Goal: Information Seeking & Learning: Learn about a topic

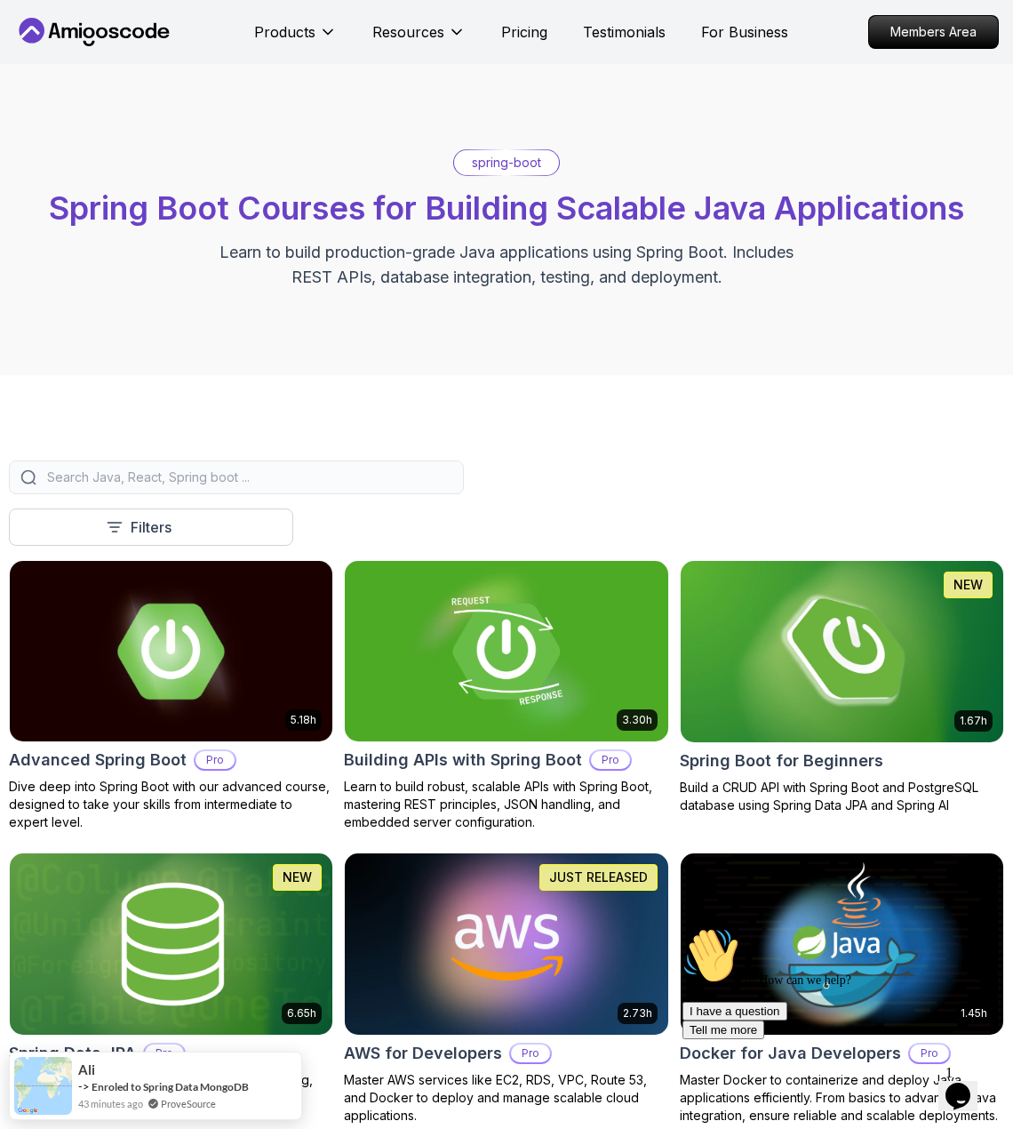
click at [855, 653] on img at bounding box center [843, 652] width 340 height 190
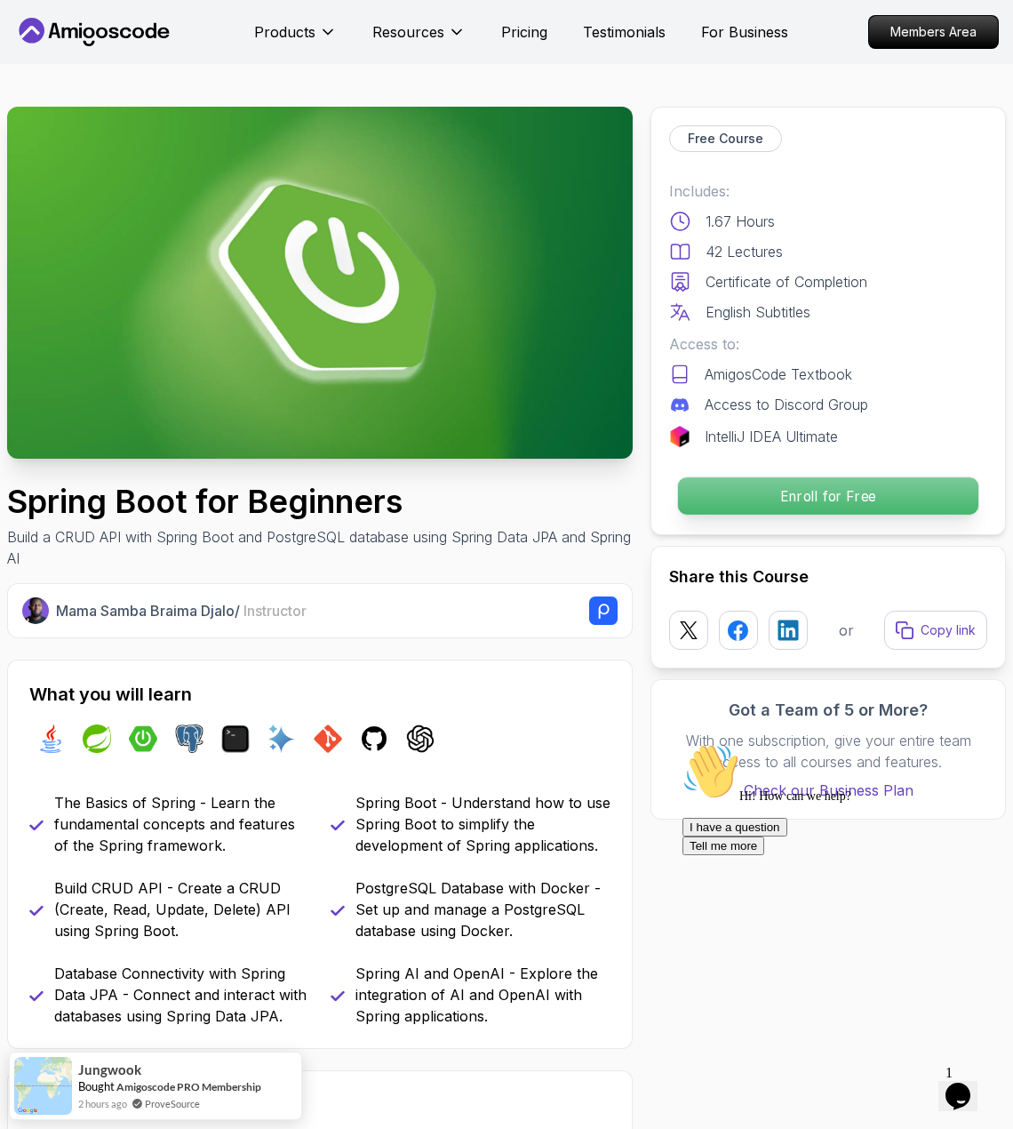
click at [793, 503] on p "Enroll for Free" at bounding box center [828, 495] width 300 height 37
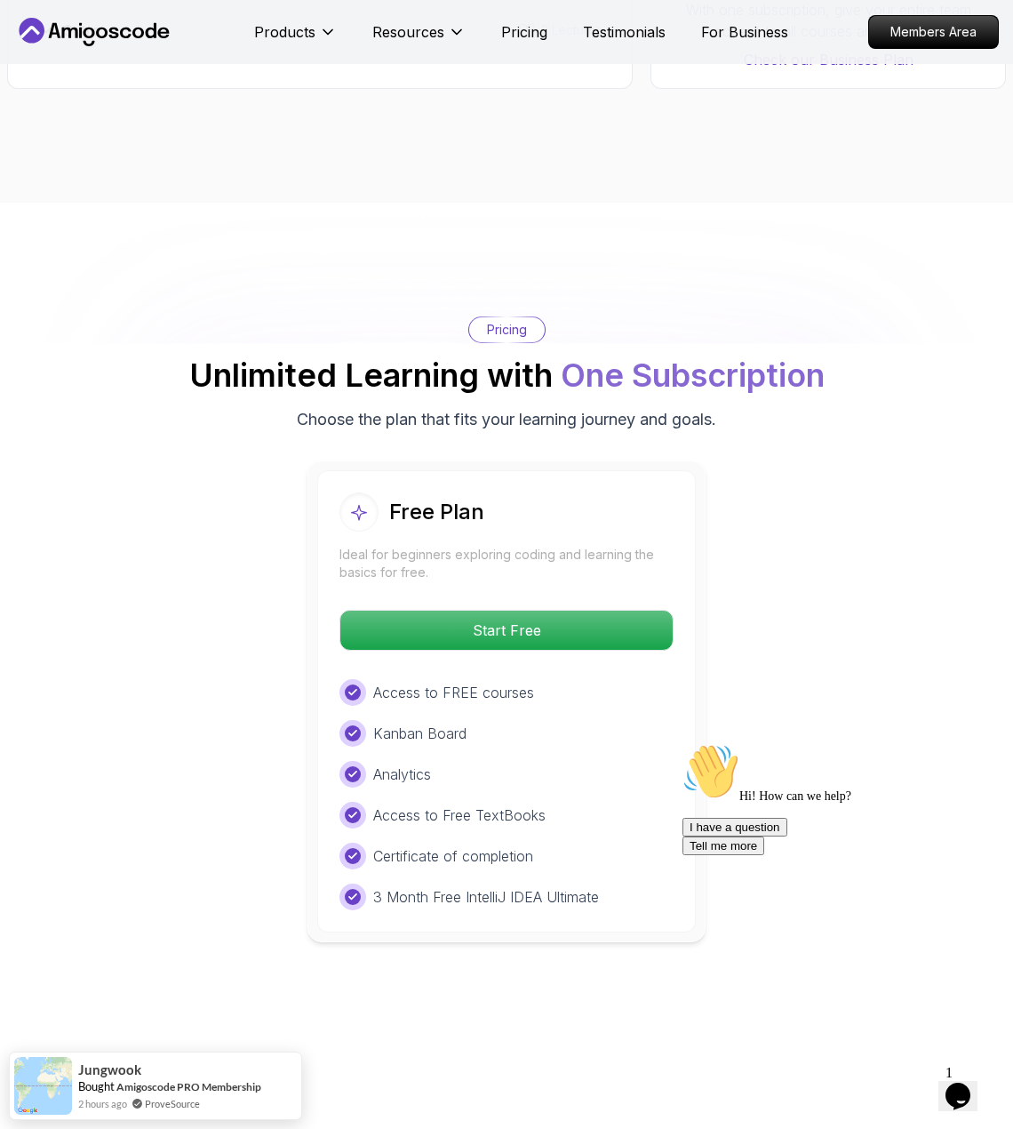
scroll to position [3613, 0]
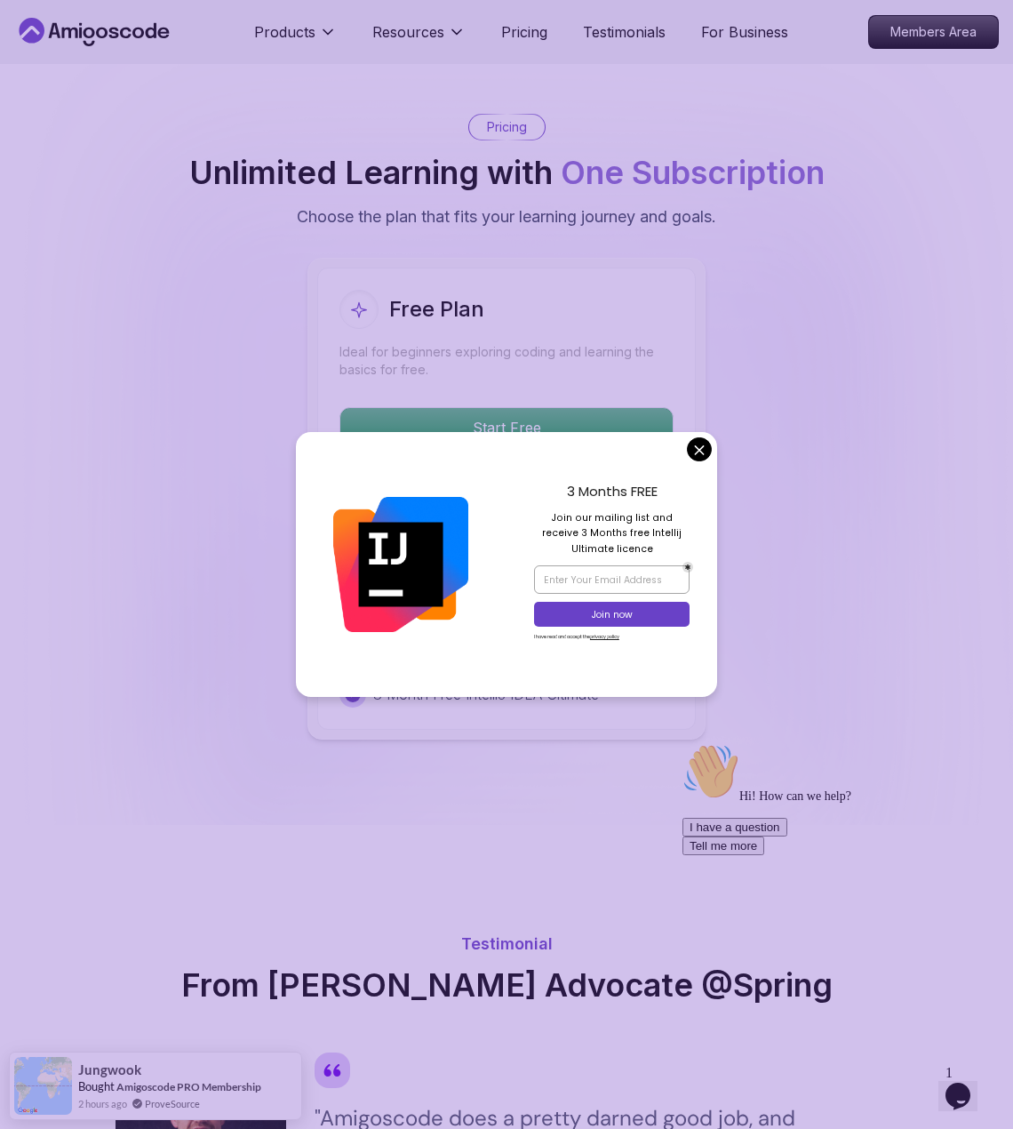
click at [701, 452] on body "Products Resources Pricing Testimonials For Business Members Area Products Reso…" at bounding box center [506, 1041] width 1013 height 9309
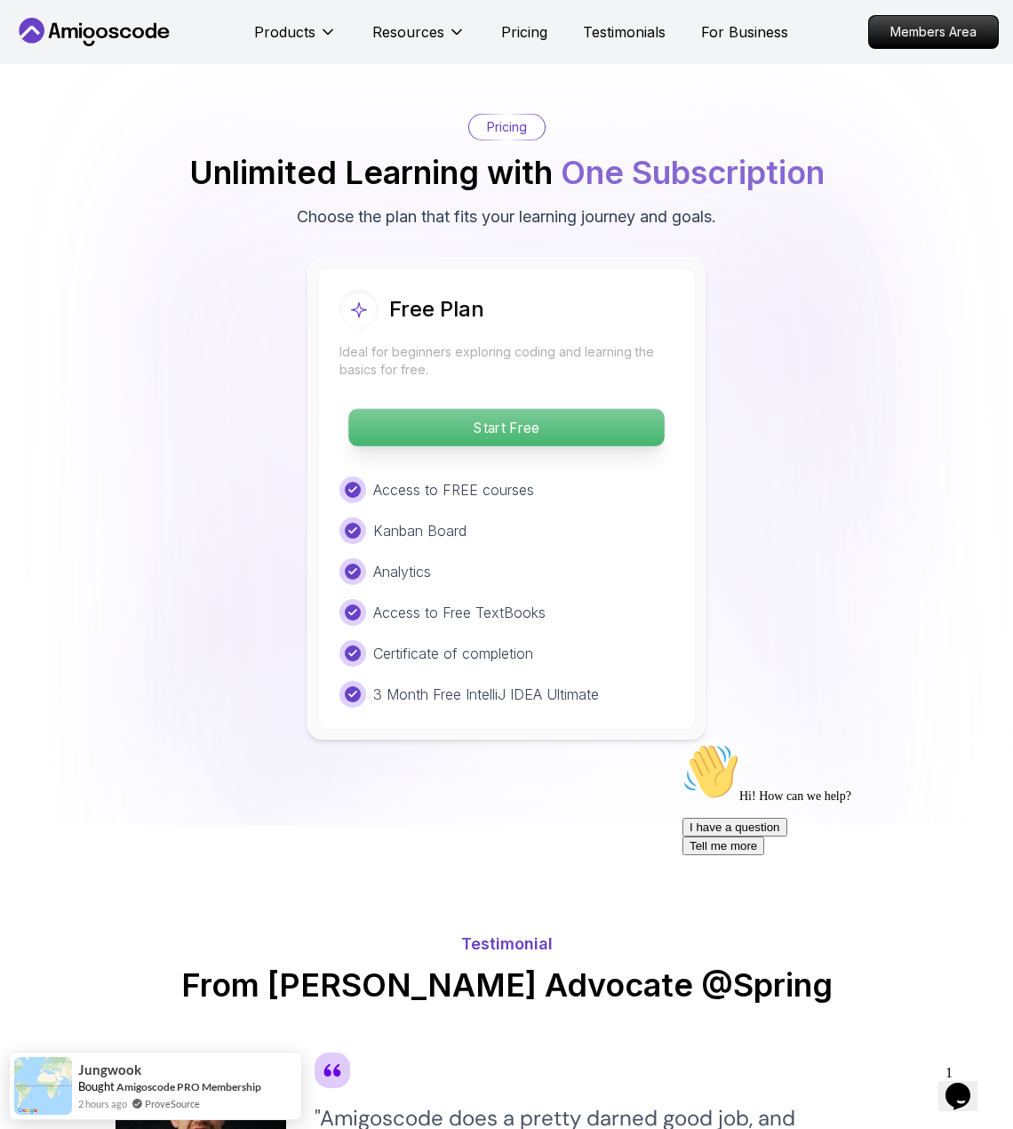
click at [525, 426] on p "Start Free" at bounding box center [506, 427] width 316 height 37
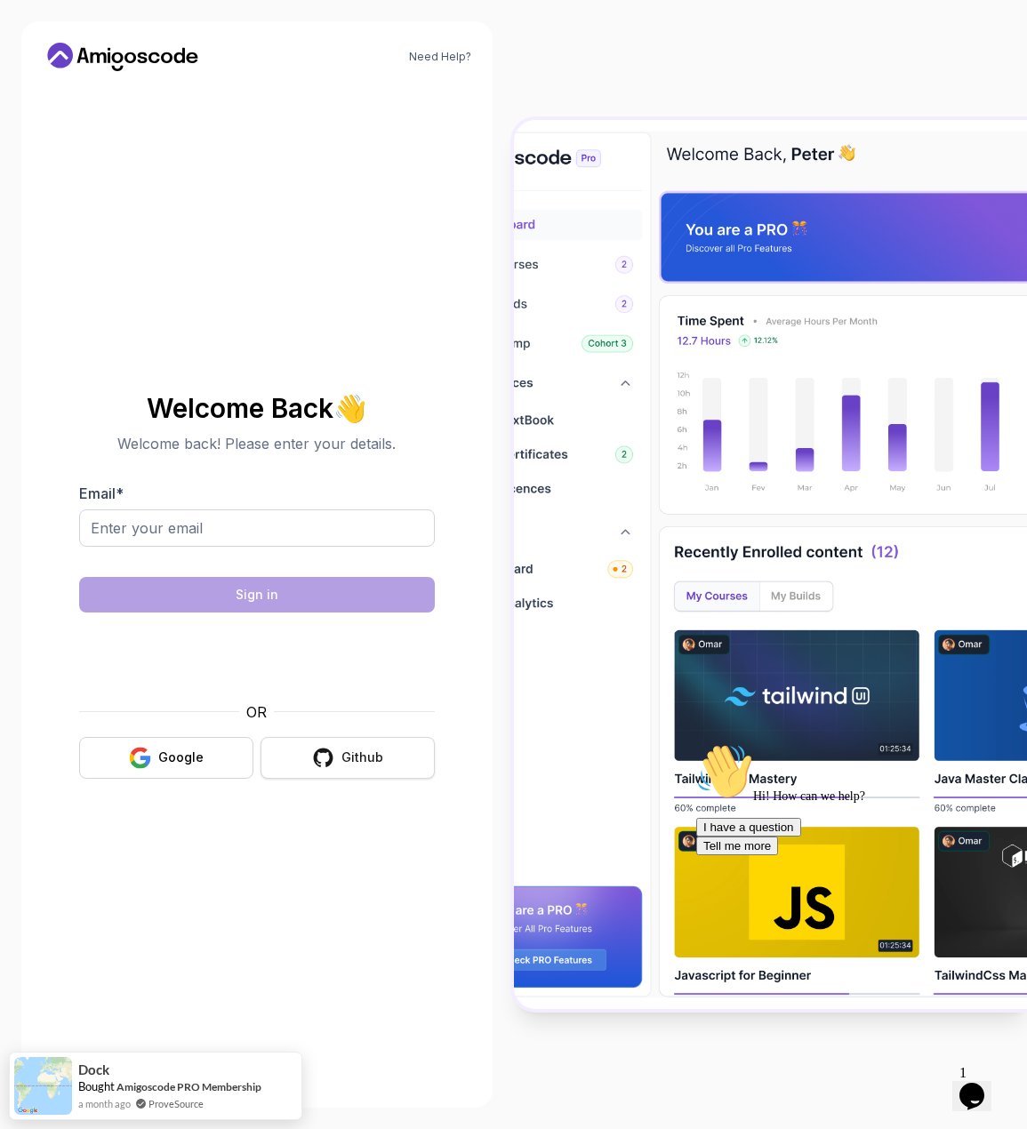
click at [316, 756] on icon "button" at bounding box center [323, 757] width 20 height 19
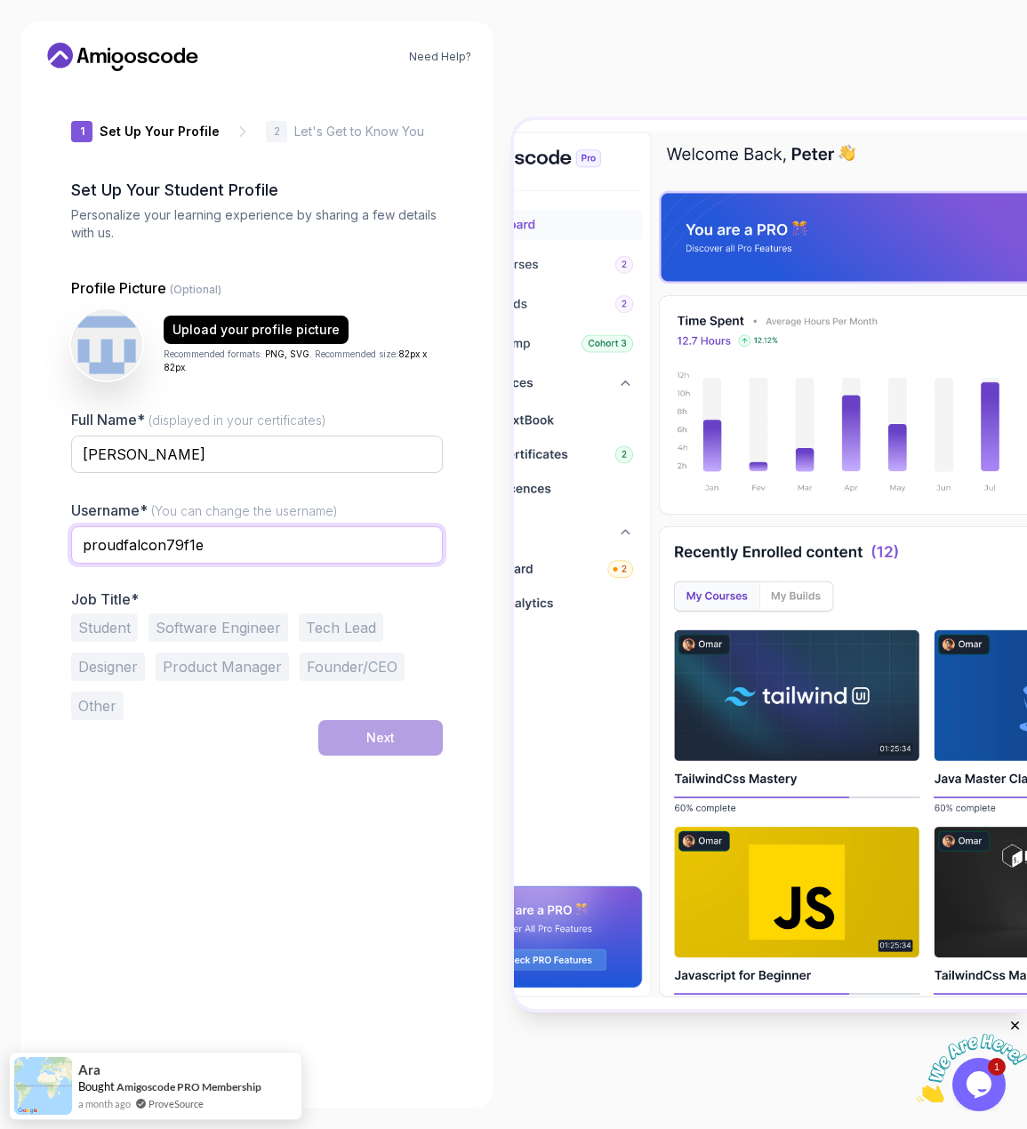
drag, startPoint x: 220, startPoint y: 549, endPoint x: 11, endPoint y: 540, distance: 210.0
click at [11, 540] on div "Need Help? 1 Set Up Your Profile 1 Set Up Your Profile 2 Let's Get to Know You …" at bounding box center [257, 564] width 514 height 1129
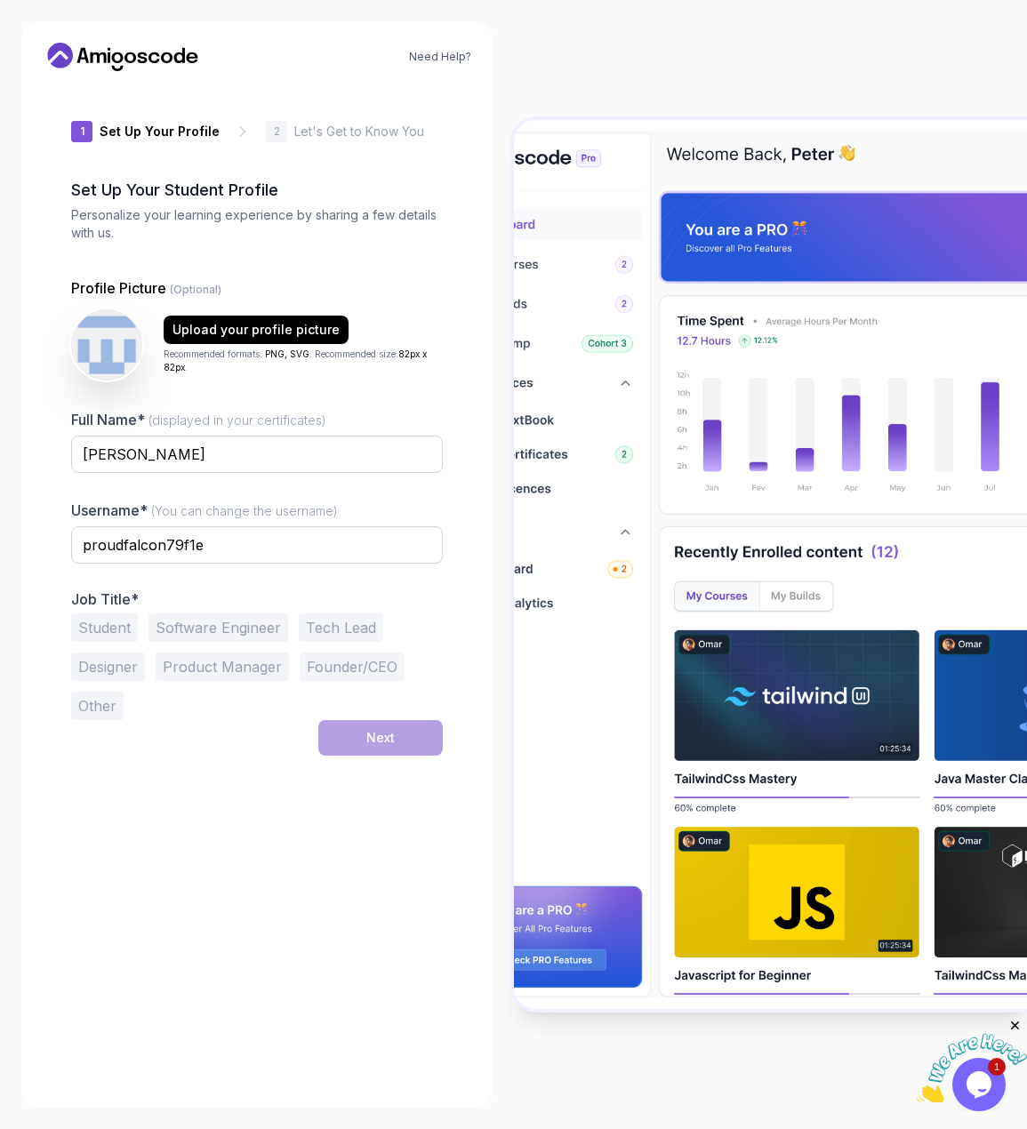
click at [1021, 1024] on icon "Close" at bounding box center [1015, 1026] width 16 height 16
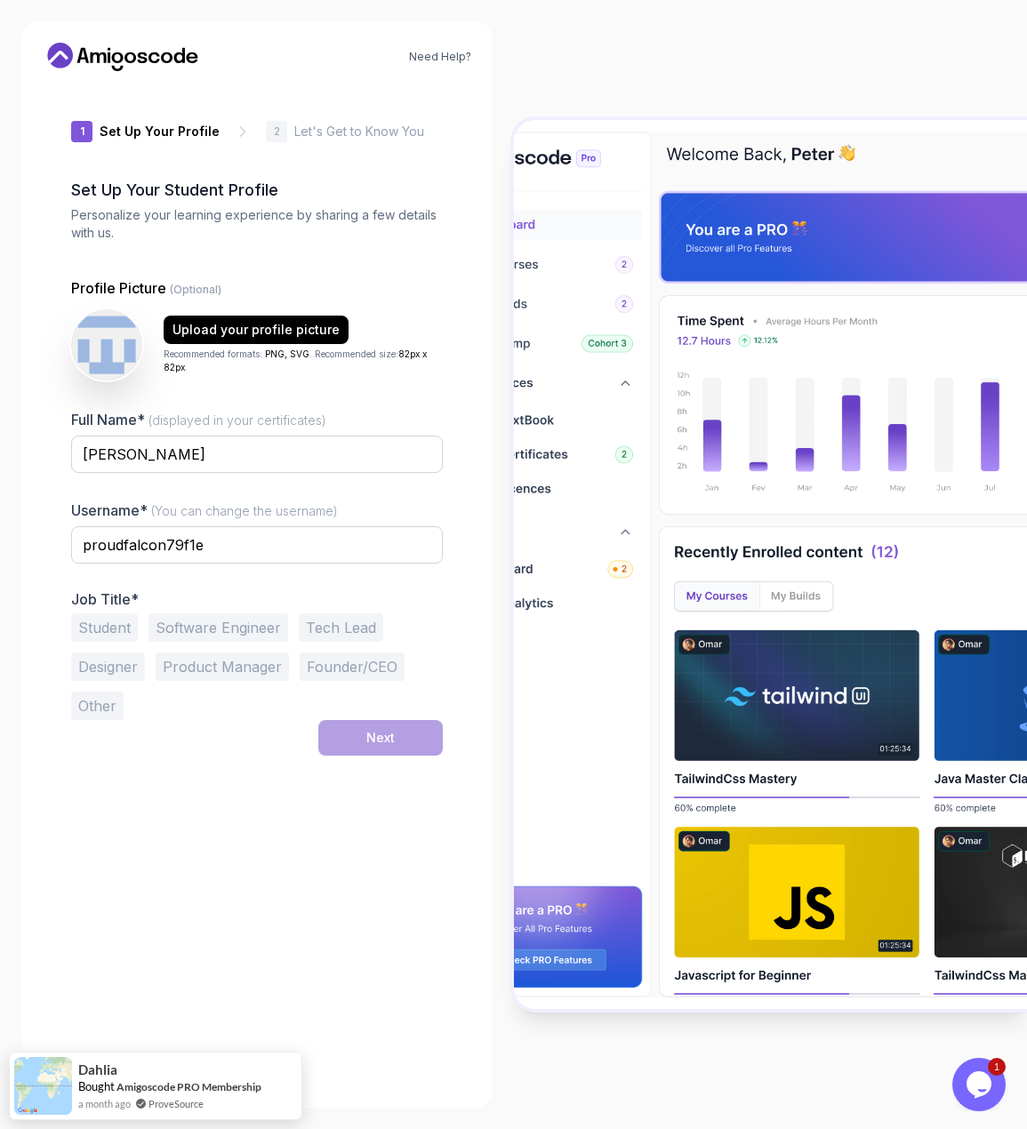
click at [198, 629] on button "Software Engineer" at bounding box center [218, 627] width 140 height 28
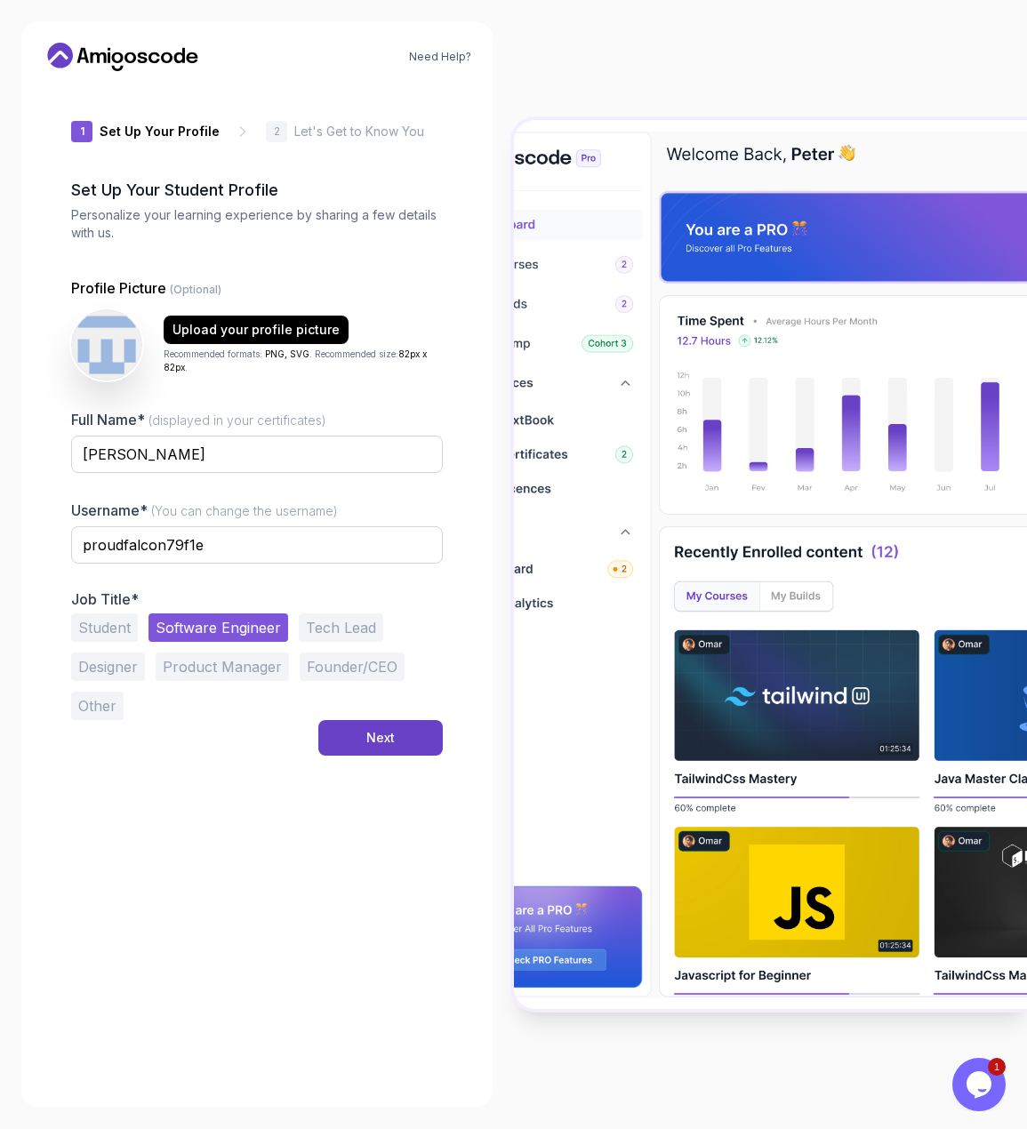
click at [195, 618] on button "Software Engineer" at bounding box center [218, 627] width 140 height 28
click at [191, 618] on button "Software Engineer" at bounding box center [218, 627] width 140 height 28
click at [94, 701] on button "Other" at bounding box center [97, 706] width 52 height 28
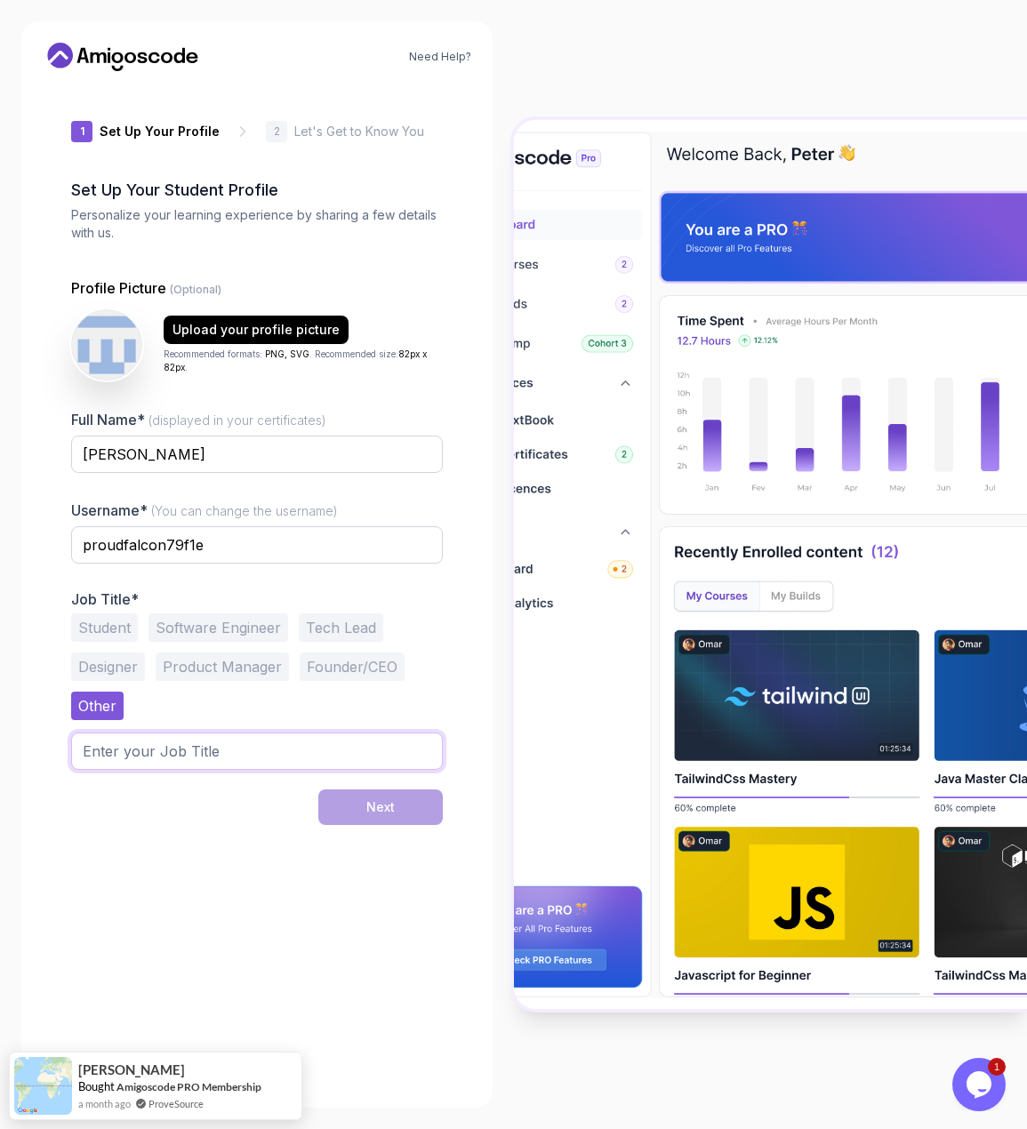
click at [187, 748] on input "text" at bounding box center [257, 751] width 372 height 37
drag, startPoint x: 207, startPoint y: 544, endPoint x: 79, endPoint y: 556, distance: 128.5
click at [79, 556] on input "proudfalcon79f1e" at bounding box center [257, 544] width 372 height 37
click at [220, 547] on input "proudfalcon79f1e" at bounding box center [257, 544] width 372 height 37
drag, startPoint x: 191, startPoint y: 540, endPoint x: -52, endPoint y: 545, distance: 242.8
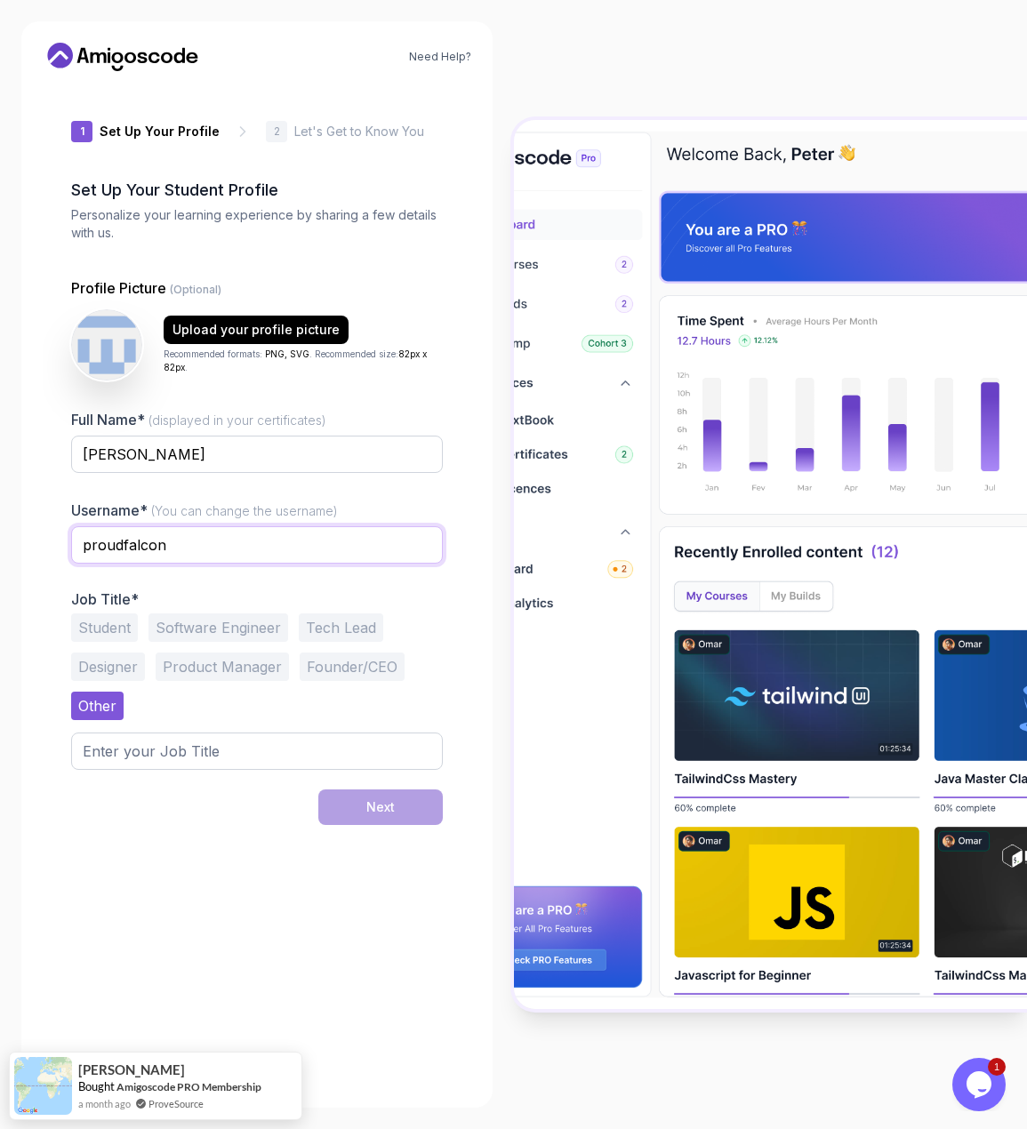
click at [0, 545] on html "Need Help? 1 Set Up Your Profile 1 Set Up Your Profile 2 Let's Get to Know You …" at bounding box center [513, 564] width 1027 height 1129
type input "alexflkr"
click at [121, 575] on div at bounding box center [257, 575] width 372 height 16
click at [169, 751] on input "text" at bounding box center [257, 751] width 372 height 37
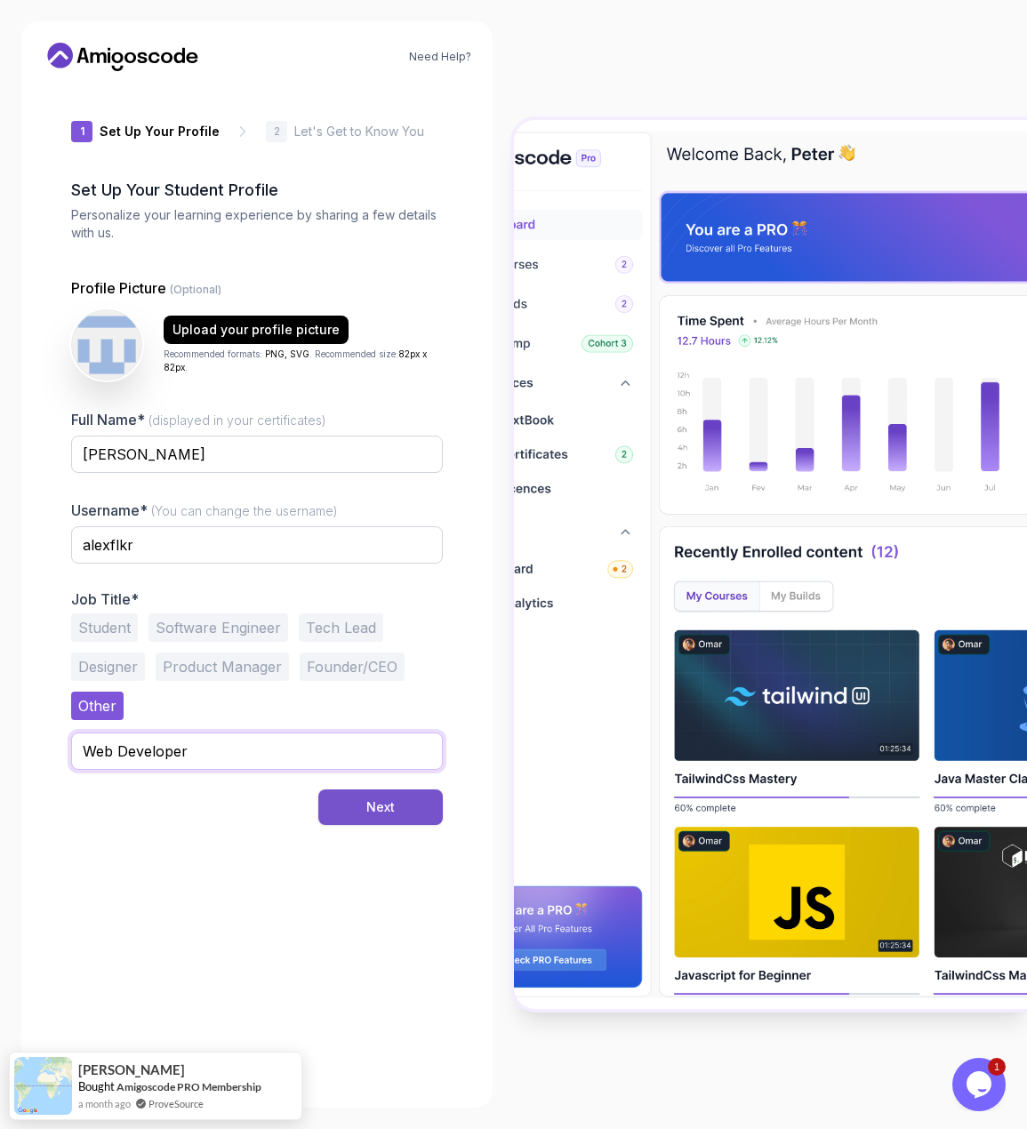
type input "Web Developer"
click at [401, 802] on button "Next" at bounding box center [380, 807] width 124 height 36
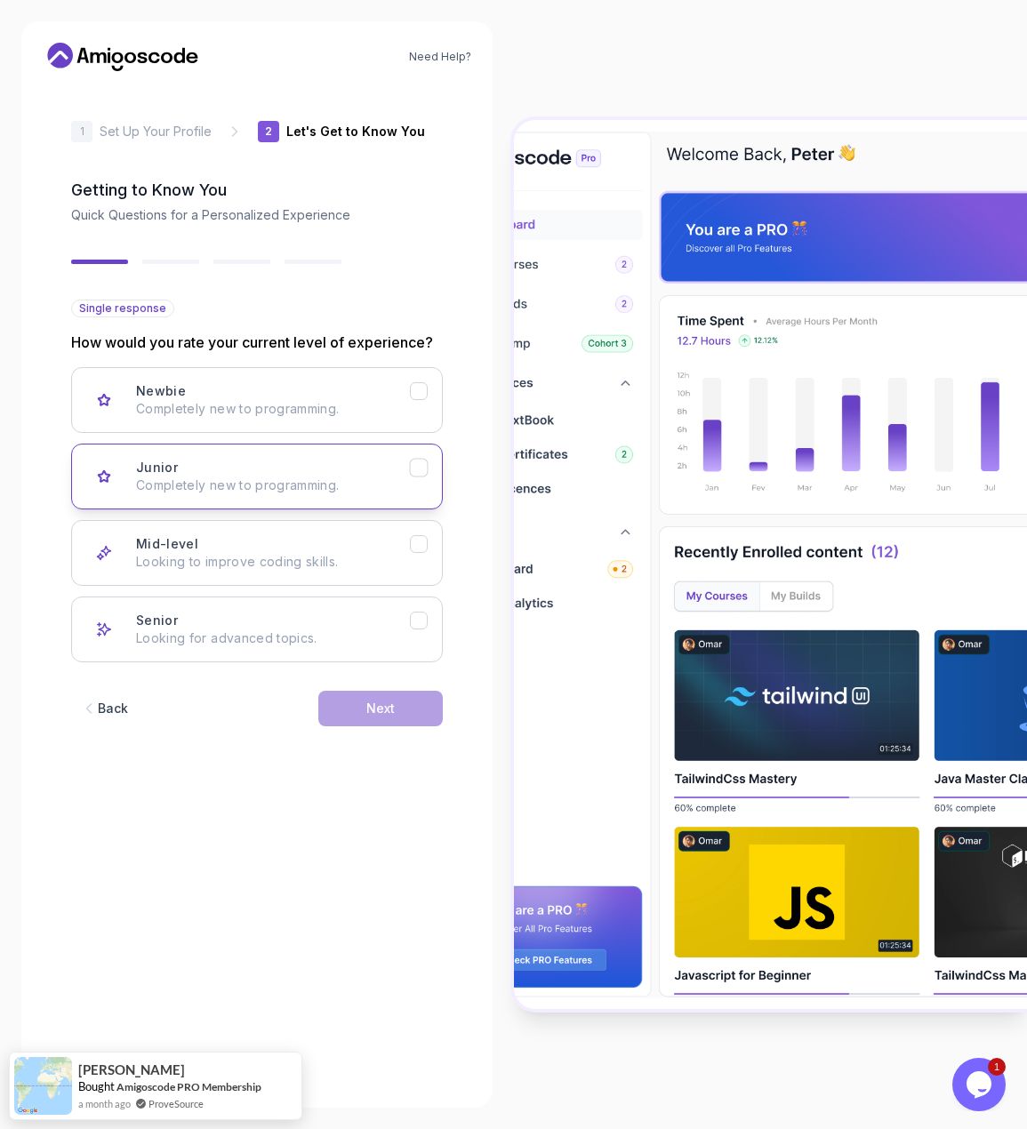
click at [263, 471] on div "Junior Completely new to programming." at bounding box center [273, 477] width 274 height 36
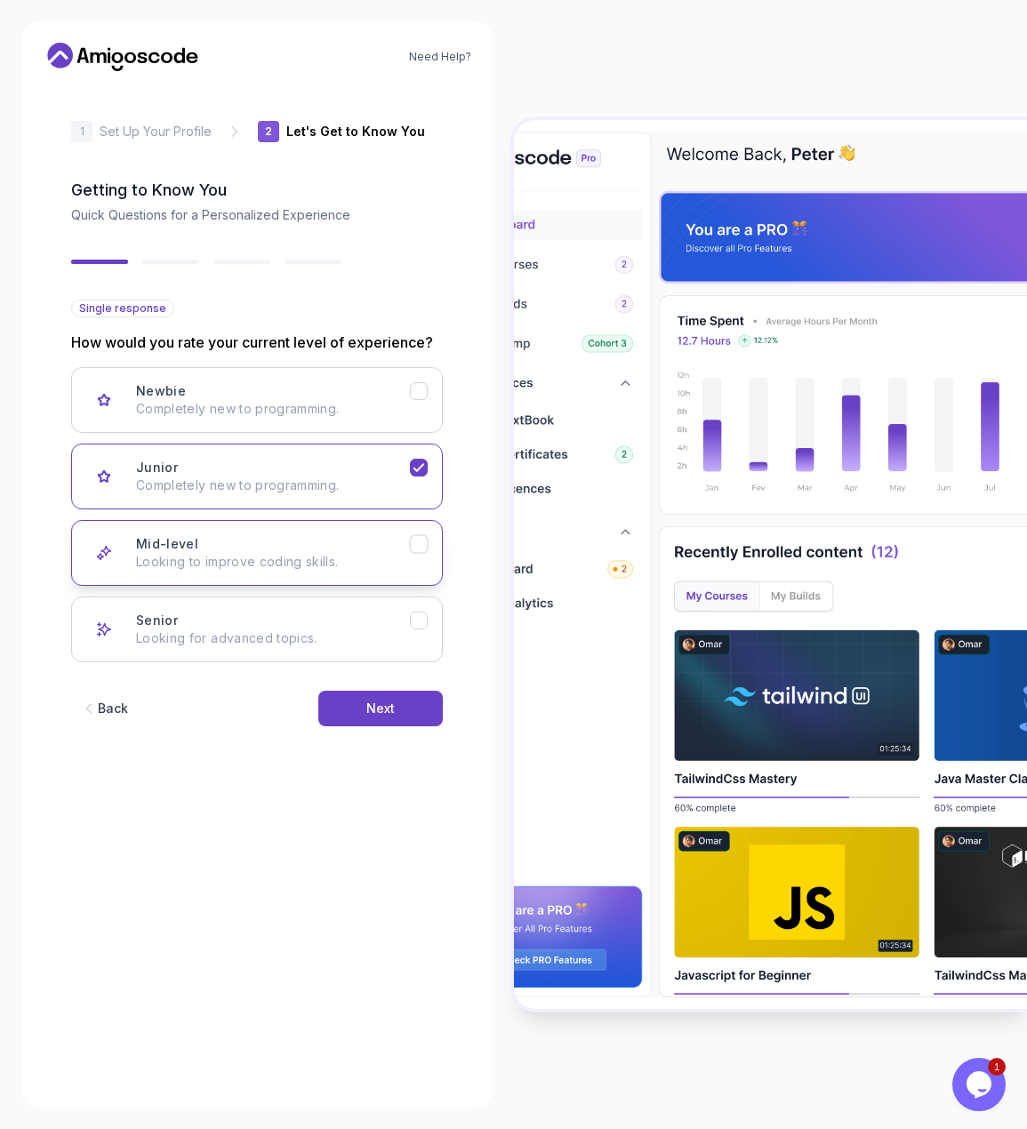
click at [237, 552] on div "Mid-level Looking to improve coding skills." at bounding box center [273, 553] width 274 height 36
click at [391, 709] on div "Next" at bounding box center [380, 709] width 28 height 18
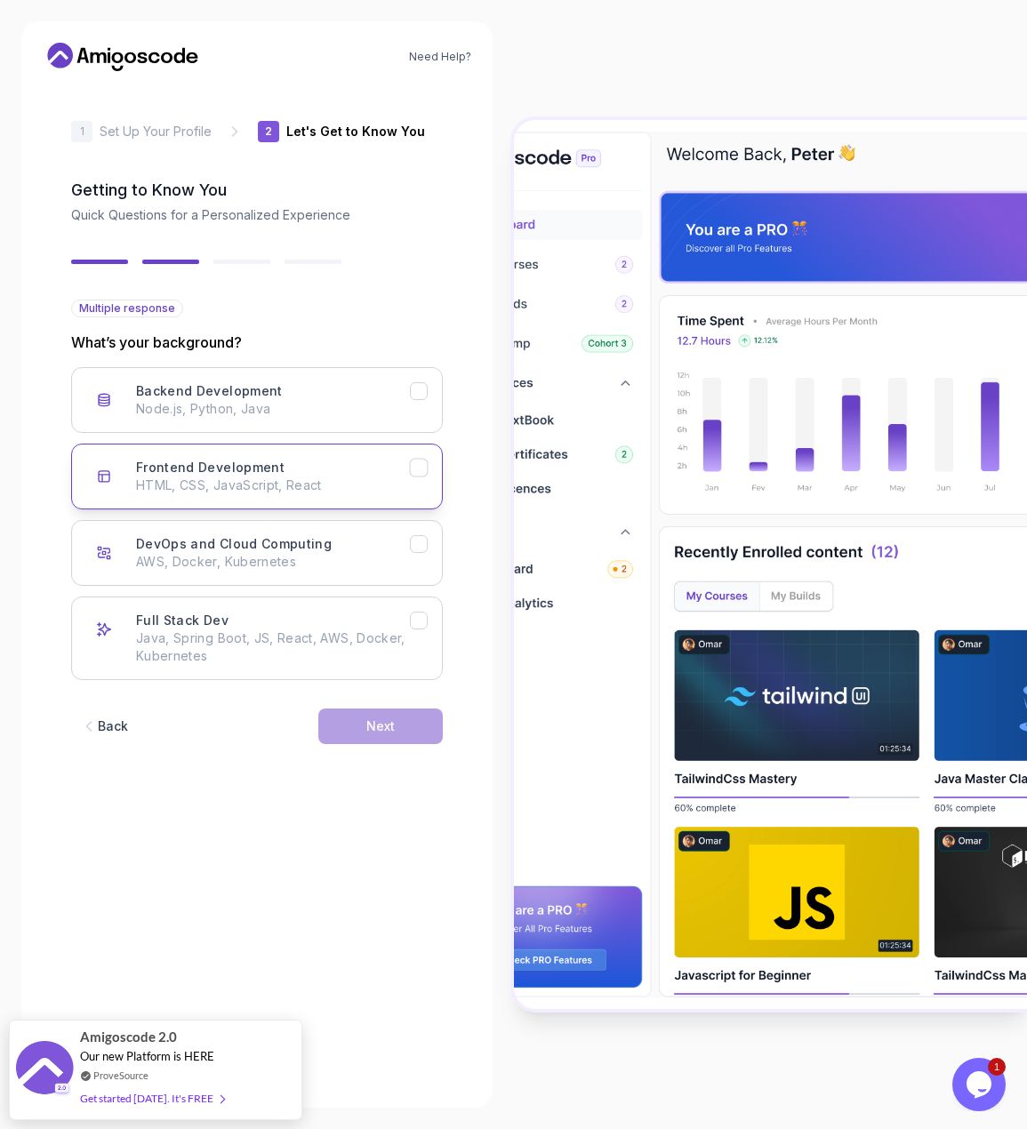
click at [335, 492] on p "HTML, CSS, JavaScript, React" at bounding box center [273, 485] width 274 height 18
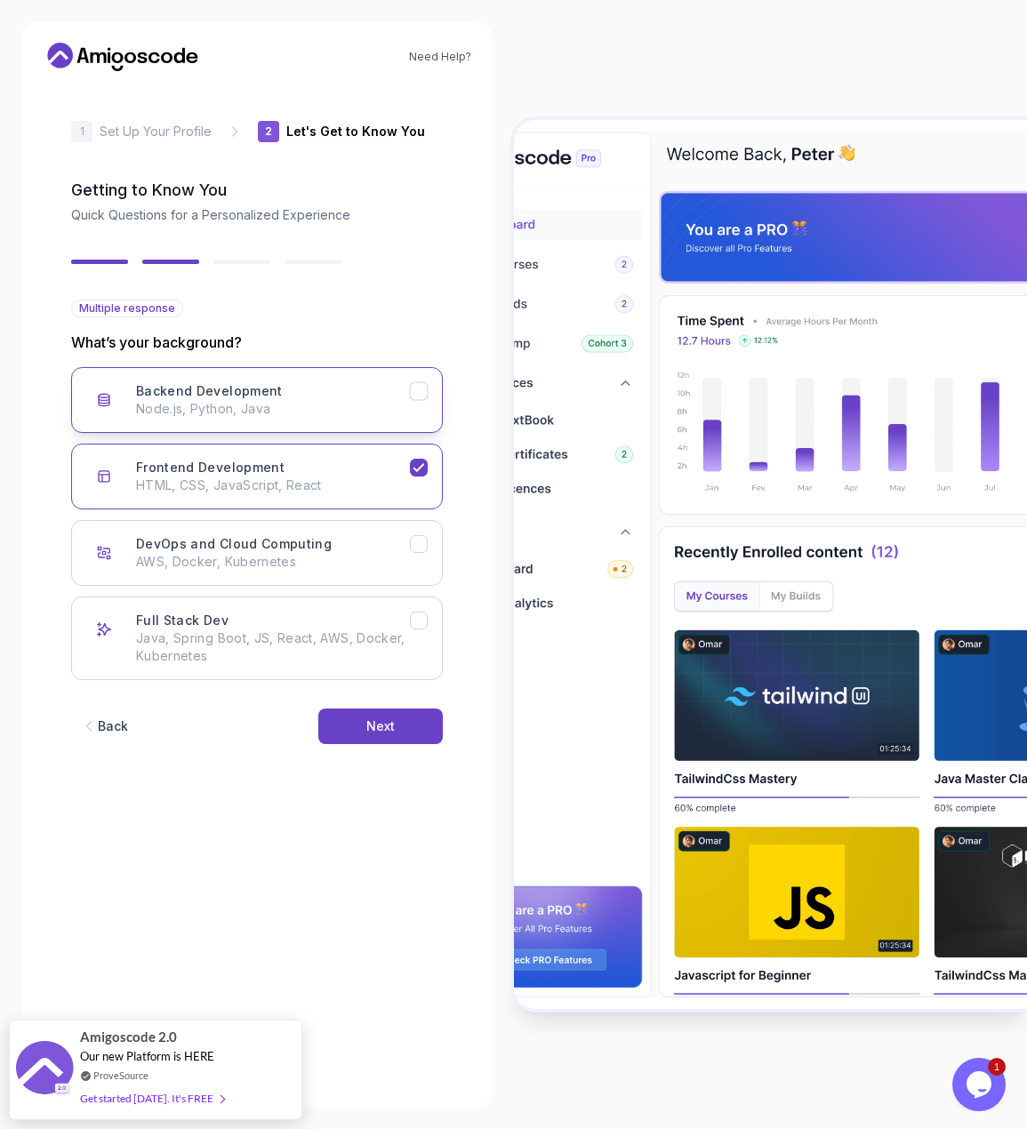
click at [276, 393] on div "Backend Development Node.js, Python, Java" at bounding box center [273, 400] width 274 height 36
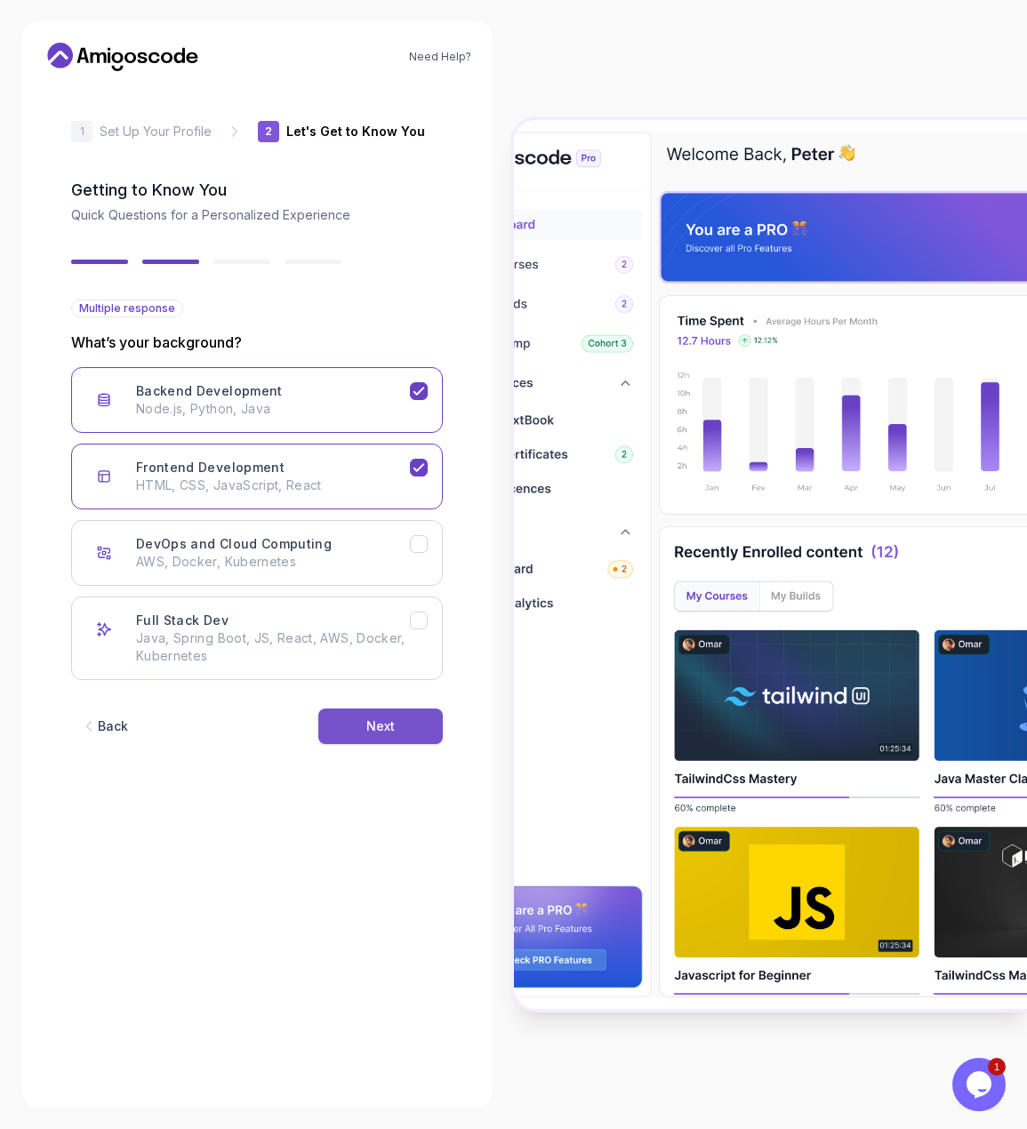
click at [383, 732] on div "Next" at bounding box center [380, 726] width 28 height 18
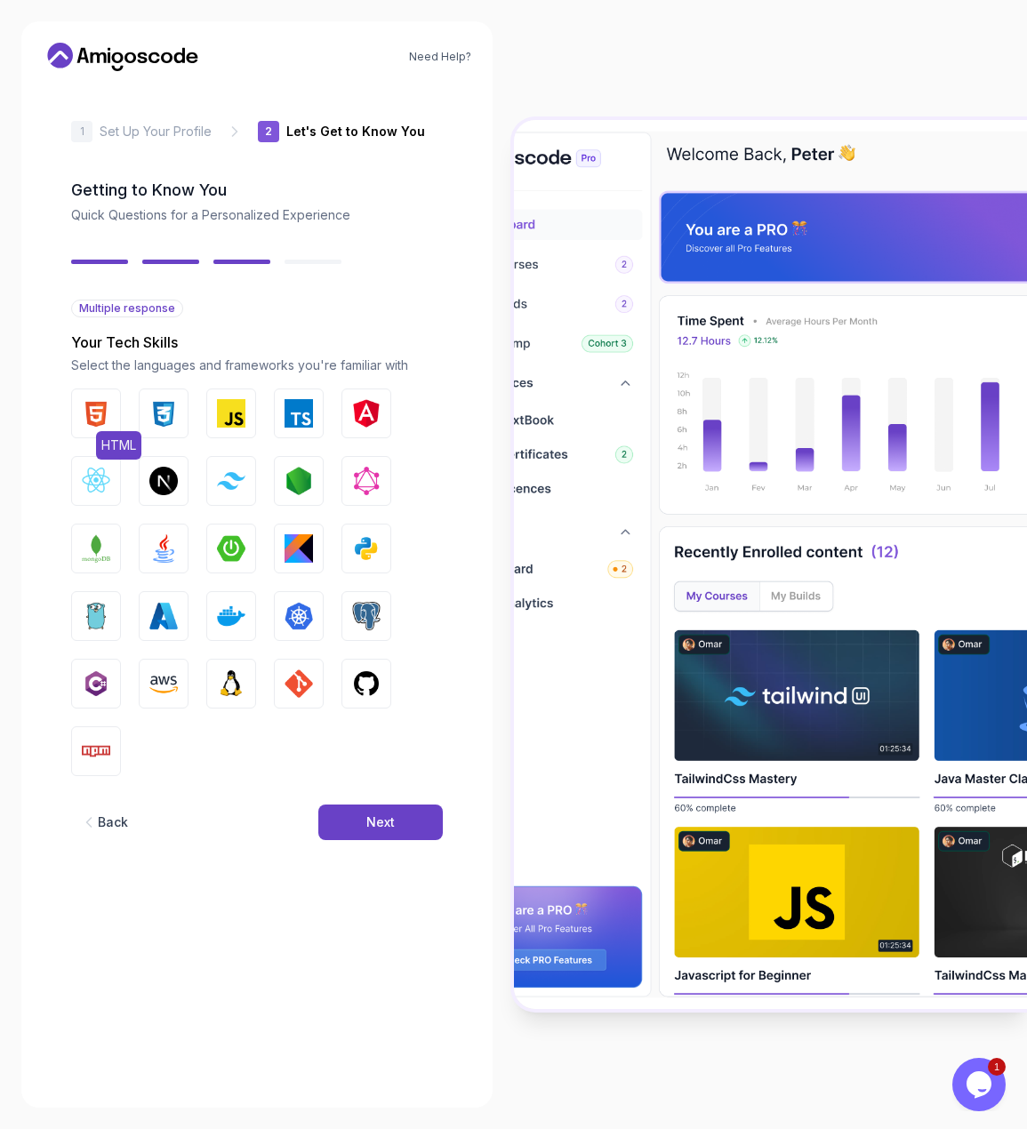
click at [87, 419] on img "button" at bounding box center [96, 413] width 28 height 28
click at [151, 409] on img "button" at bounding box center [163, 413] width 28 height 28
click at [231, 412] on img "button" at bounding box center [231, 413] width 28 height 28
click at [316, 419] on button "TypeScript" at bounding box center [299, 413] width 50 height 50
click at [88, 482] on img "button" at bounding box center [96, 481] width 28 height 28
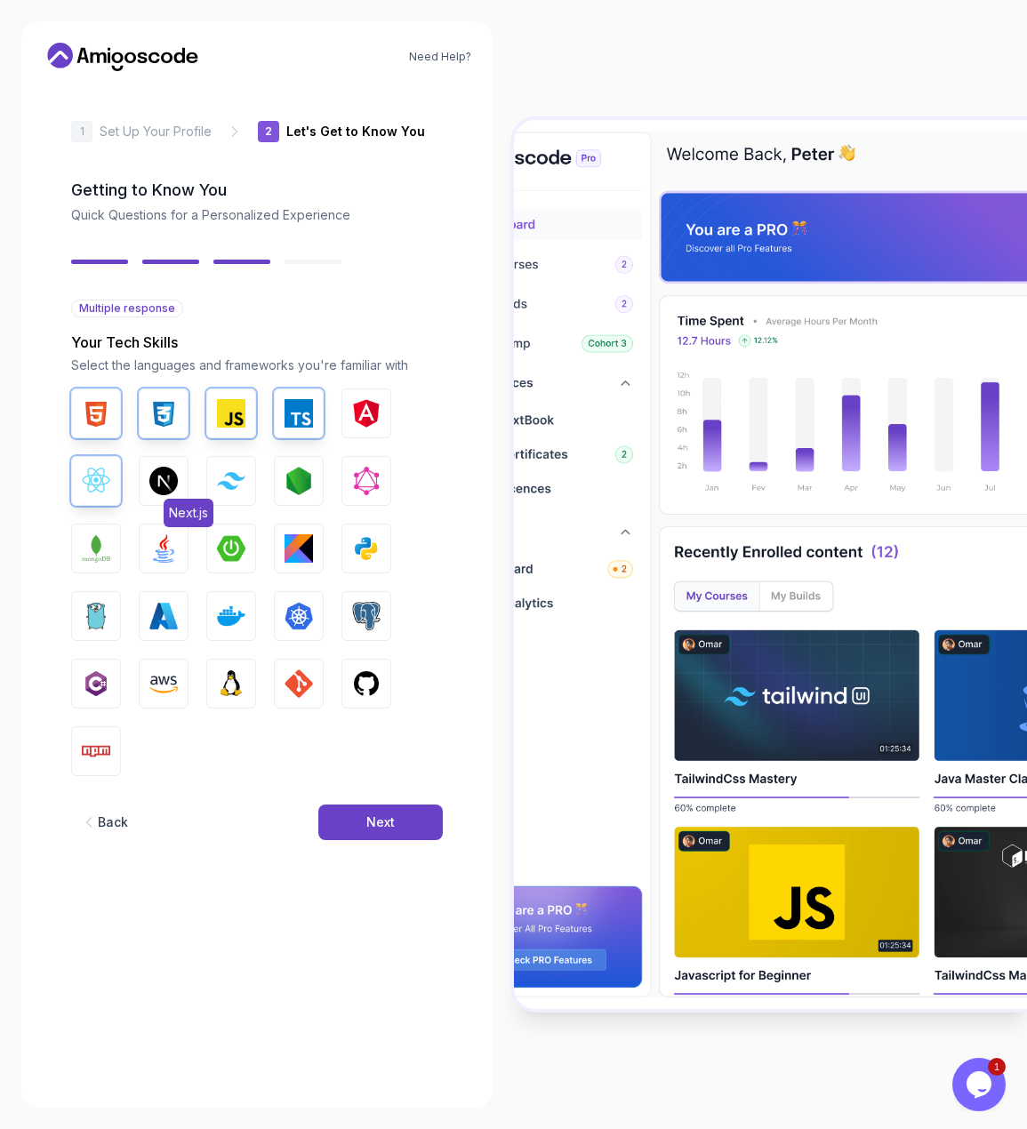
click at [159, 483] on img "button" at bounding box center [163, 481] width 28 height 28
click at [229, 475] on img "button" at bounding box center [231, 480] width 28 height 17
click at [313, 476] on button "Node.js" at bounding box center [299, 481] width 50 height 50
click at [362, 552] on img "button" at bounding box center [366, 548] width 28 height 28
click at [304, 684] on img "button" at bounding box center [298, 683] width 28 height 28
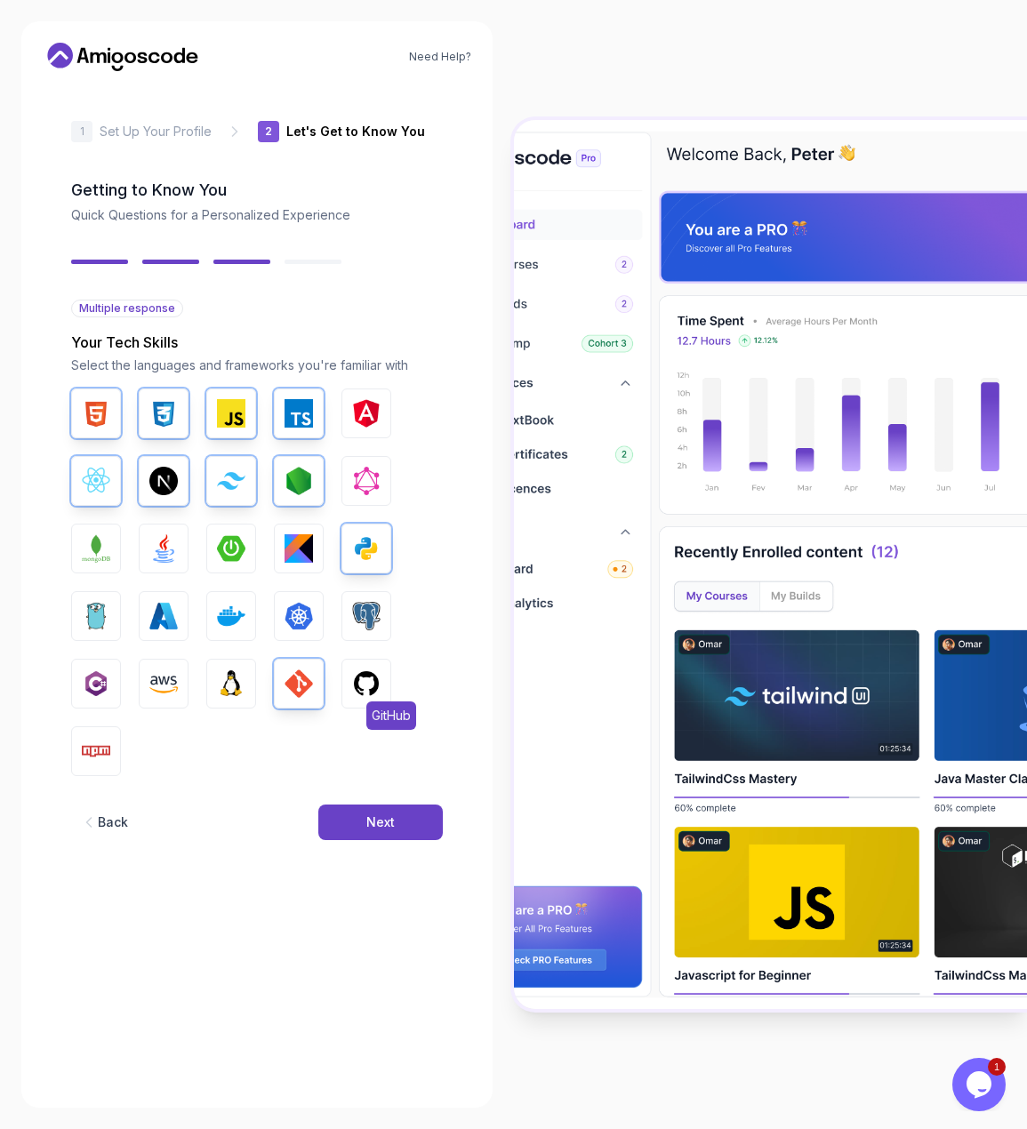
click at [364, 683] on img "button" at bounding box center [366, 683] width 28 height 28
click at [92, 736] on button "Npm" at bounding box center [96, 751] width 50 height 50
click at [381, 817] on div "Next" at bounding box center [380, 822] width 28 height 18
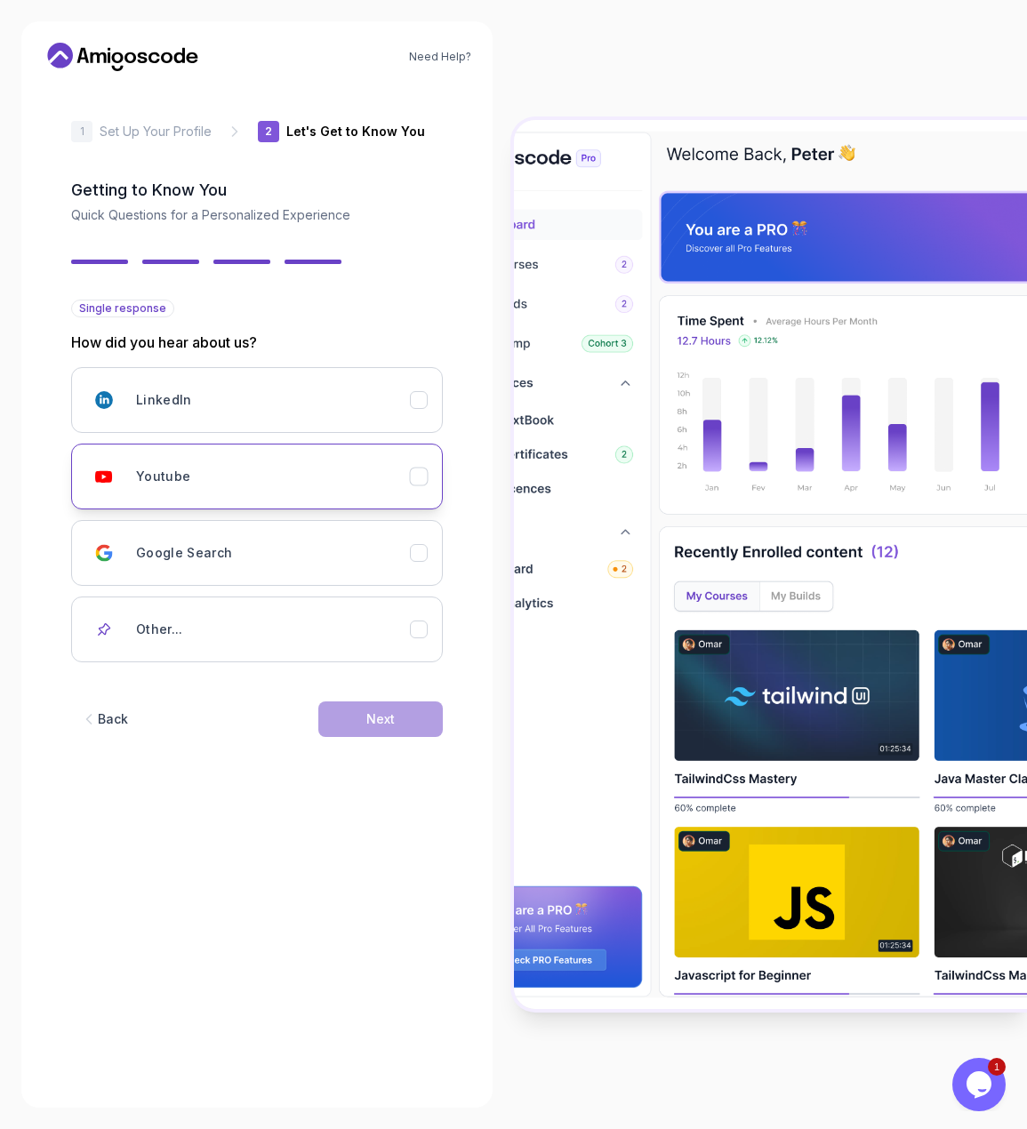
click at [307, 464] on div "Youtube" at bounding box center [273, 477] width 274 height 36
click at [391, 709] on button "Next" at bounding box center [380, 719] width 124 height 36
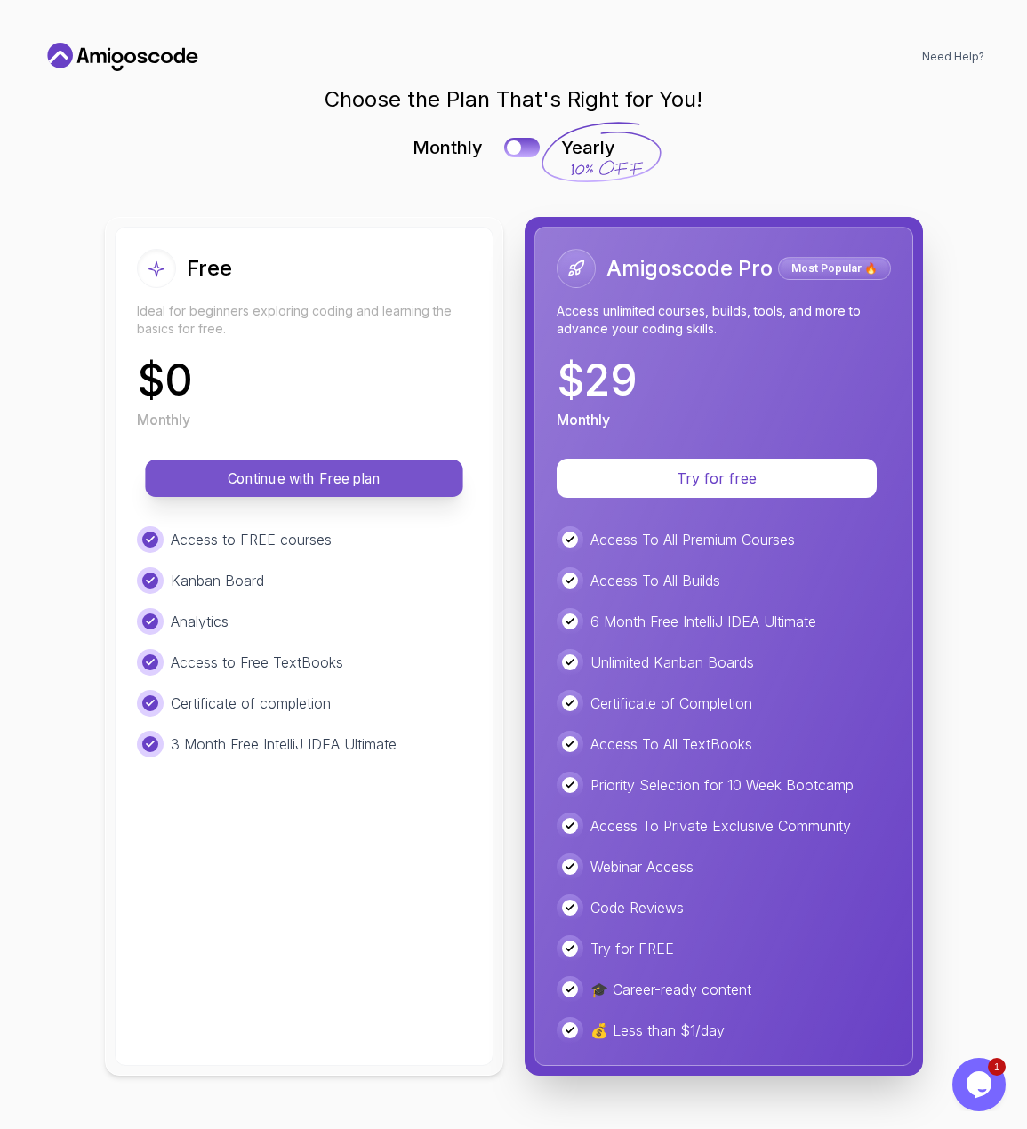
click at [322, 478] on p "Continue with Free plan" at bounding box center [303, 478] width 277 height 20
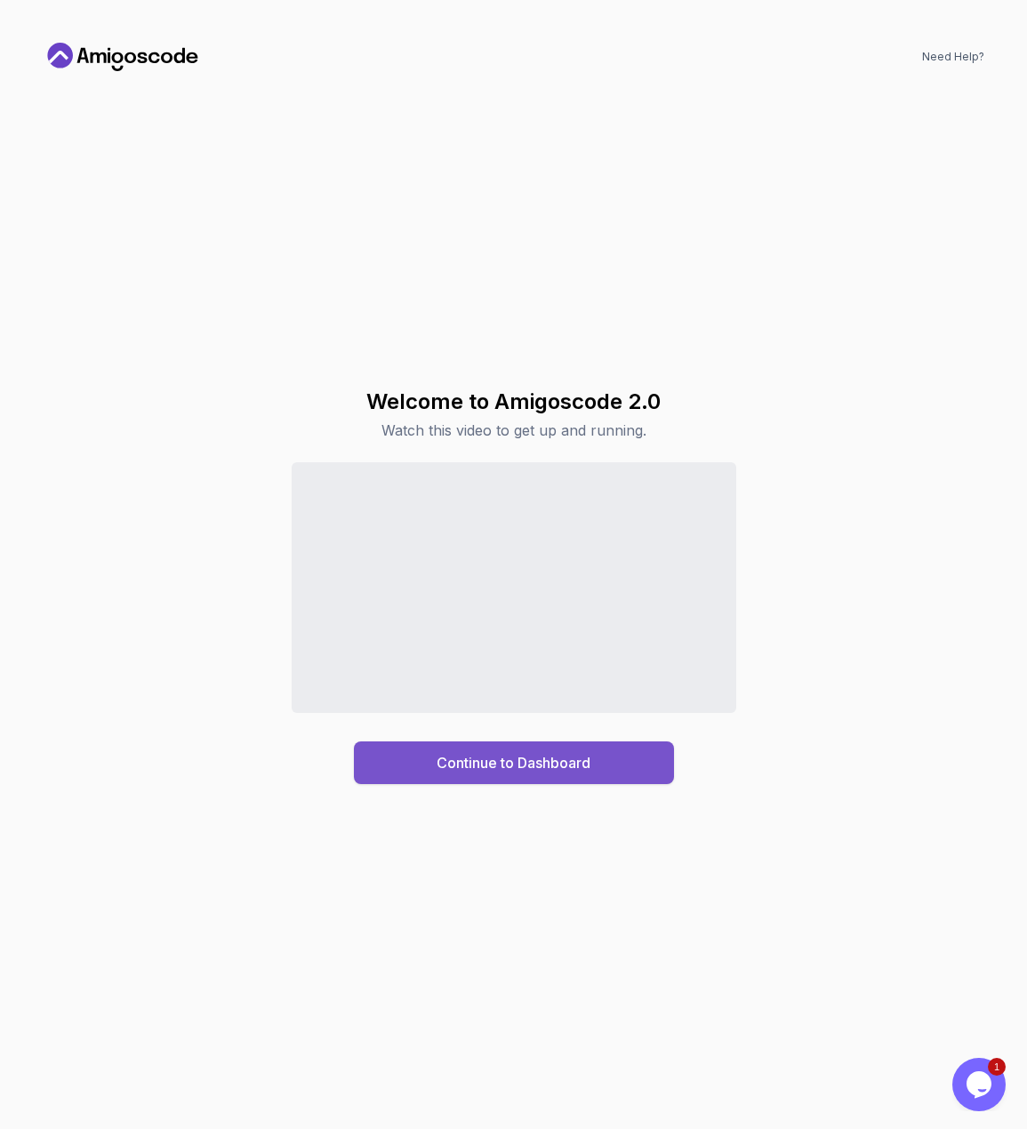
click at [555, 768] on div "Continue to Dashboard" at bounding box center [513, 762] width 154 height 21
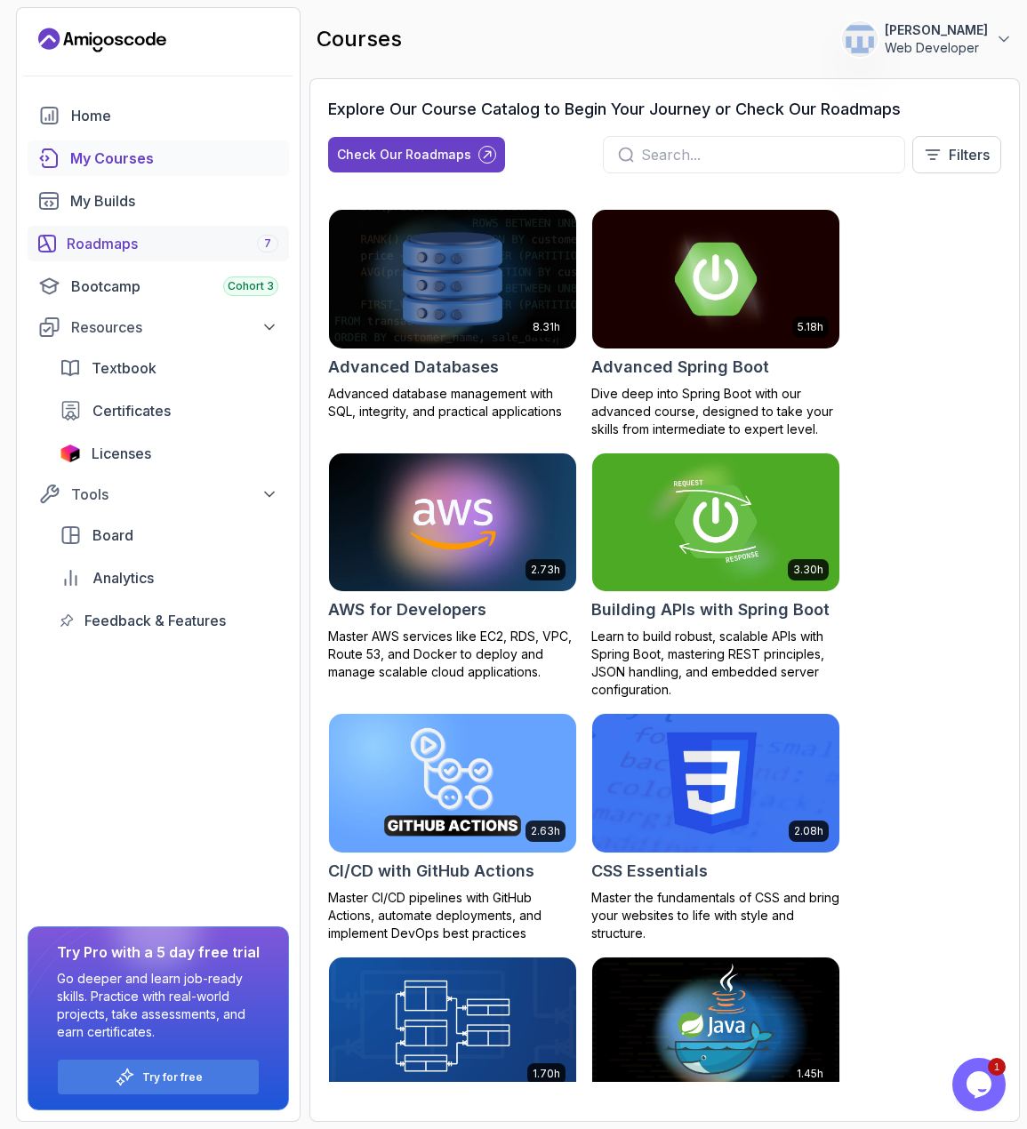
click at [151, 248] on div "Roadmaps 7" at bounding box center [173, 243] width 212 height 21
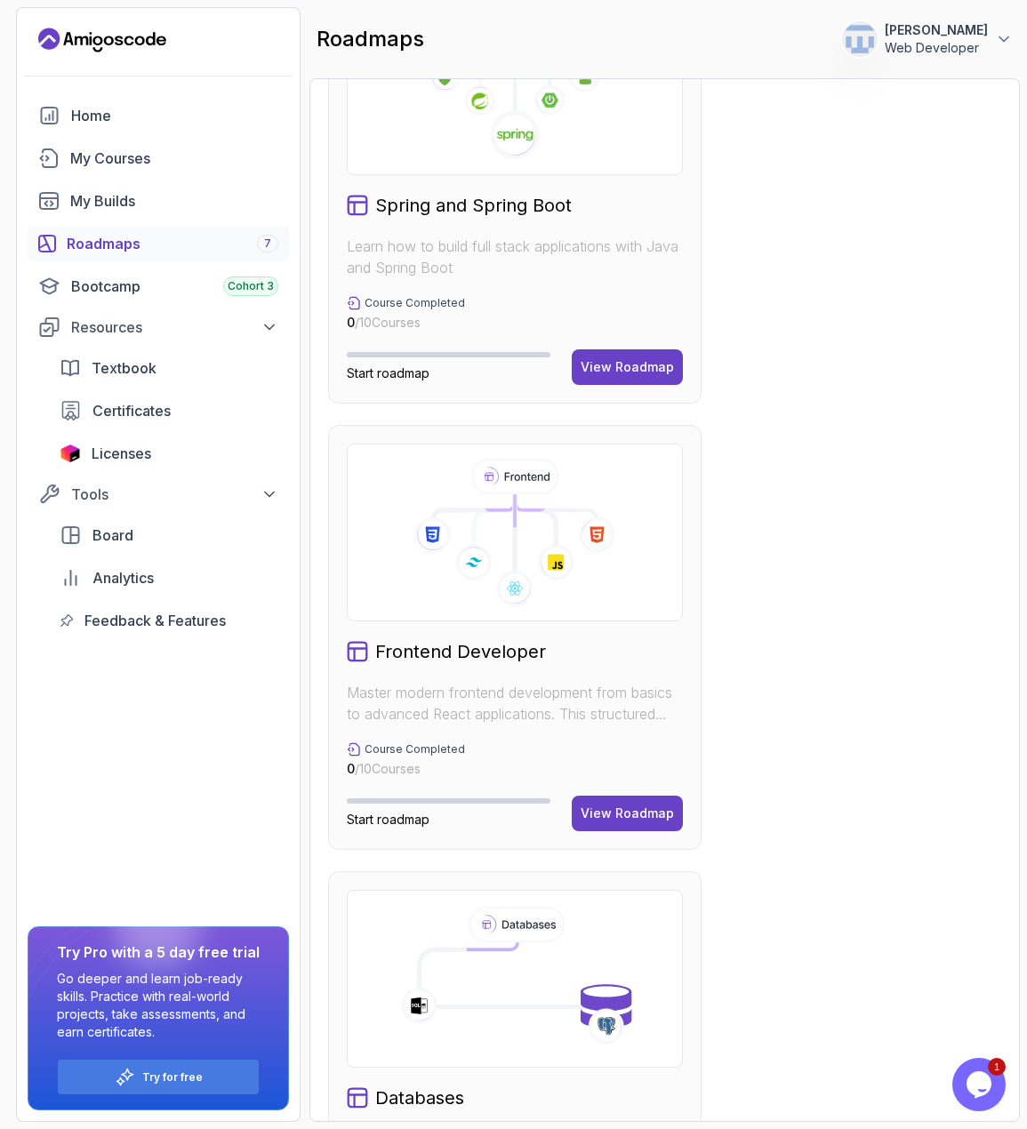
scroll to position [1511, 0]
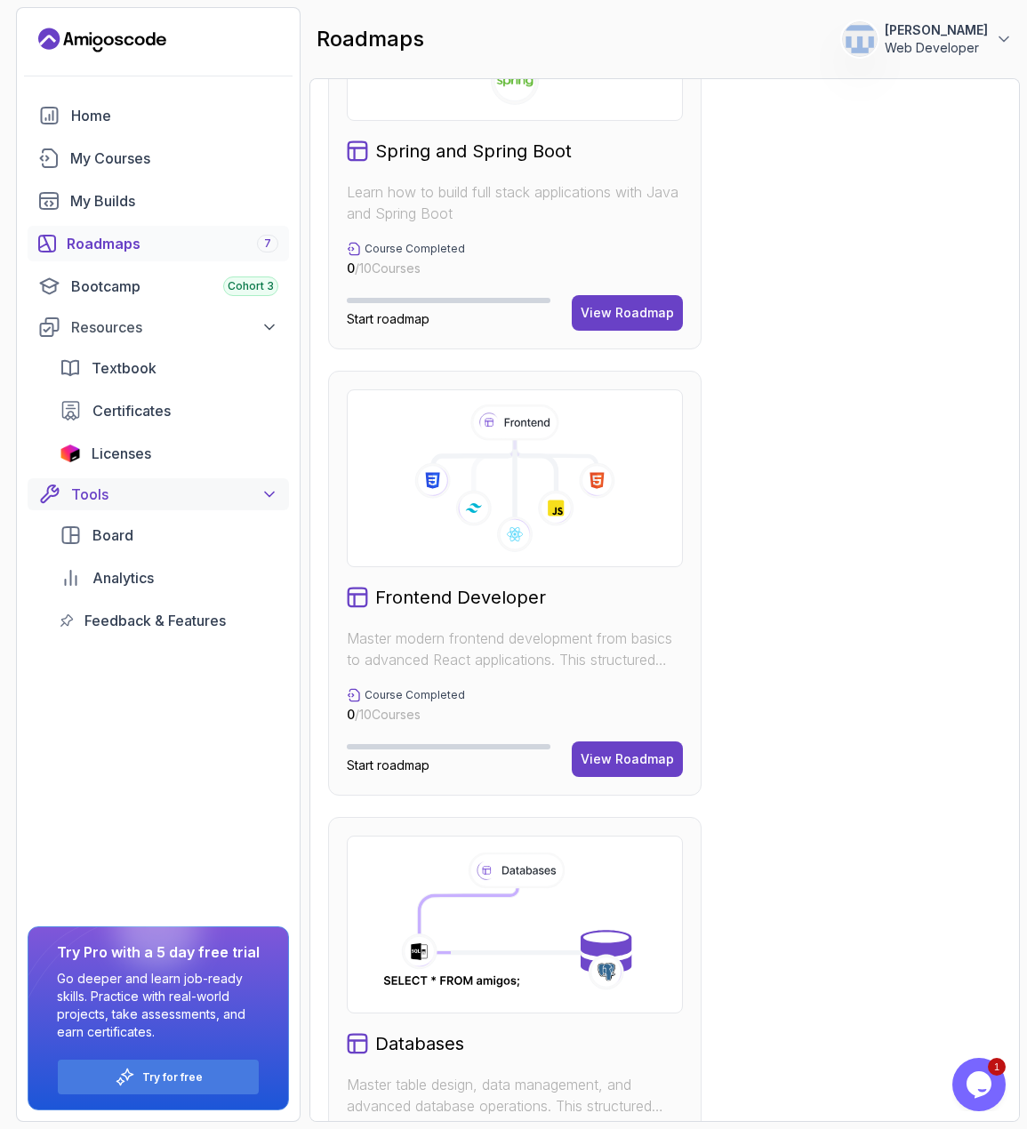
click at [156, 485] on div "Tools" at bounding box center [174, 494] width 207 height 21
click at [148, 114] on div "Home" at bounding box center [174, 115] width 207 height 21
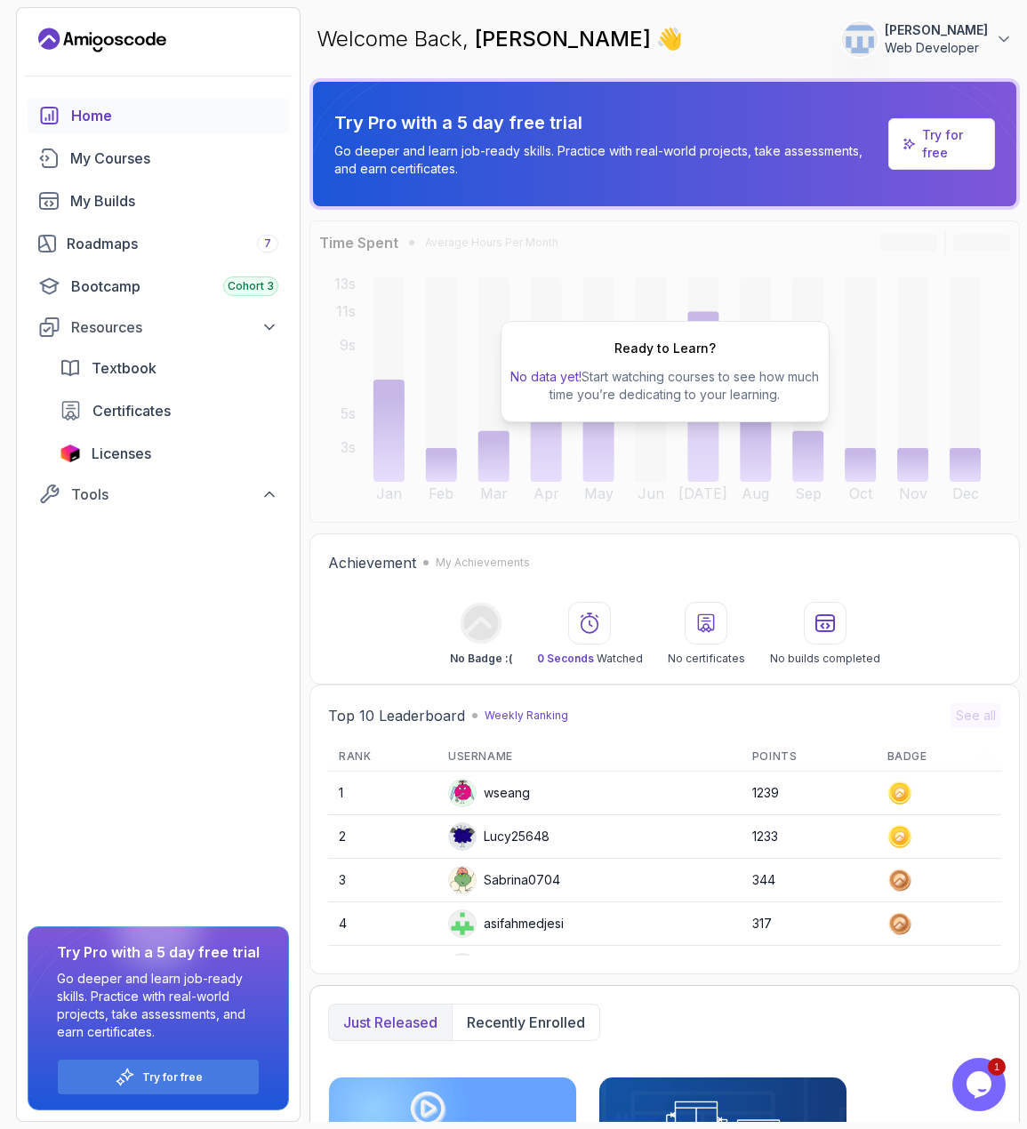
click at [977, 49] on p "Web Developer" at bounding box center [936, 48] width 103 height 18
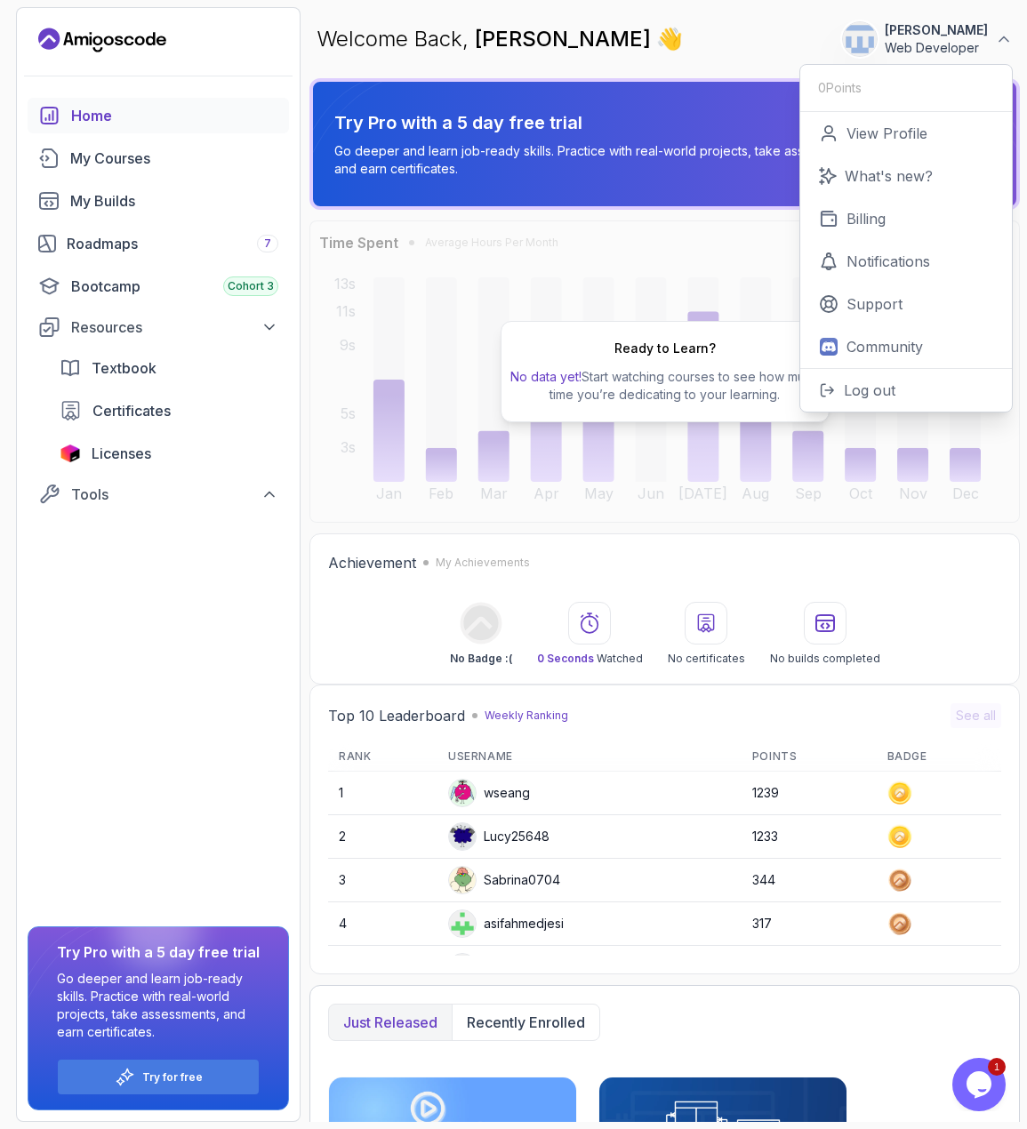
click at [262, 585] on div "Home My Courses My Builds Roadmaps 7 Bootcamp Cohort 3 Resources Textbook Certi…" at bounding box center [158, 609] width 283 height 1023
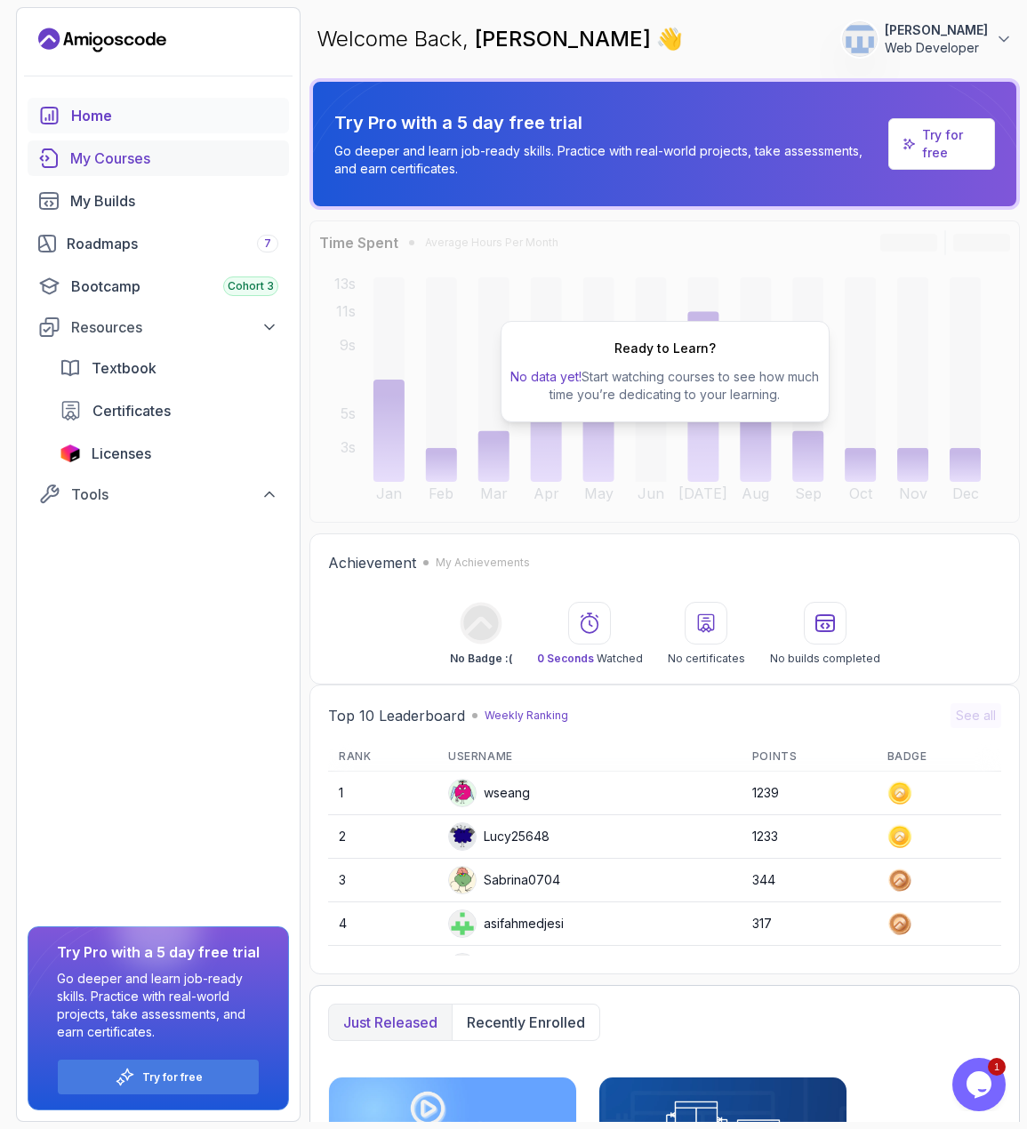
click at [141, 162] on div "My Courses" at bounding box center [174, 158] width 208 height 21
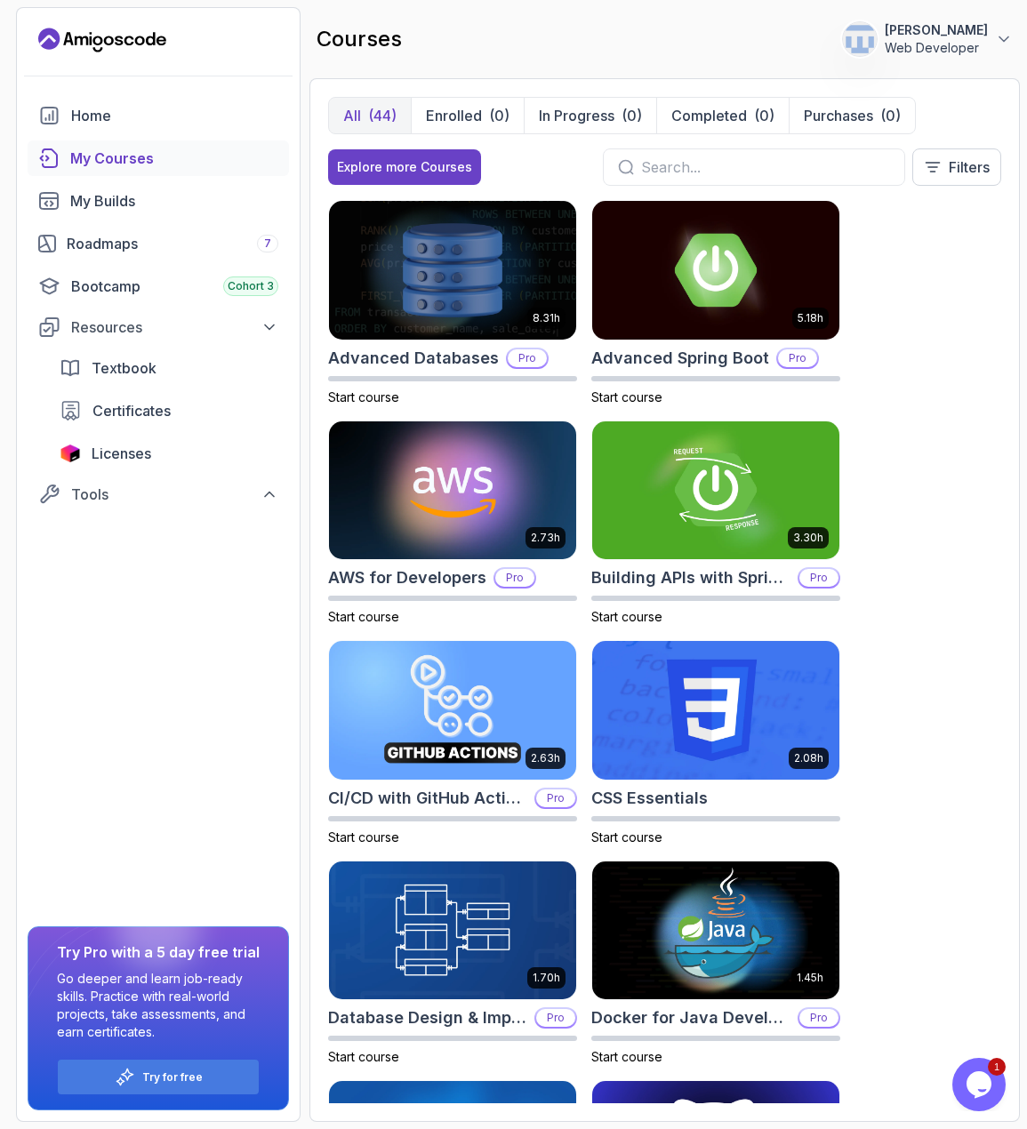
click at [708, 164] on input "text" at bounding box center [765, 166] width 249 height 21
click at [957, 174] on p "Filters" at bounding box center [969, 166] width 41 height 21
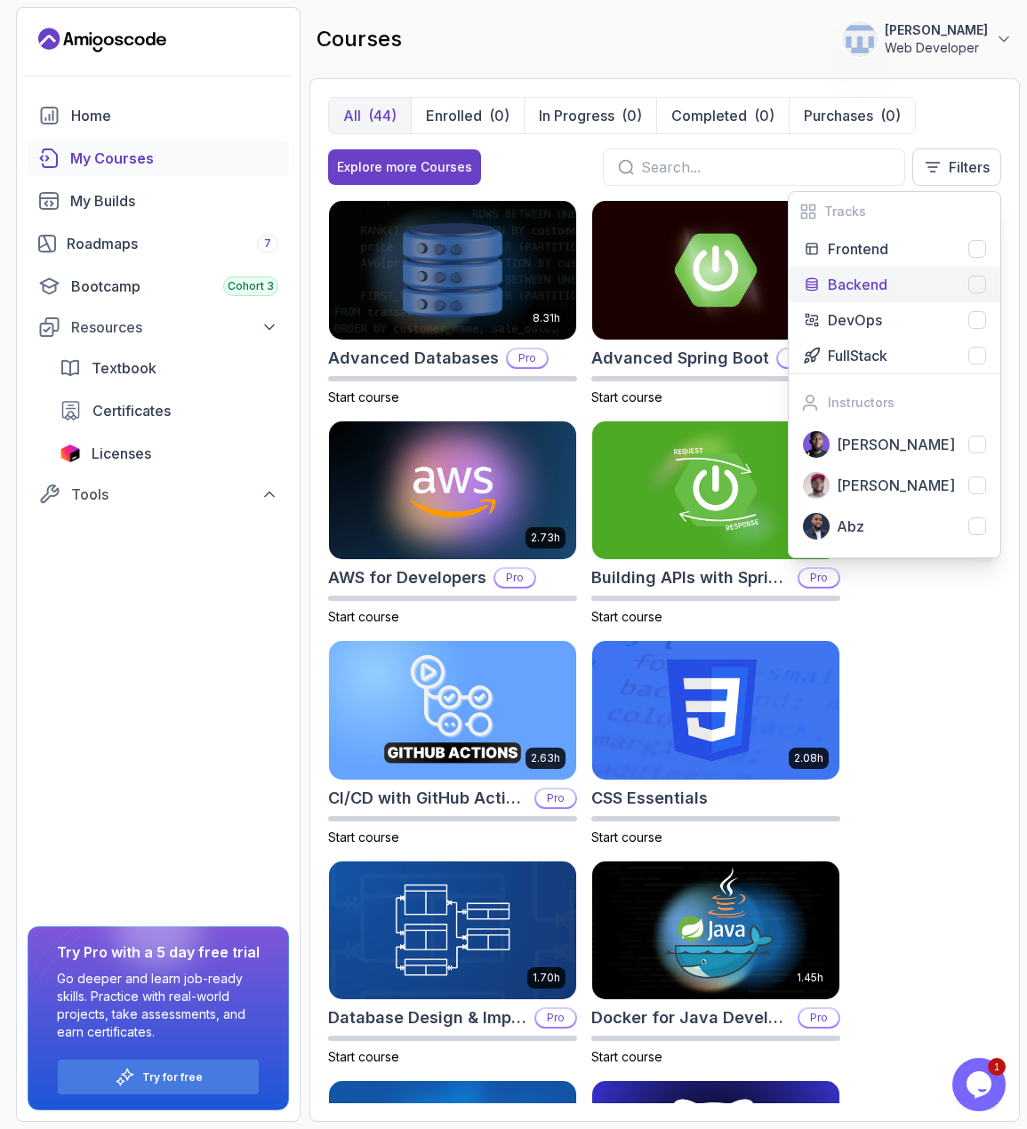
click at [909, 287] on div "Backend" at bounding box center [907, 284] width 158 height 21
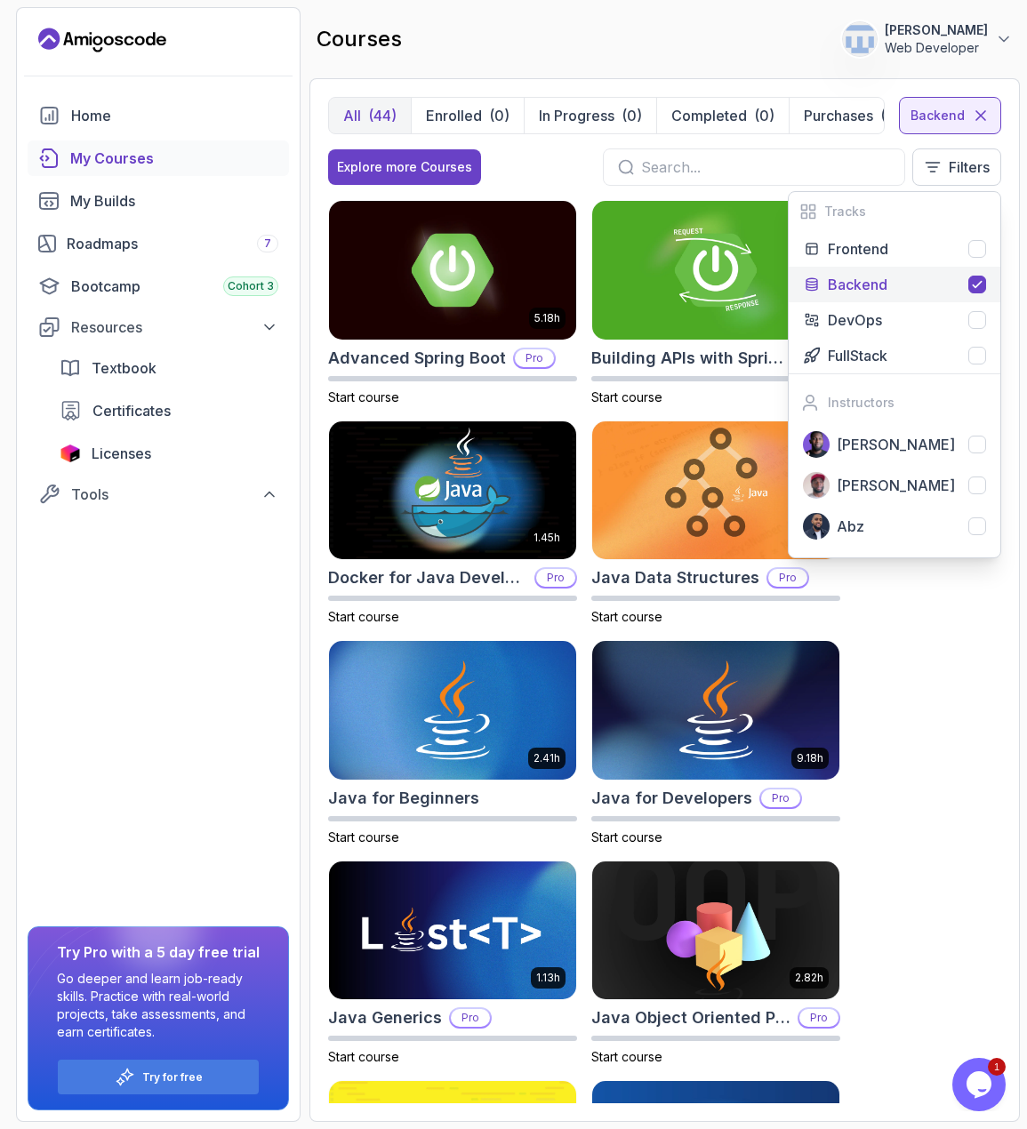
click at [914, 649] on div "5.18h Advanced Spring Boot Pro Start course 3.30h Building APIs with Spring Boo…" at bounding box center [664, 651] width 673 height 903
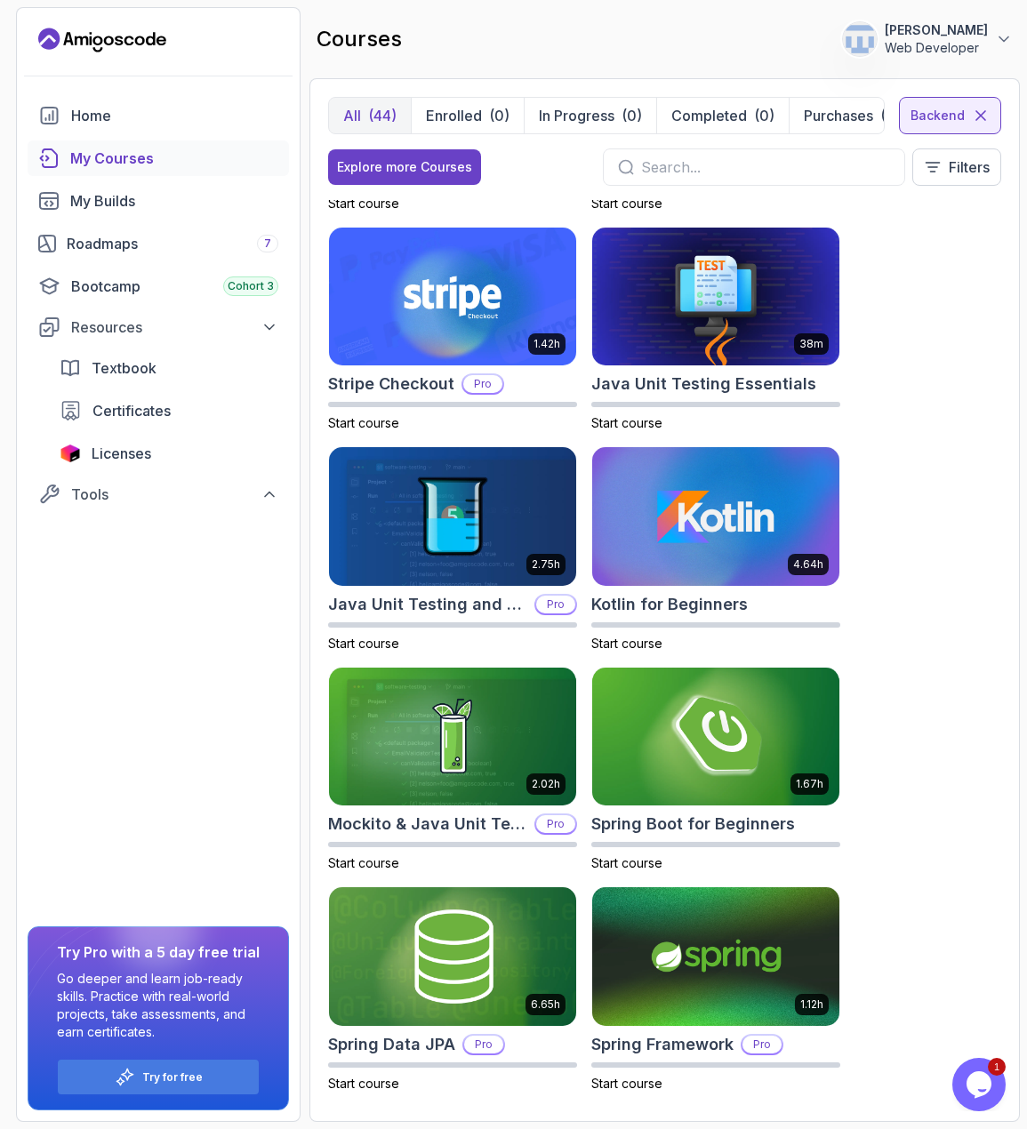
scroll to position [1085, 0]
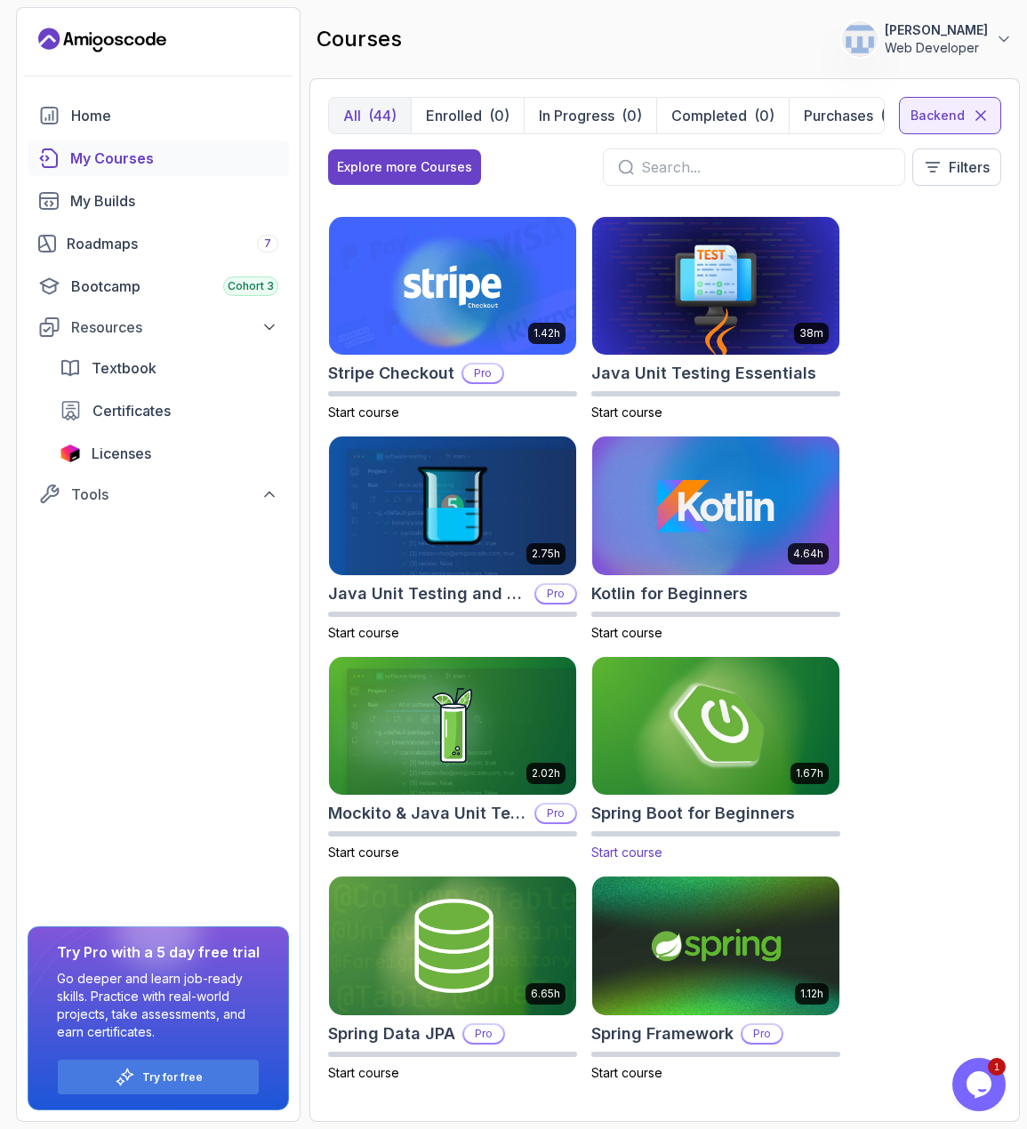
click at [715, 727] on img at bounding box center [716, 725] width 260 height 145
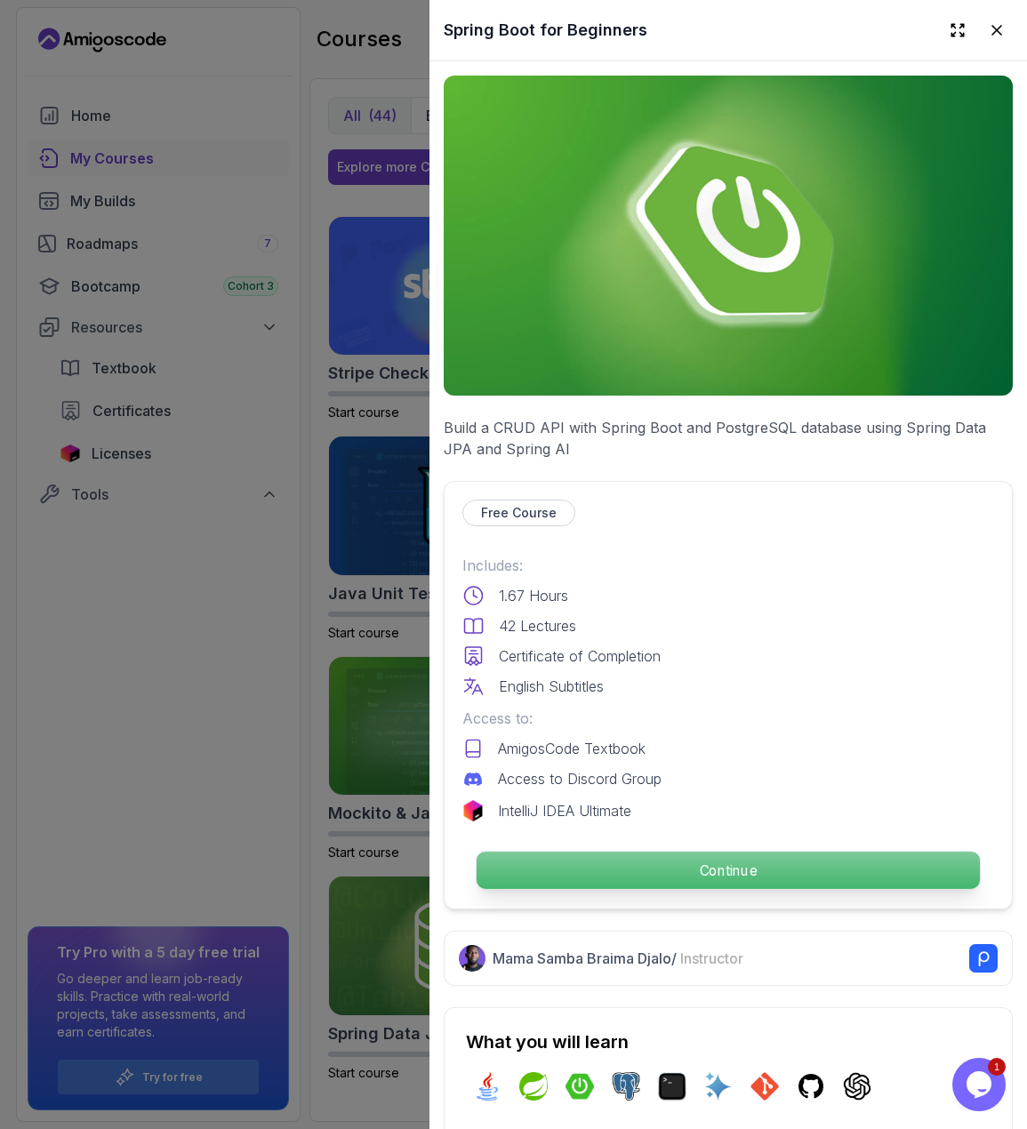
click at [728, 863] on p "Continue" at bounding box center [727, 870] width 503 height 37
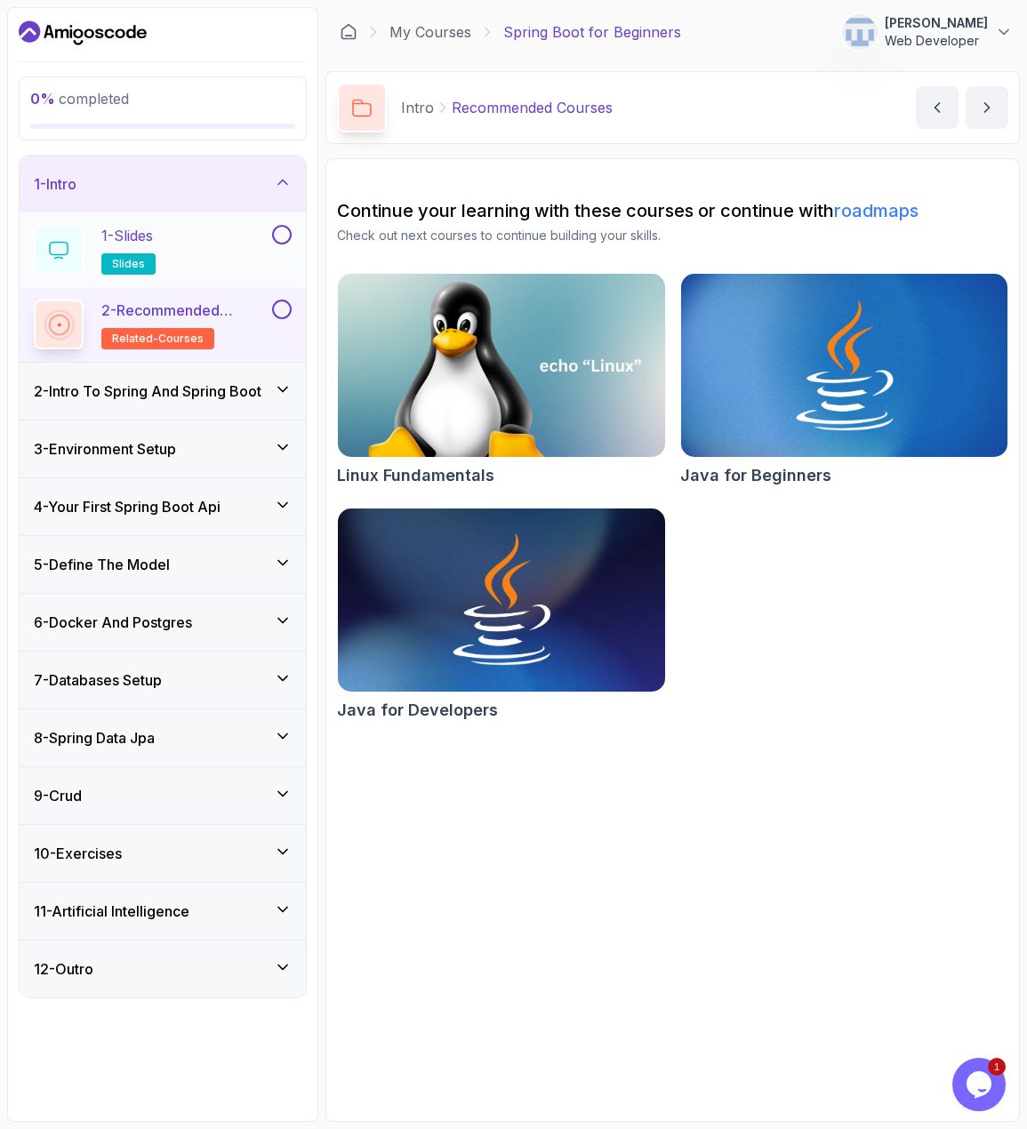
click at [275, 235] on button at bounding box center [282, 235] width 20 height 20
click at [235, 312] on p "2 - Recommended Courses" at bounding box center [184, 310] width 167 height 21
click at [206, 240] on div "1 - Slides slides" at bounding box center [151, 250] width 235 height 50
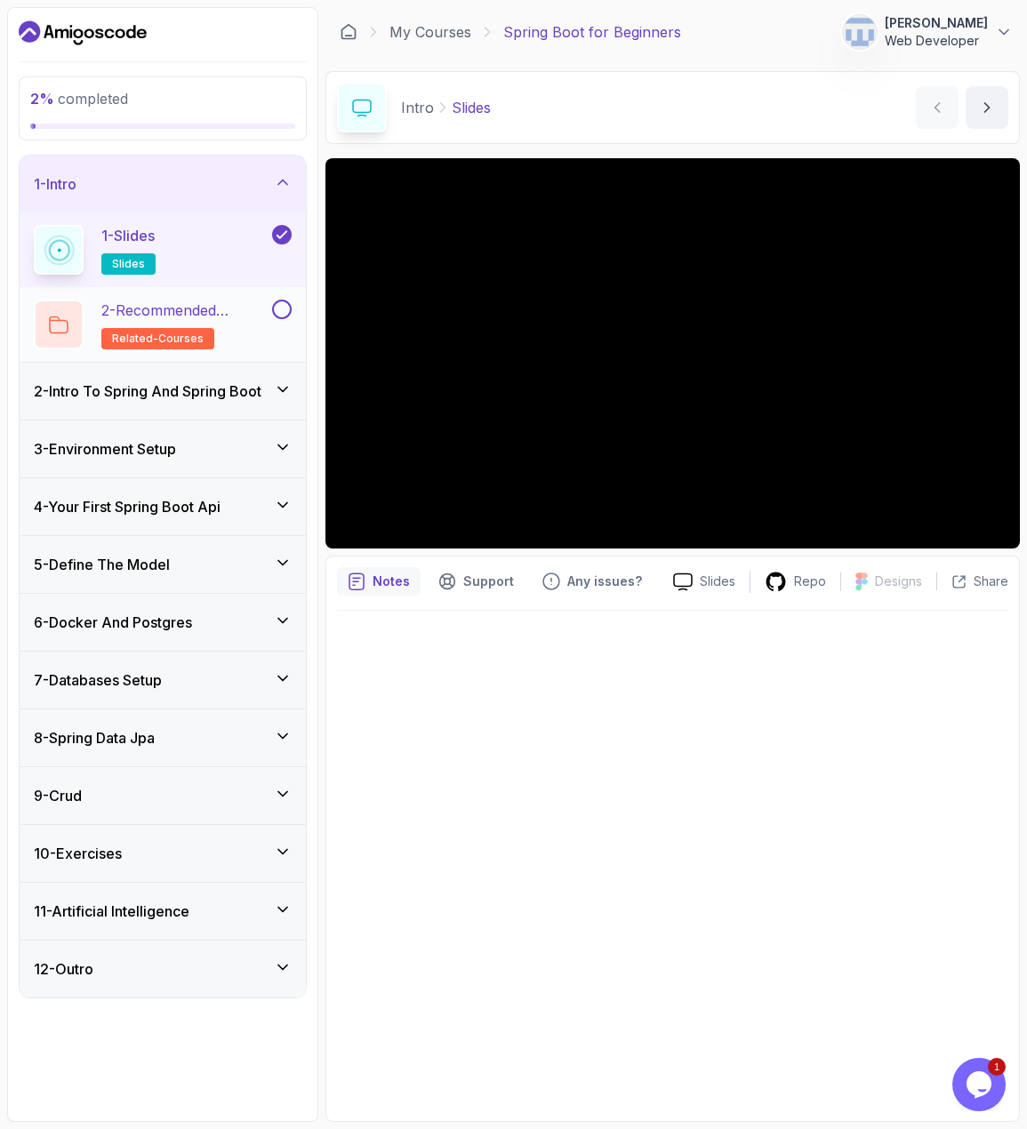
click at [240, 311] on p "2 - Recommended Courses" at bounding box center [184, 310] width 167 height 21
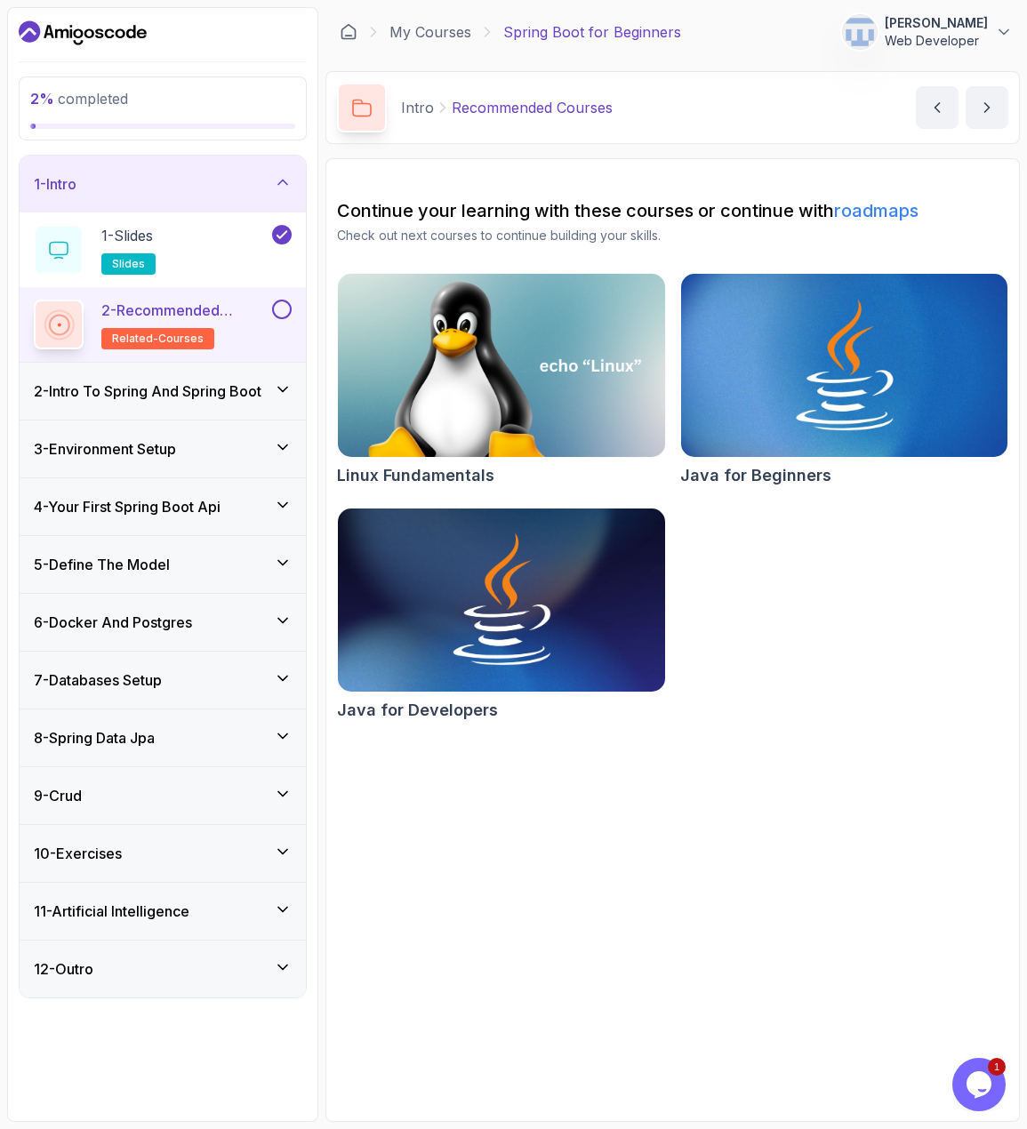
click at [280, 309] on button at bounding box center [282, 310] width 20 height 20
click at [225, 404] on div "2 - Intro To Spring And Spring Boot" at bounding box center [163, 391] width 286 height 57
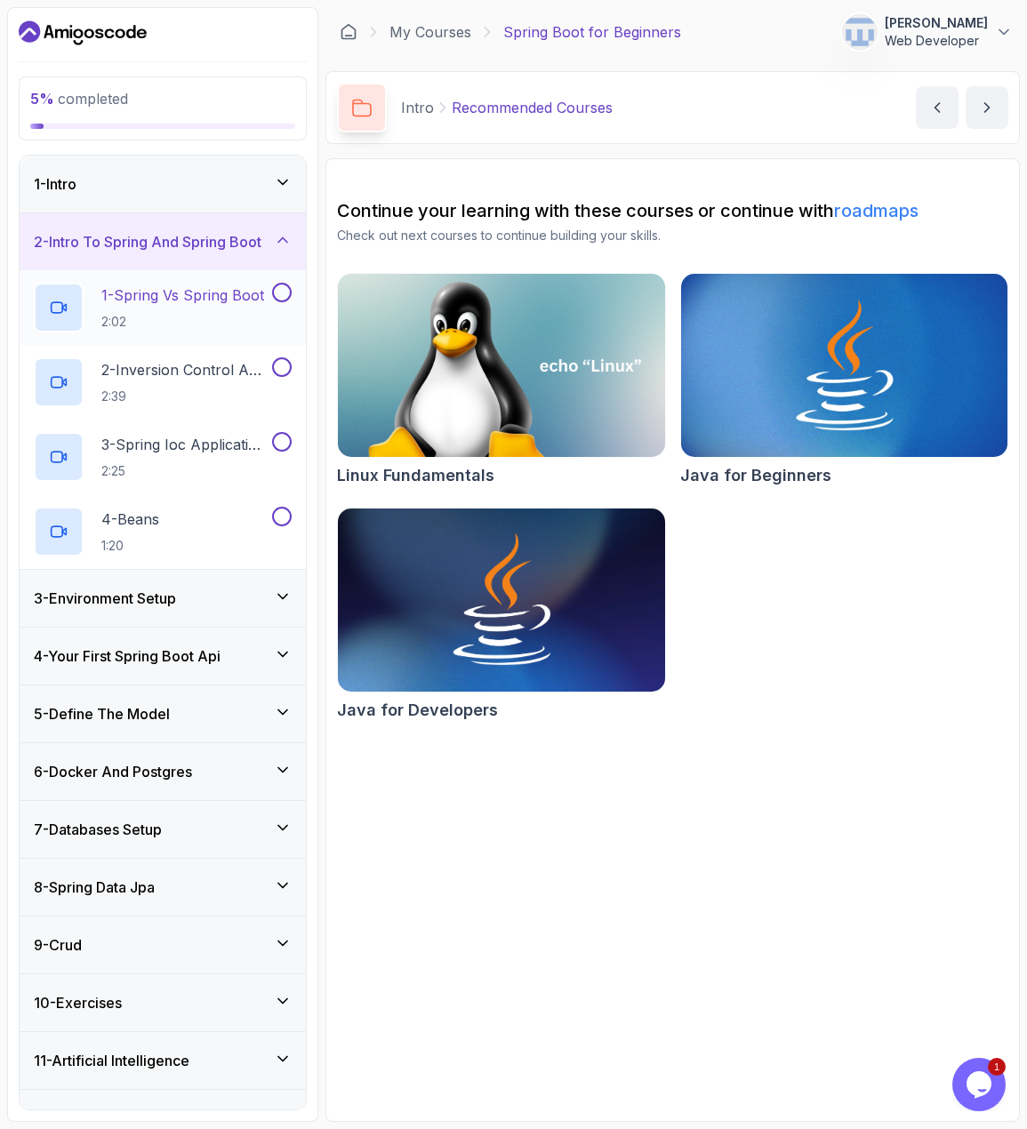
click at [225, 316] on p "2:02" at bounding box center [182, 322] width 163 height 18
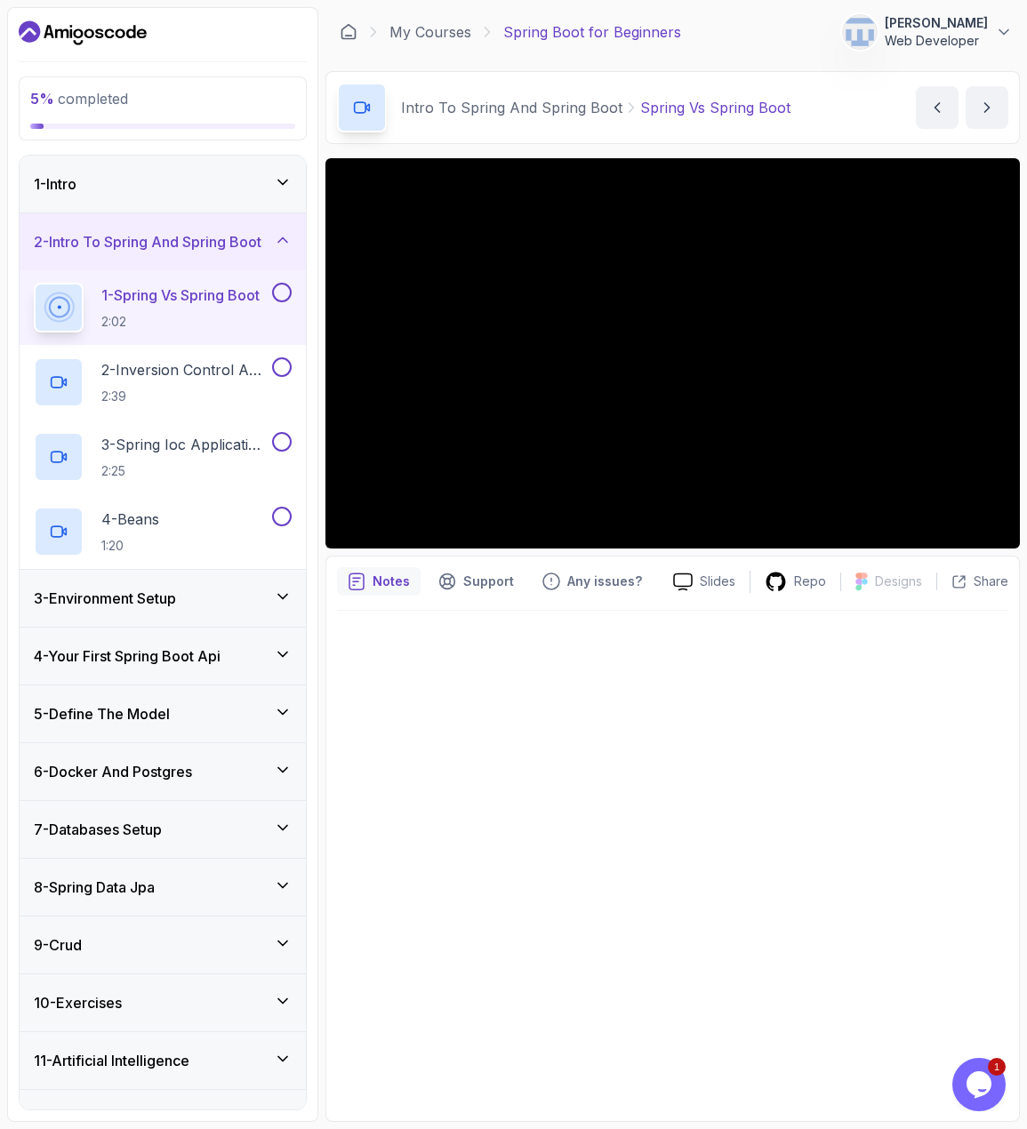
click at [291, 595] on icon at bounding box center [283, 597] width 18 height 18
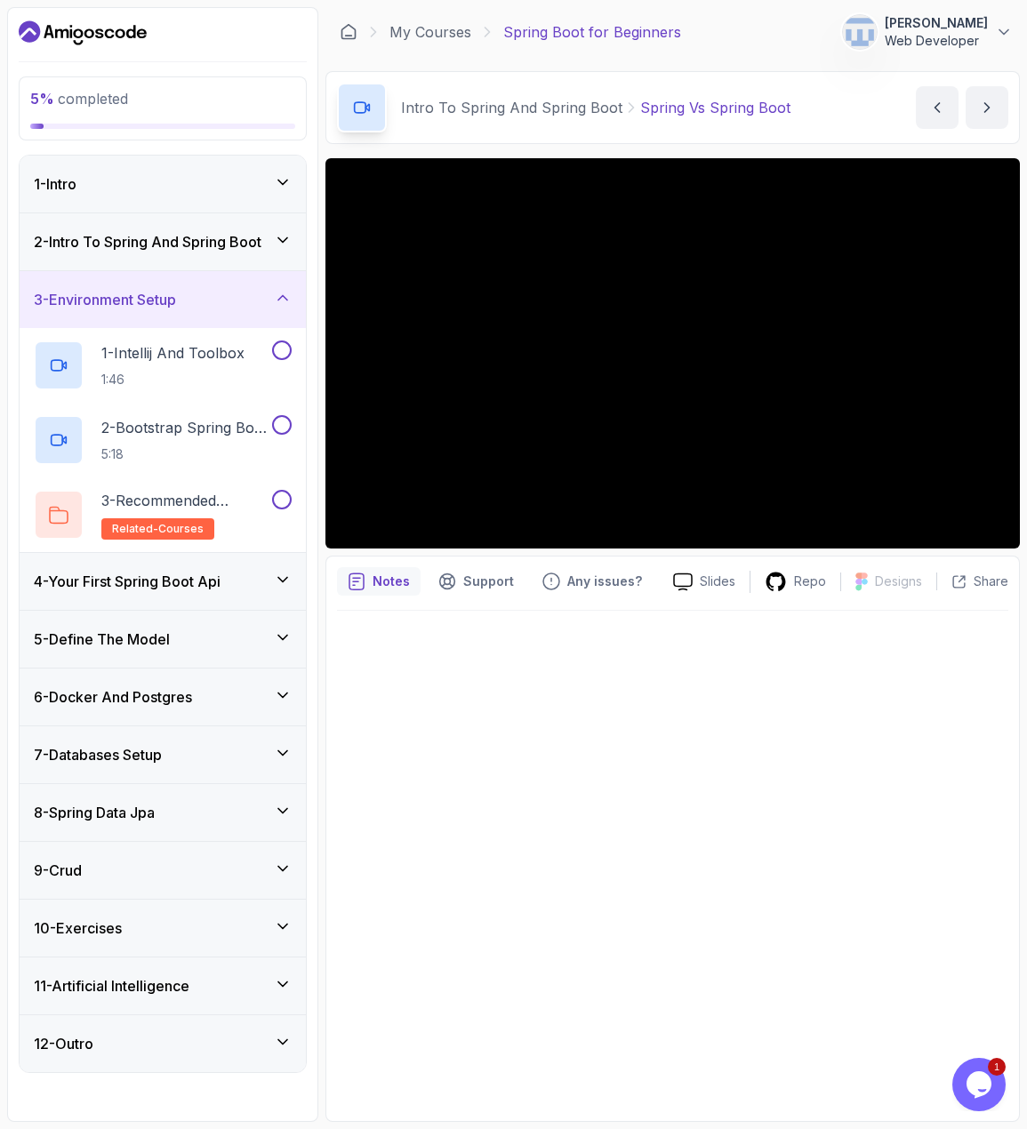
click at [673, 736] on div at bounding box center [672, 861] width 671 height 500
click at [278, 242] on icon at bounding box center [283, 240] width 18 height 18
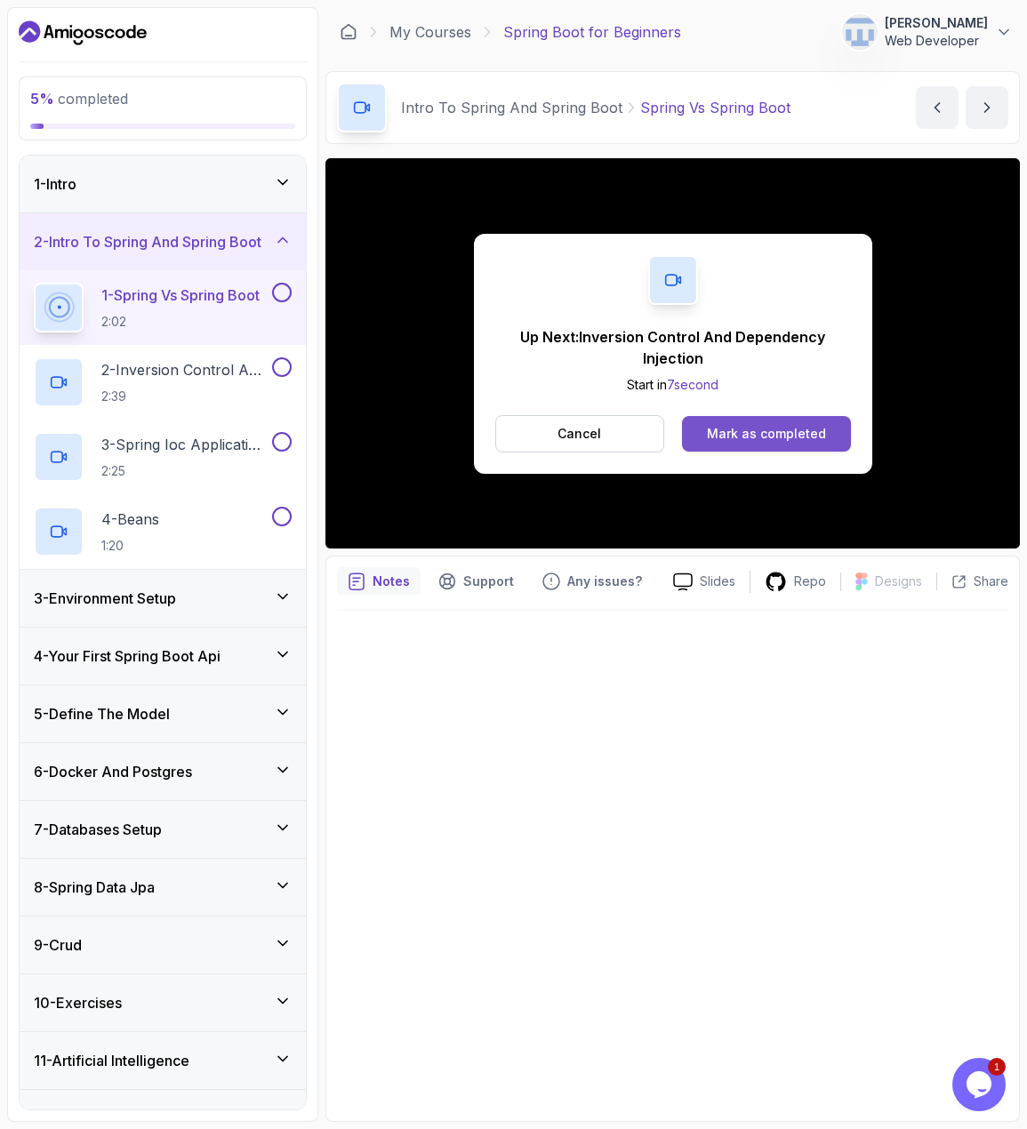
click at [774, 422] on button "Mark as completed" at bounding box center [766, 434] width 168 height 36
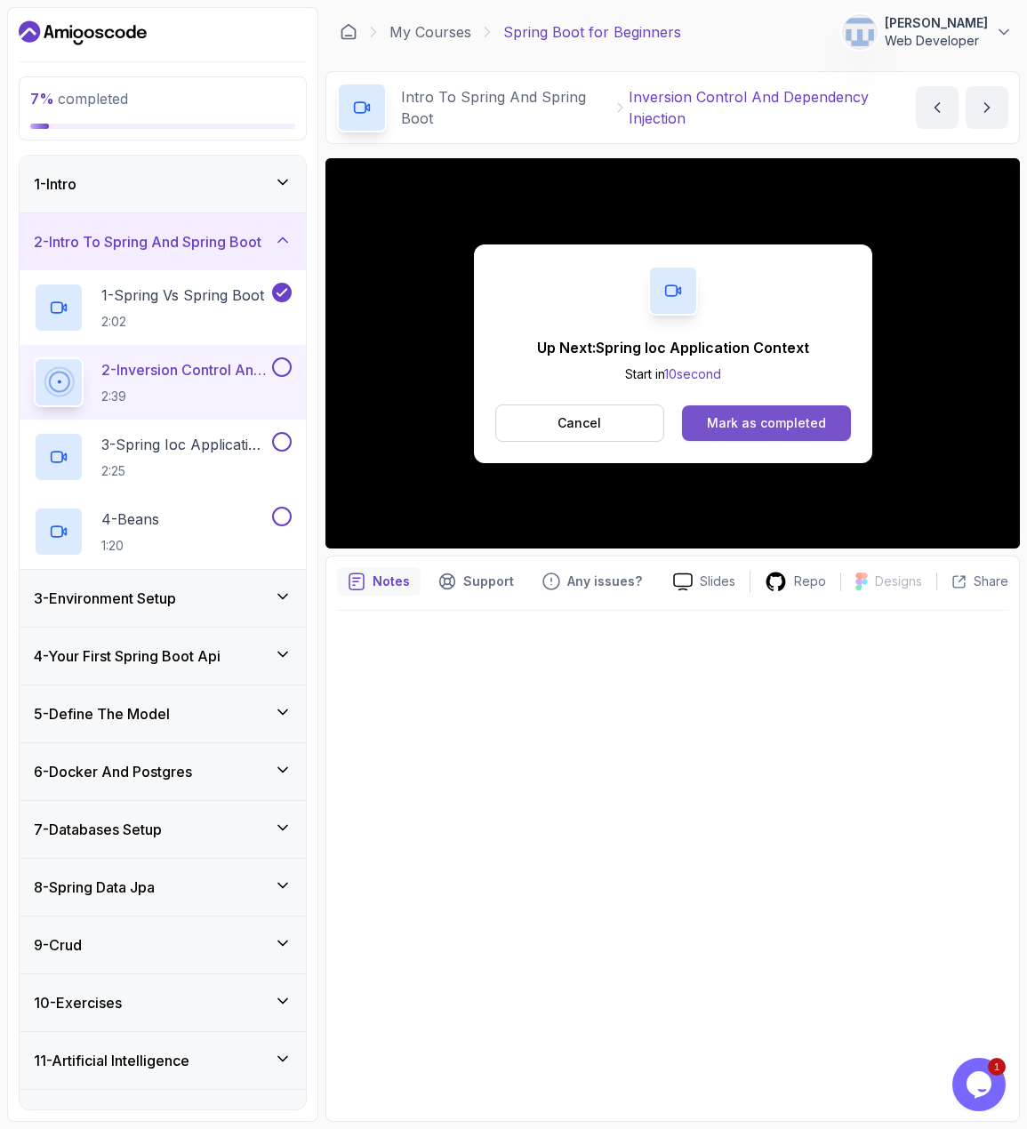
click at [765, 414] on div "Mark as completed" at bounding box center [766, 423] width 119 height 18
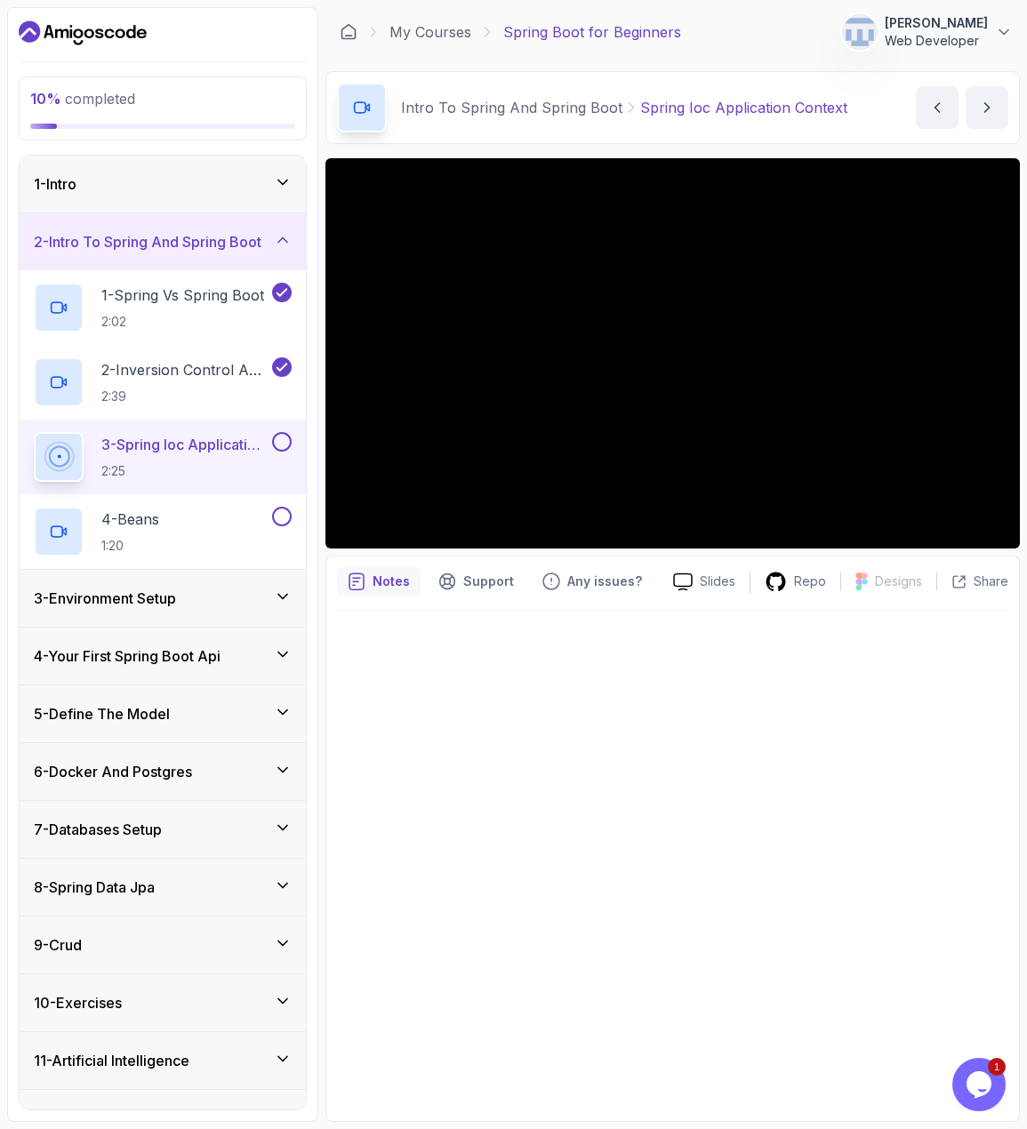
click at [849, 679] on div at bounding box center [672, 861] width 671 height 500
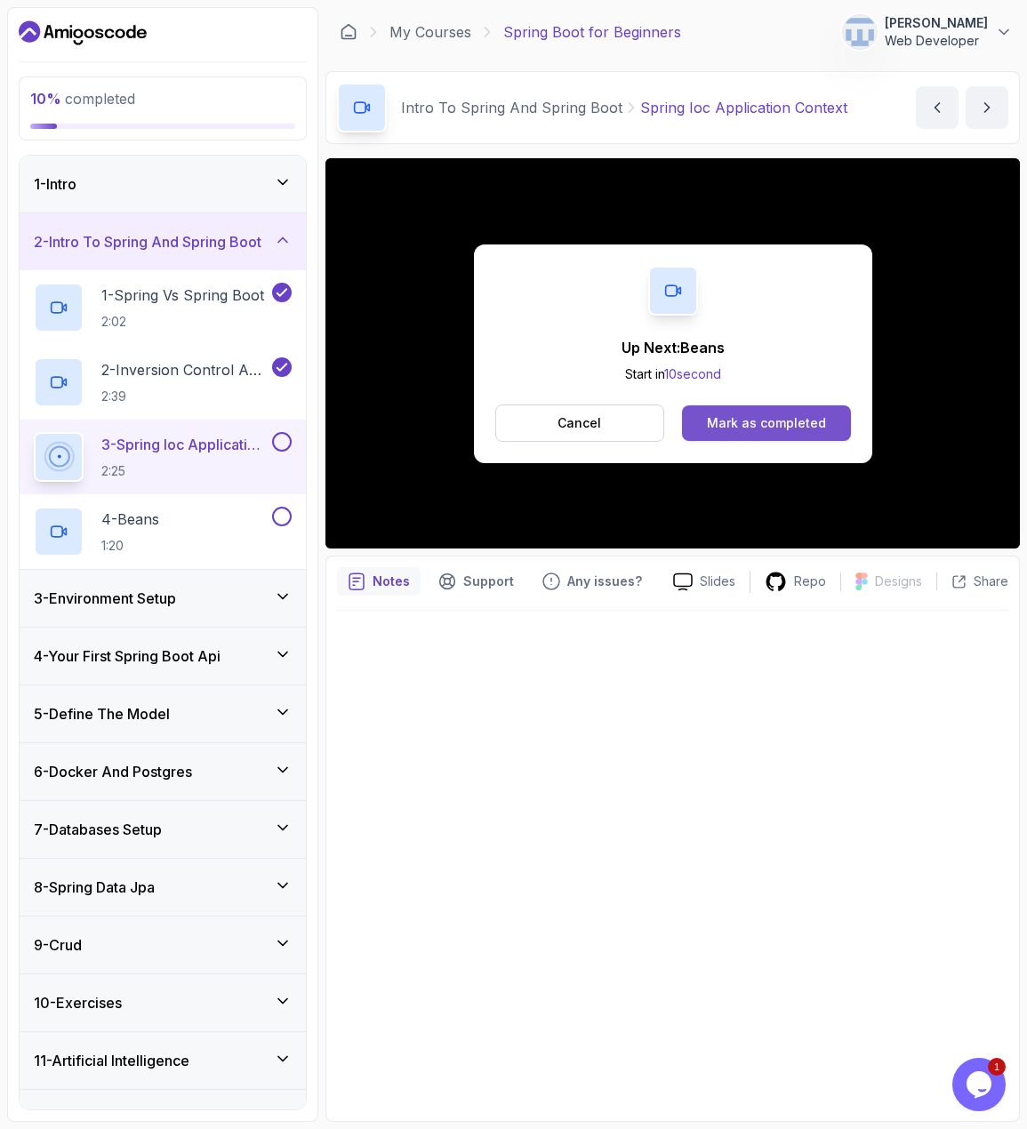
click at [786, 423] on div "Mark as completed" at bounding box center [766, 423] width 119 height 18
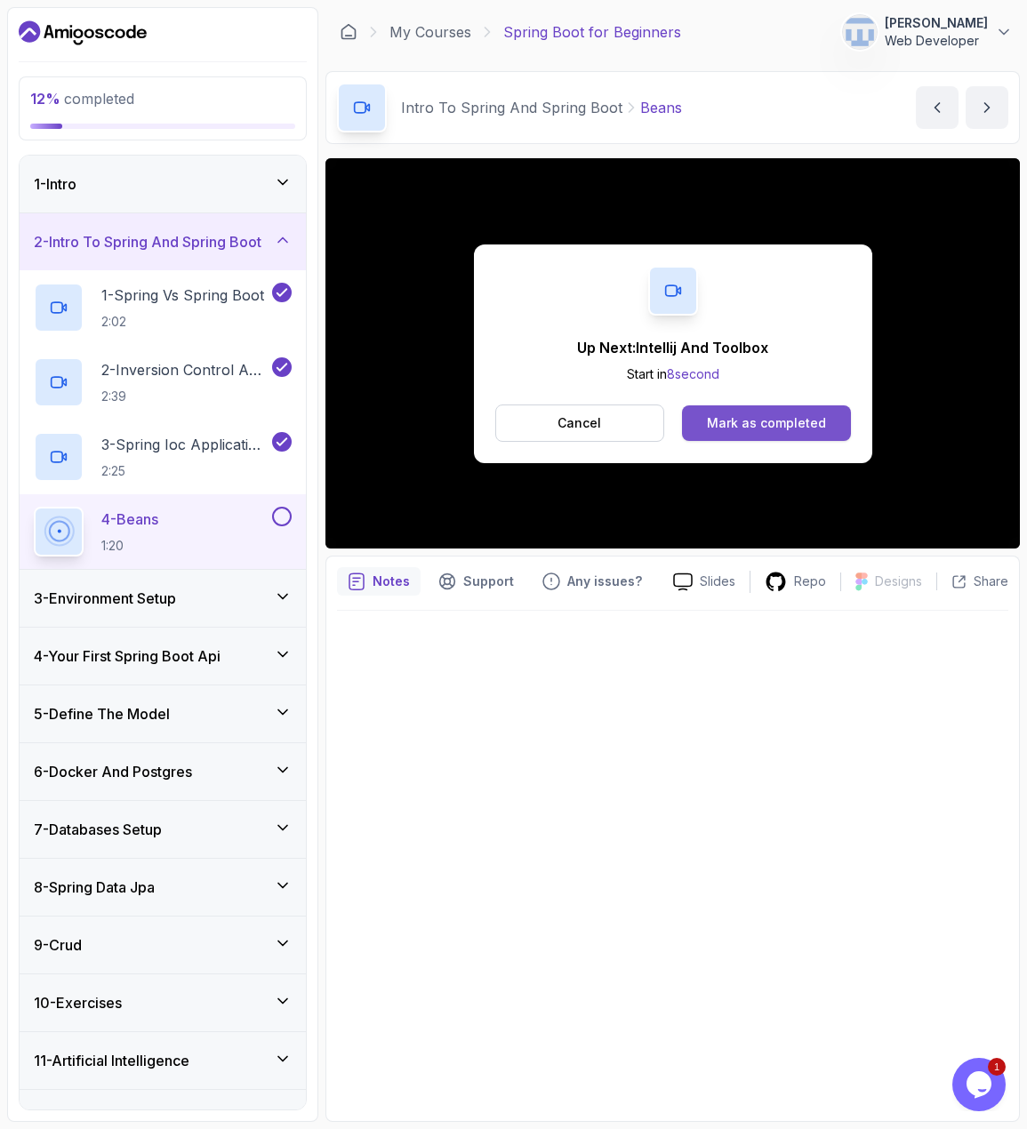
click at [758, 434] on button "Mark as completed" at bounding box center [766, 423] width 168 height 36
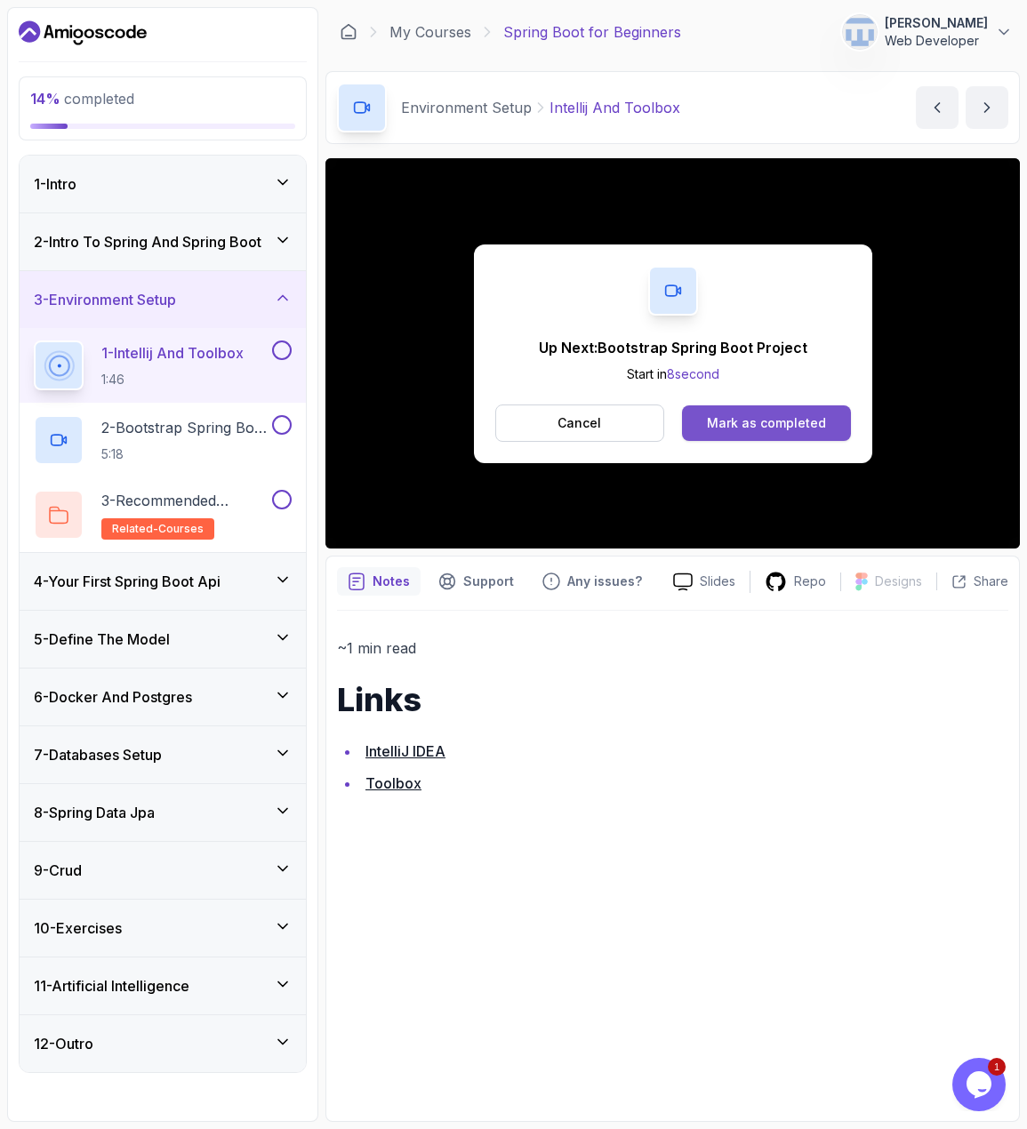
click at [749, 416] on div "Mark as completed" at bounding box center [766, 423] width 119 height 18
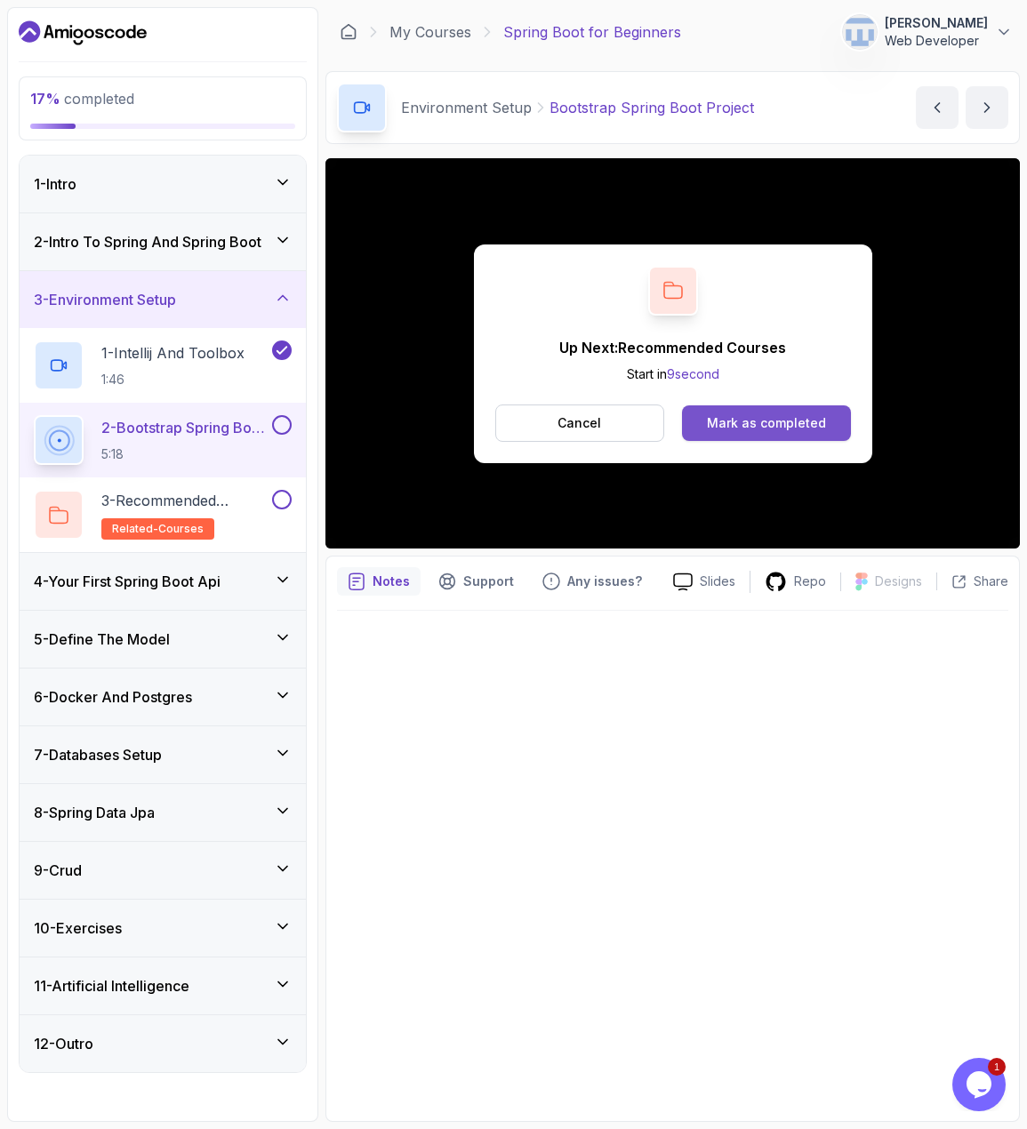
click at [719, 426] on div "Mark as completed" at bounding box center [766, 423] width 119 height 18
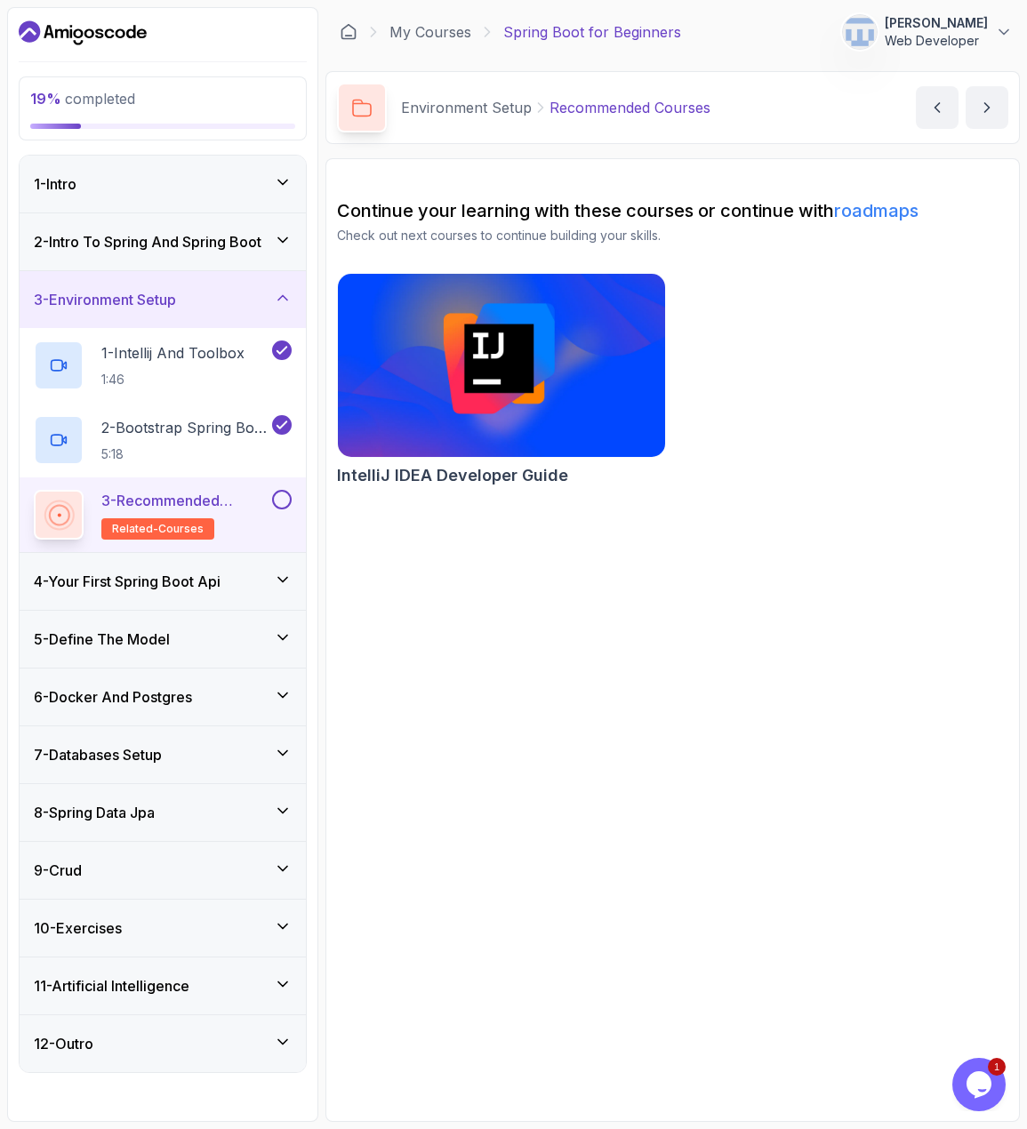
click at [284, 504] on button at bounding box center [282, 500] width 20 height 20
click at [283, 580] on icon at bounding box center [283, 580] width 18 height 18
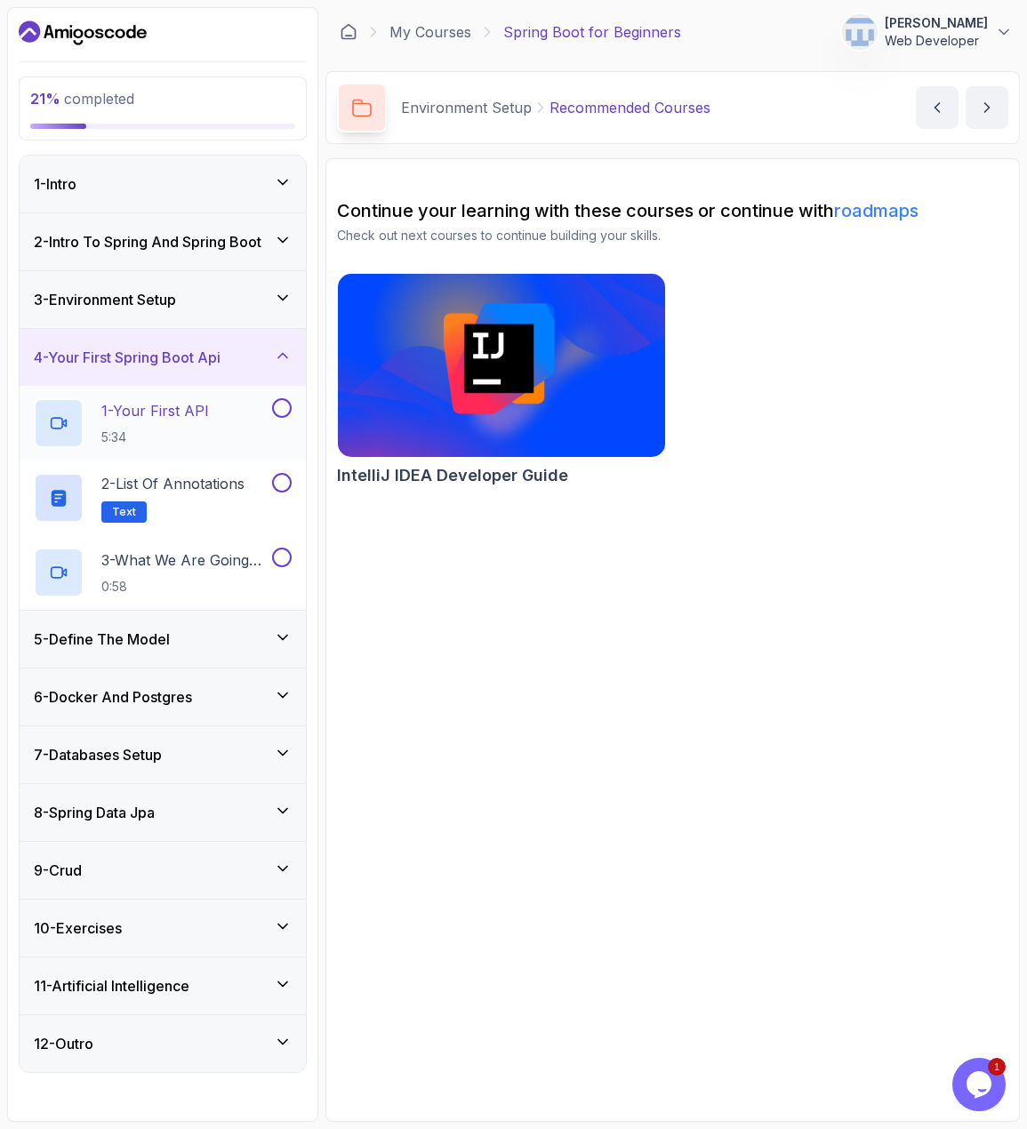
click at [221, 422] on div "1 - Your First API 5:34" at bounding box center [151, 423] width 235 height 50
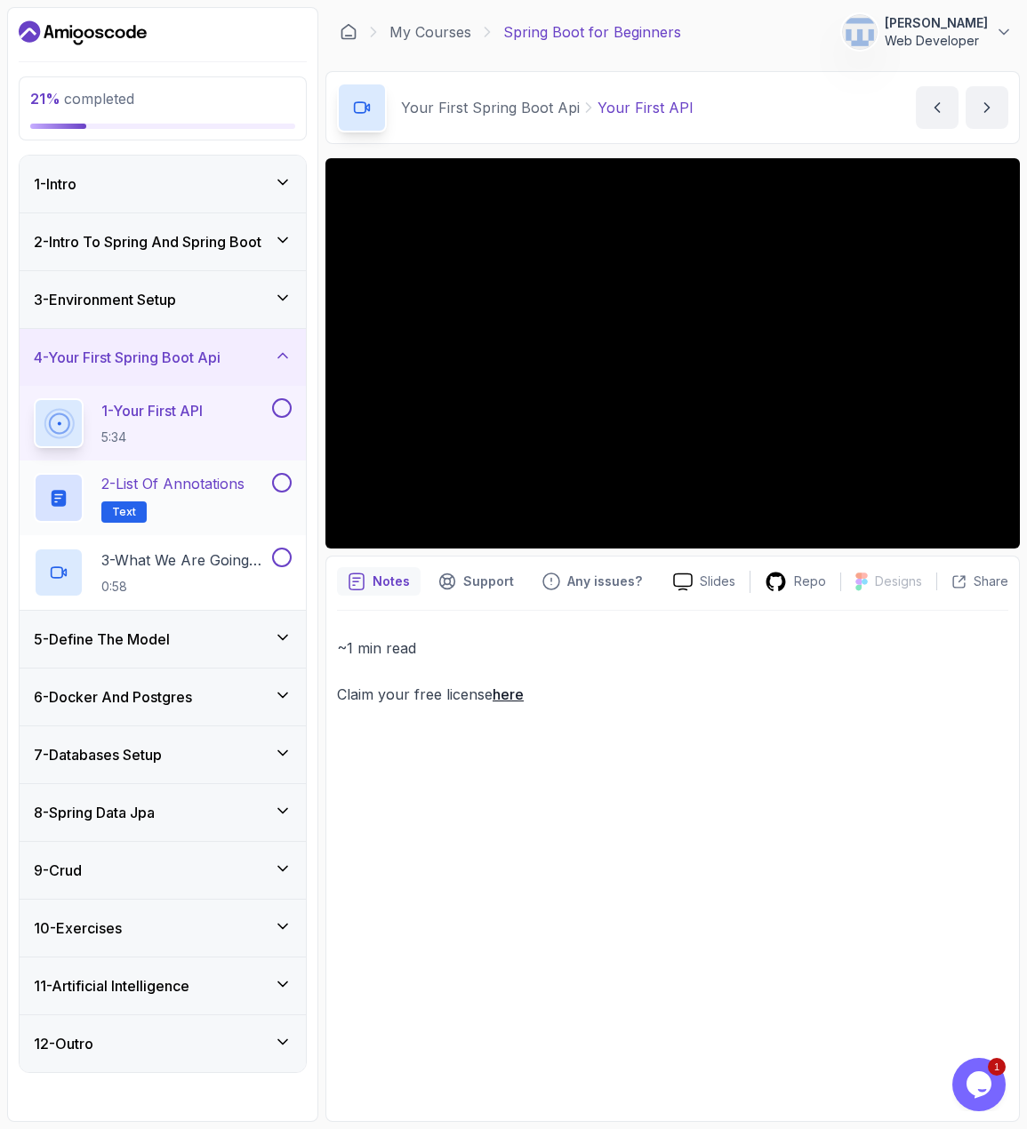
click at [203, 492] on p "2 - List of Annotations" at bounding box center [172, 483] width 143 height 21
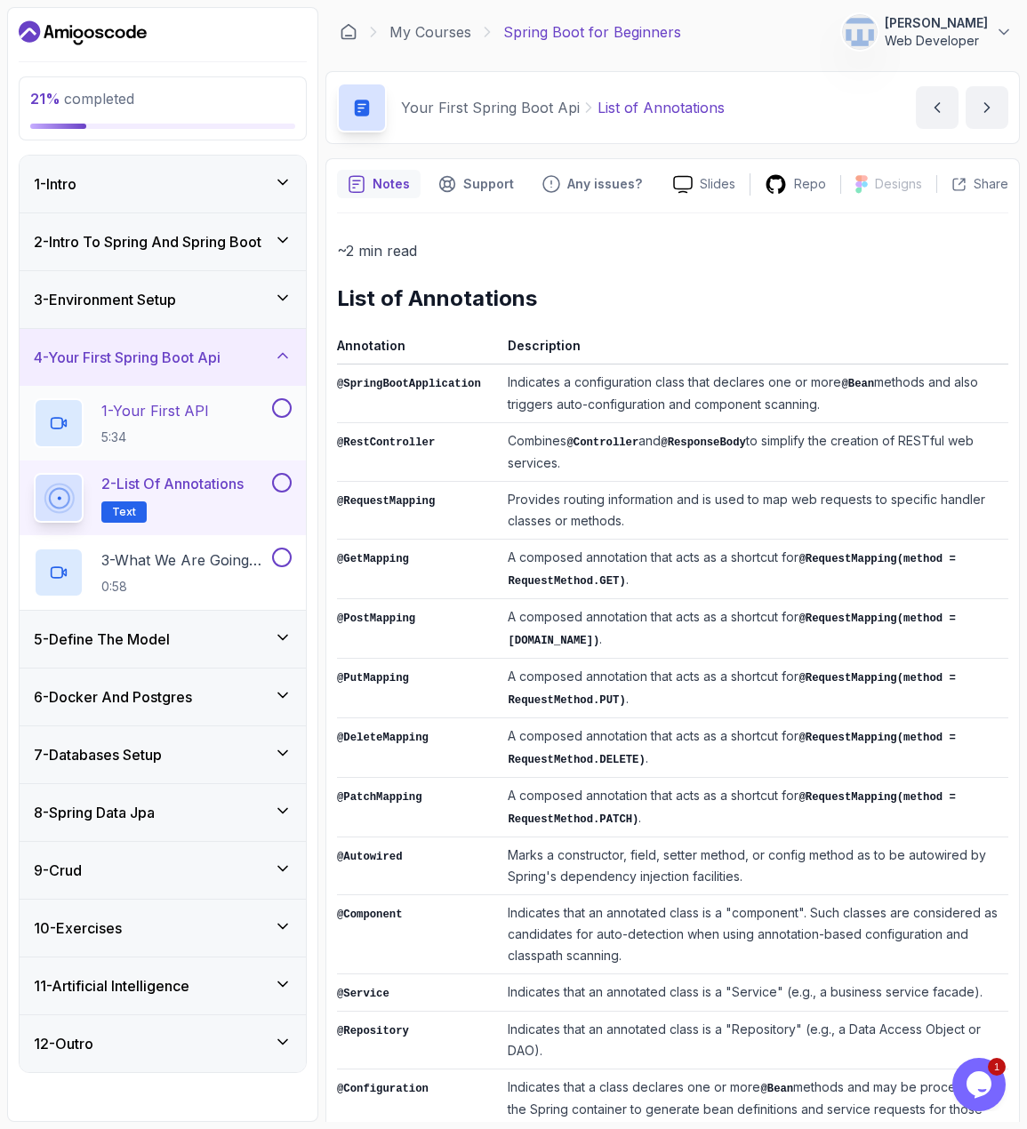
click at [182, 443] on p "5:34" at bounding box center [155, 437] width 108 height 18
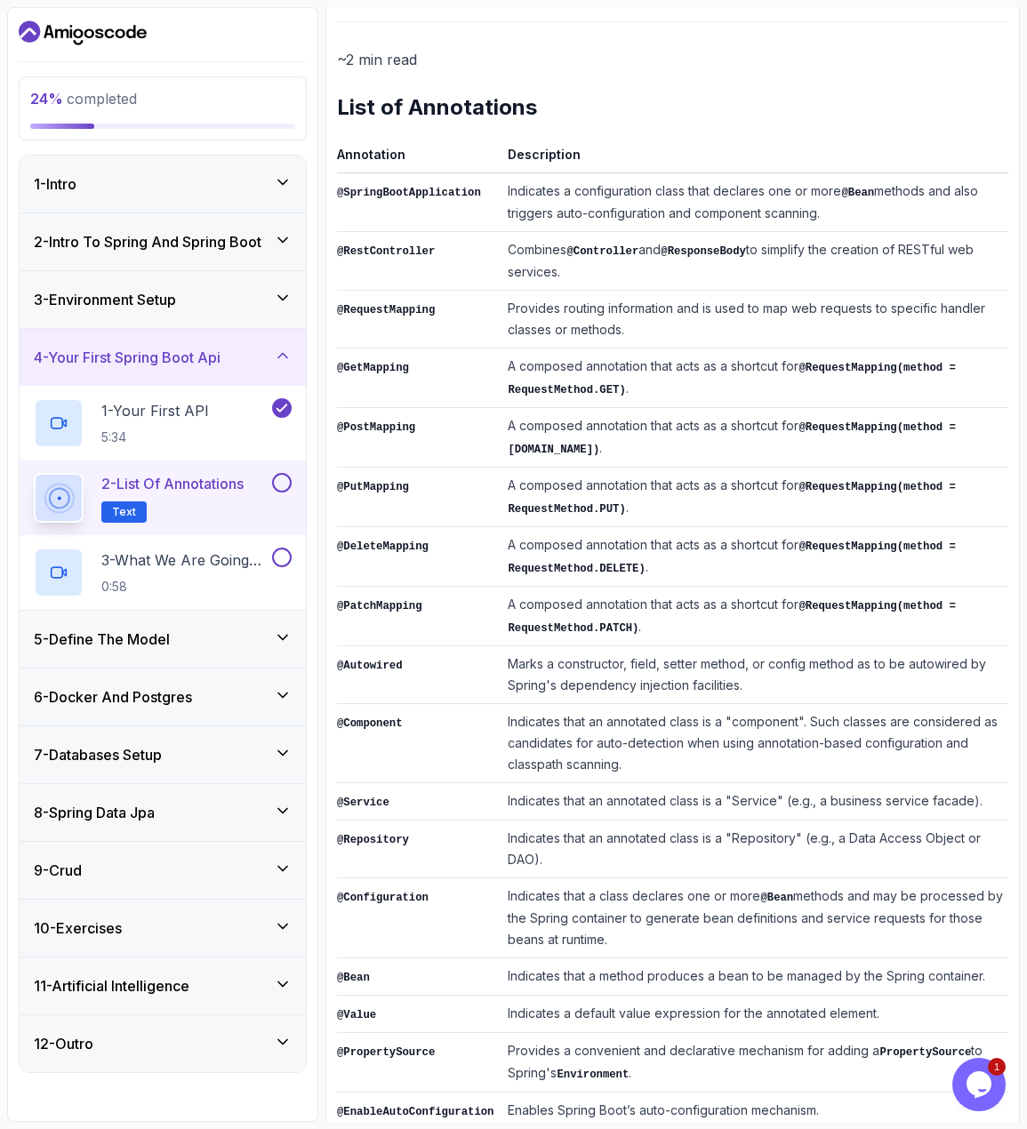
scroll to position [196, 0]
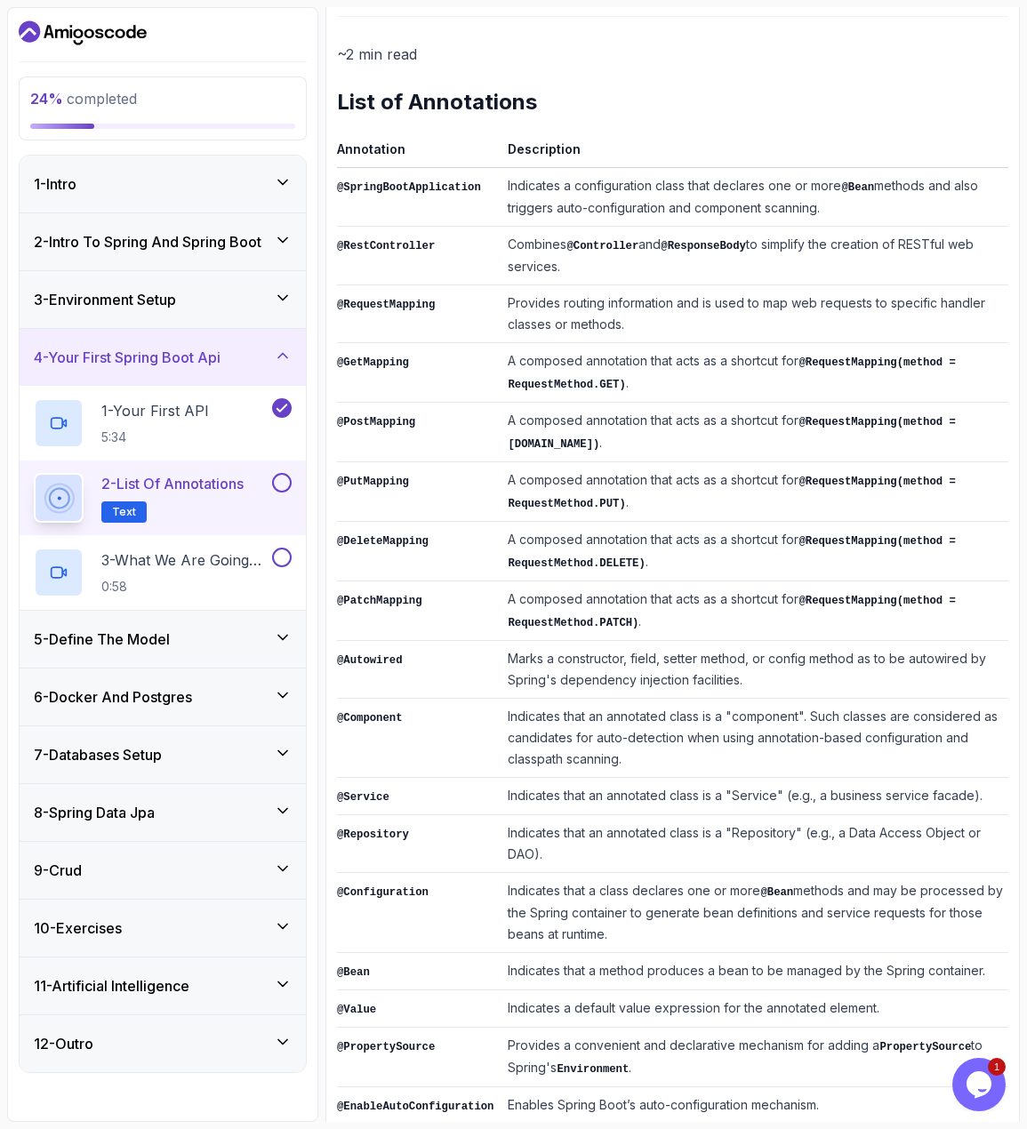
click at [283, 481] on button at bounding box center [282, 483] width 20 height 20
click at [209, 559] on p "3 - What We Are Going To Build" at bounding box center [184, 559] width 167 height 21
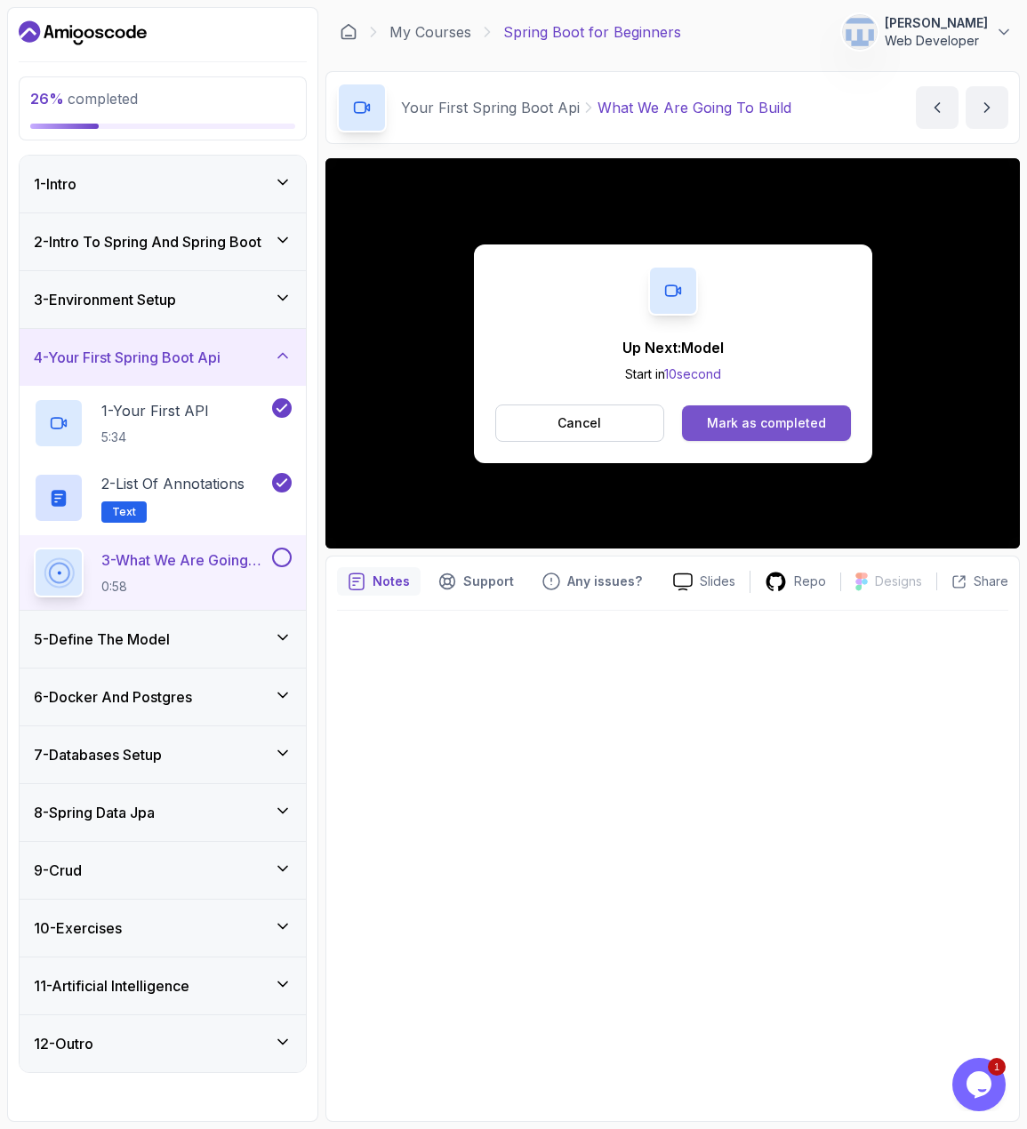
click at [773, 414] on div "Mark as completed" at bounding box center [766, 423] width 119 height 18
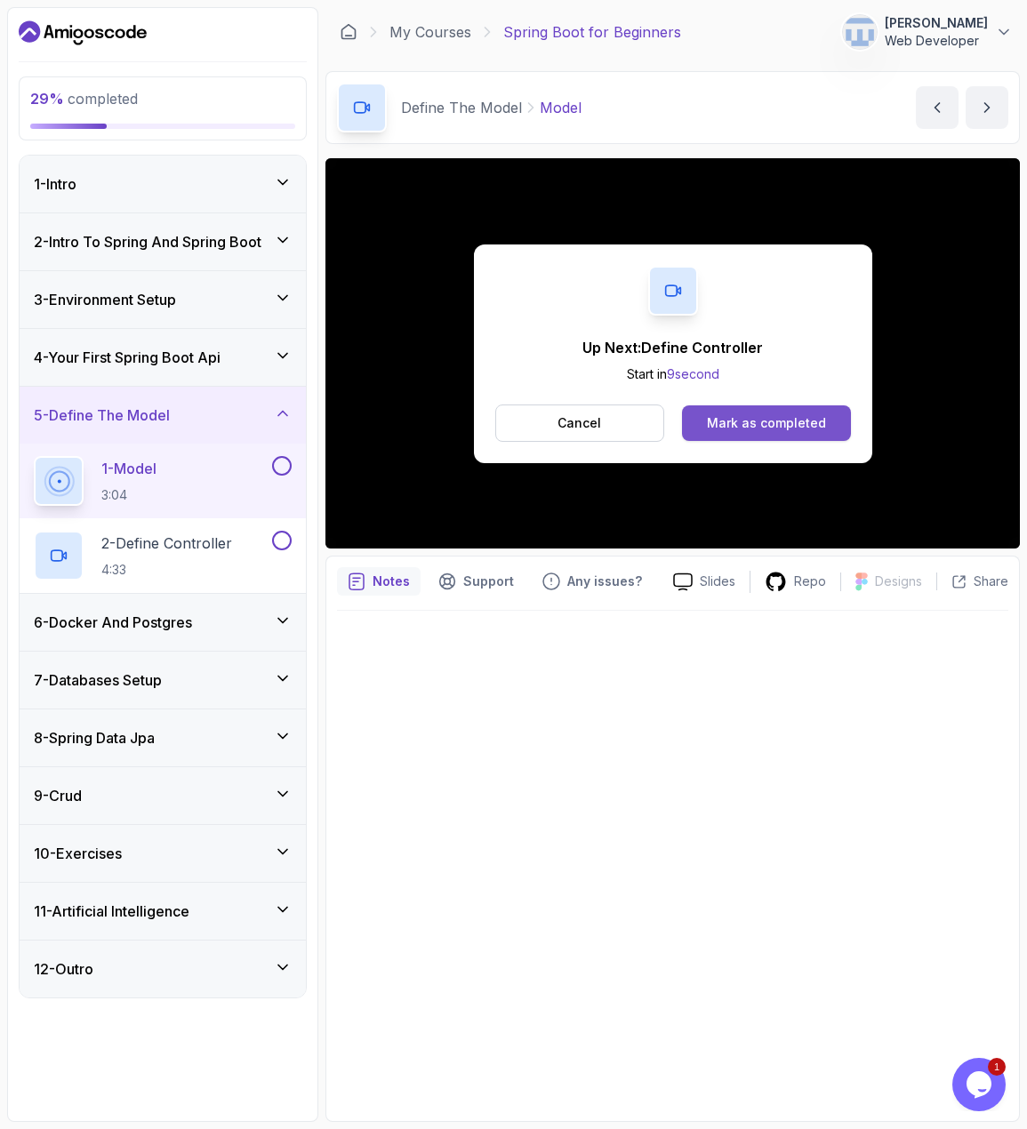
click at [779, 420] on div "Mark as completed" at bounding box center [766, 423] width 119 height 18
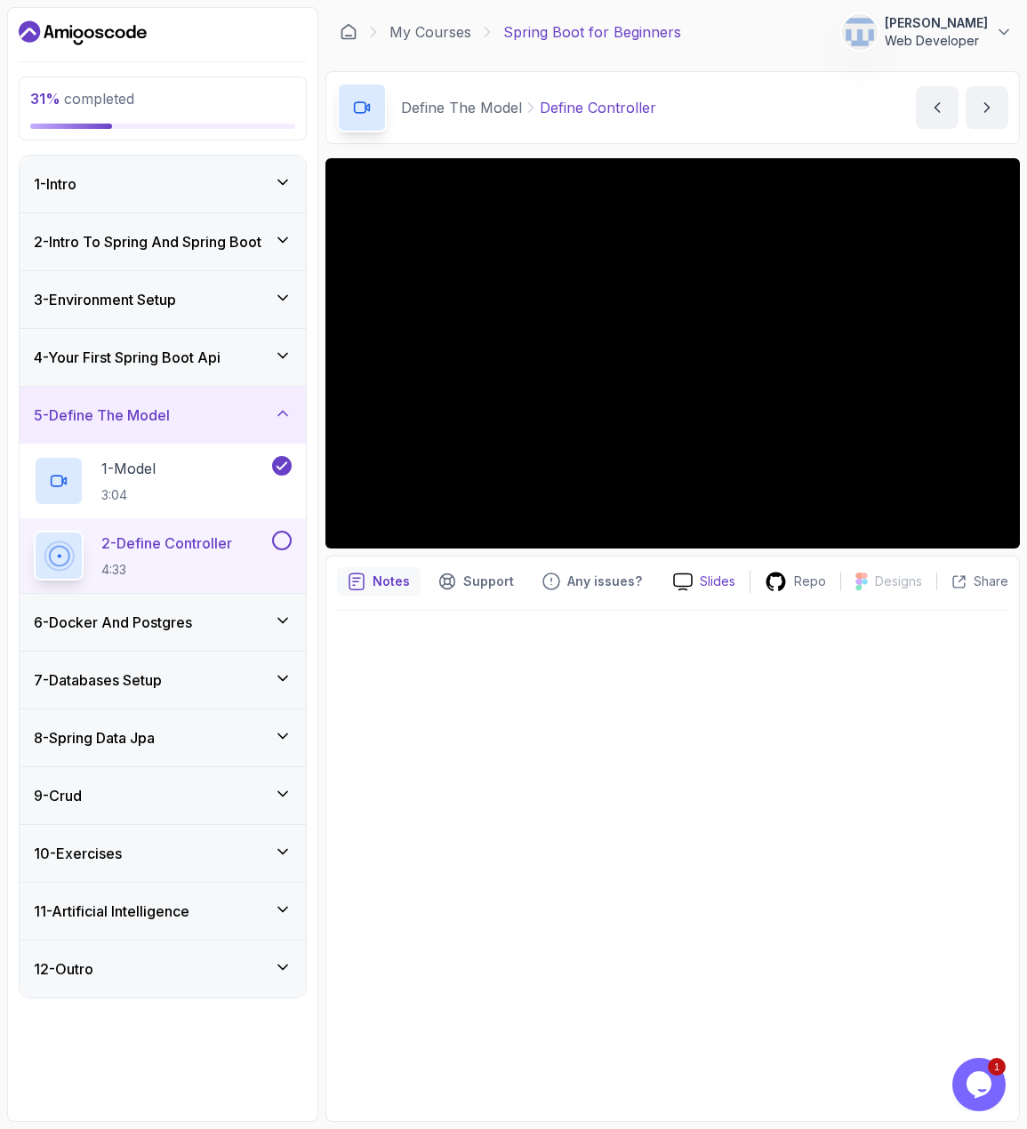
click at [710, 585] on p "Slides" at bounding box center [718, 582] width 36 height 18
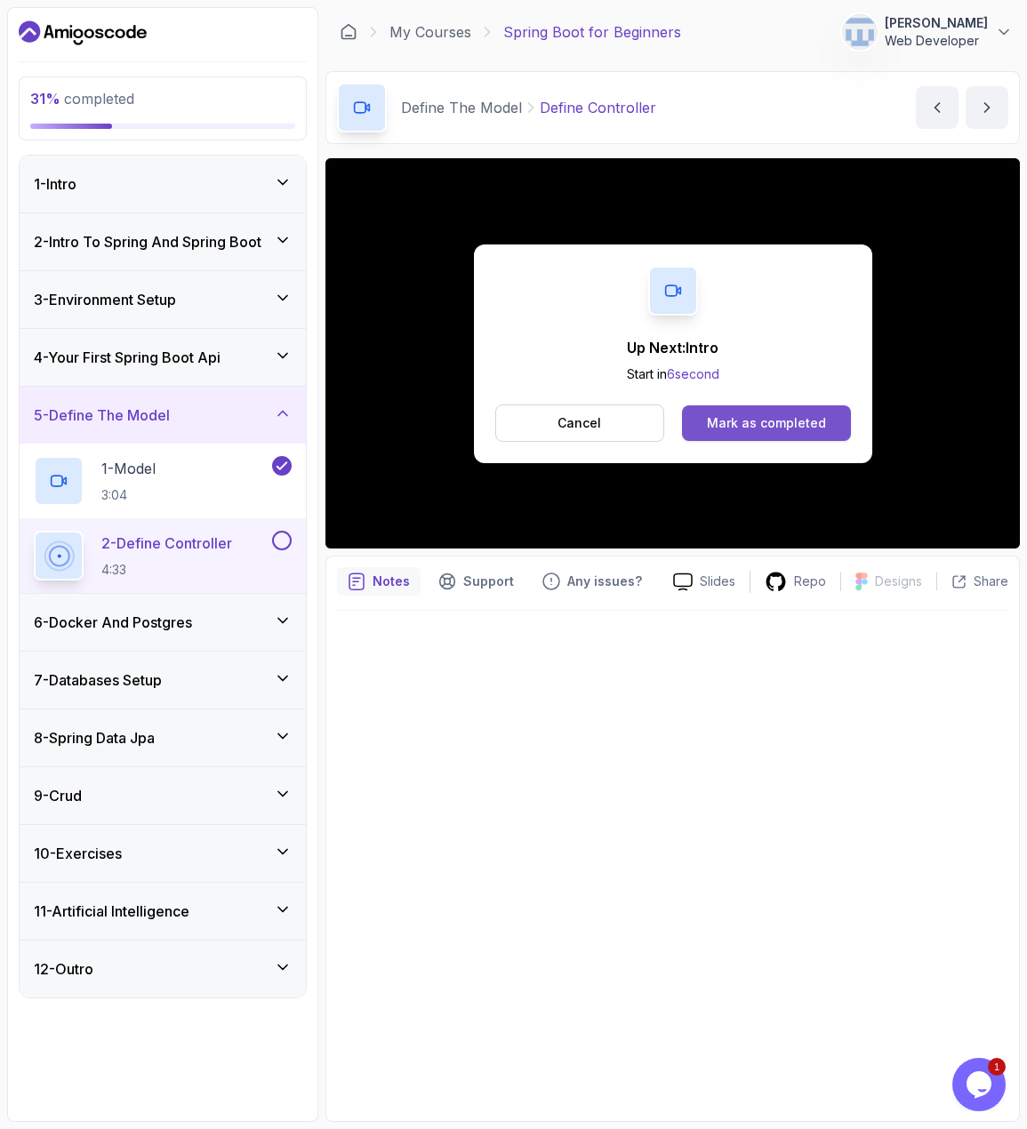
click at [785, 408] on button "Mark as completed" at bounding box center [766, 423] width 168 height 36
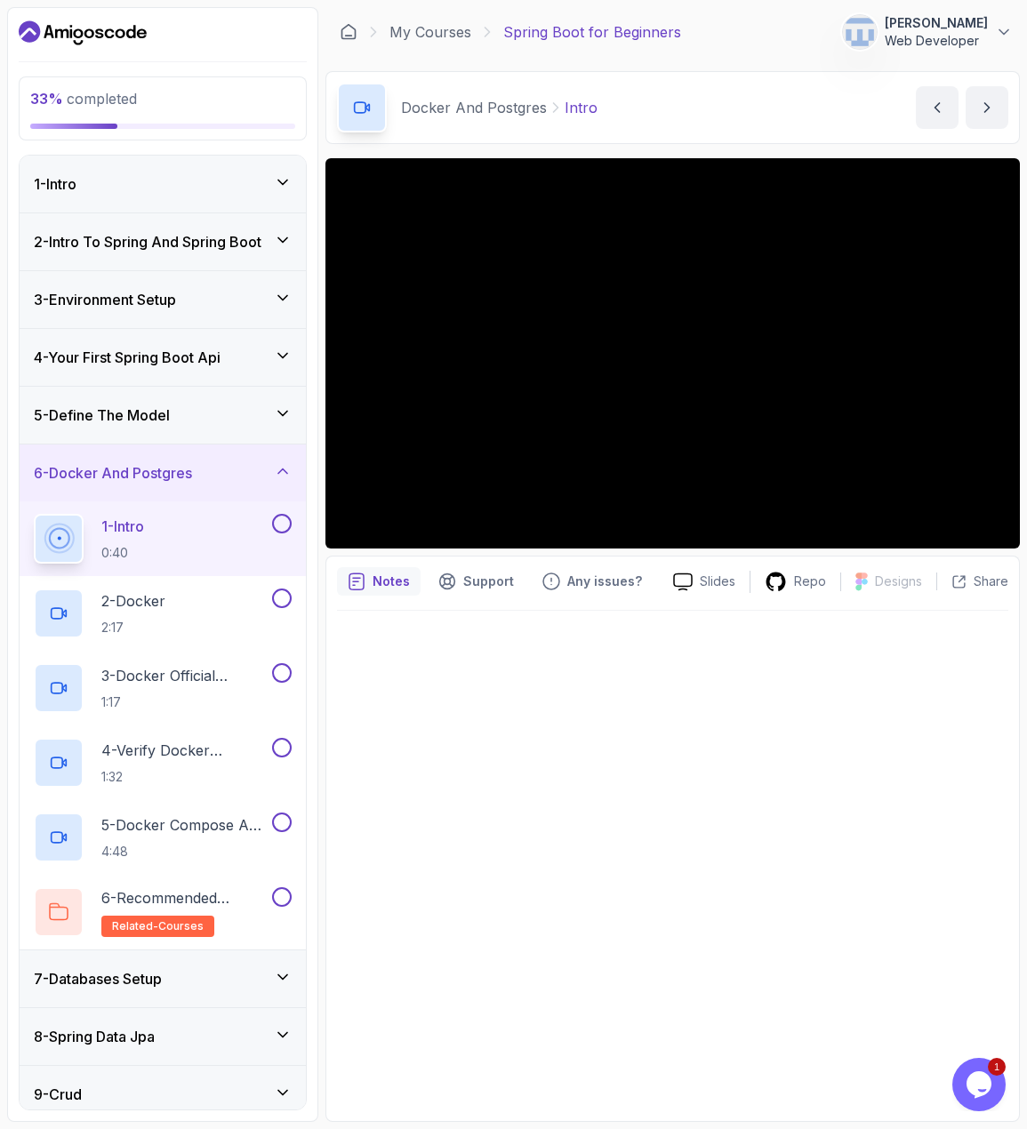
click at [277, 523] on button at bounding box center [282, 524] width 20 height 20
click at [281, 599] on button at bounding box center [282, 599] width 20 height 20
click at [278, 677] on button at bounding box center [282, 673] width 20 height 20
click at [284, 750] on button at bounding box center [282, 748] width 20 height 20
click at [228, 826] on p "5 - Docker Compose And Postgres" at bounding box center [184, 824] width 167 height 21
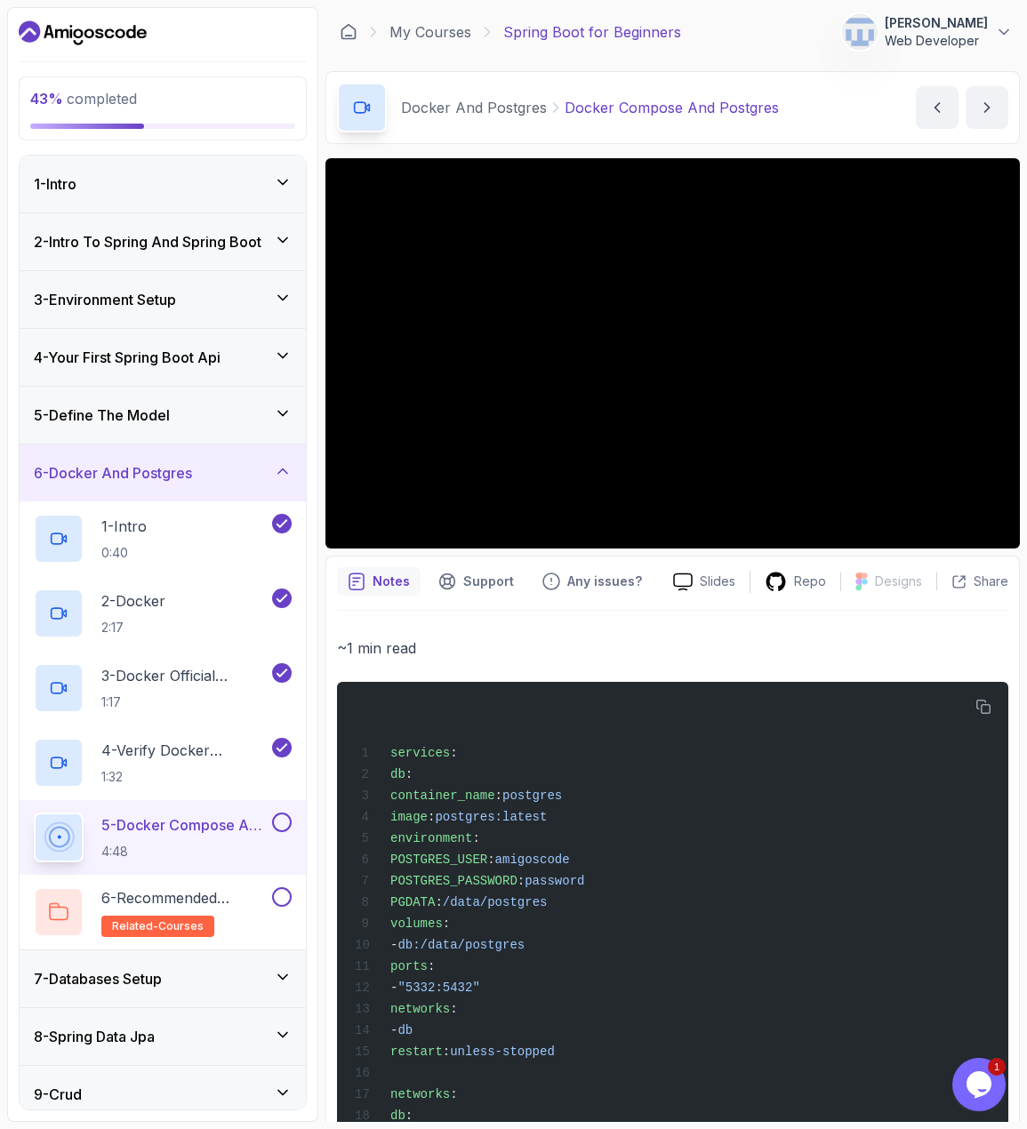
click at [288, 827] on button at bounding box center [282, 823] width 20 height 20
click at [281, 894] on button at bounding box center [282, 897] width 20 height 20
click at [274, 475] on icon at bounding box center [283, 471] width 18 height 18
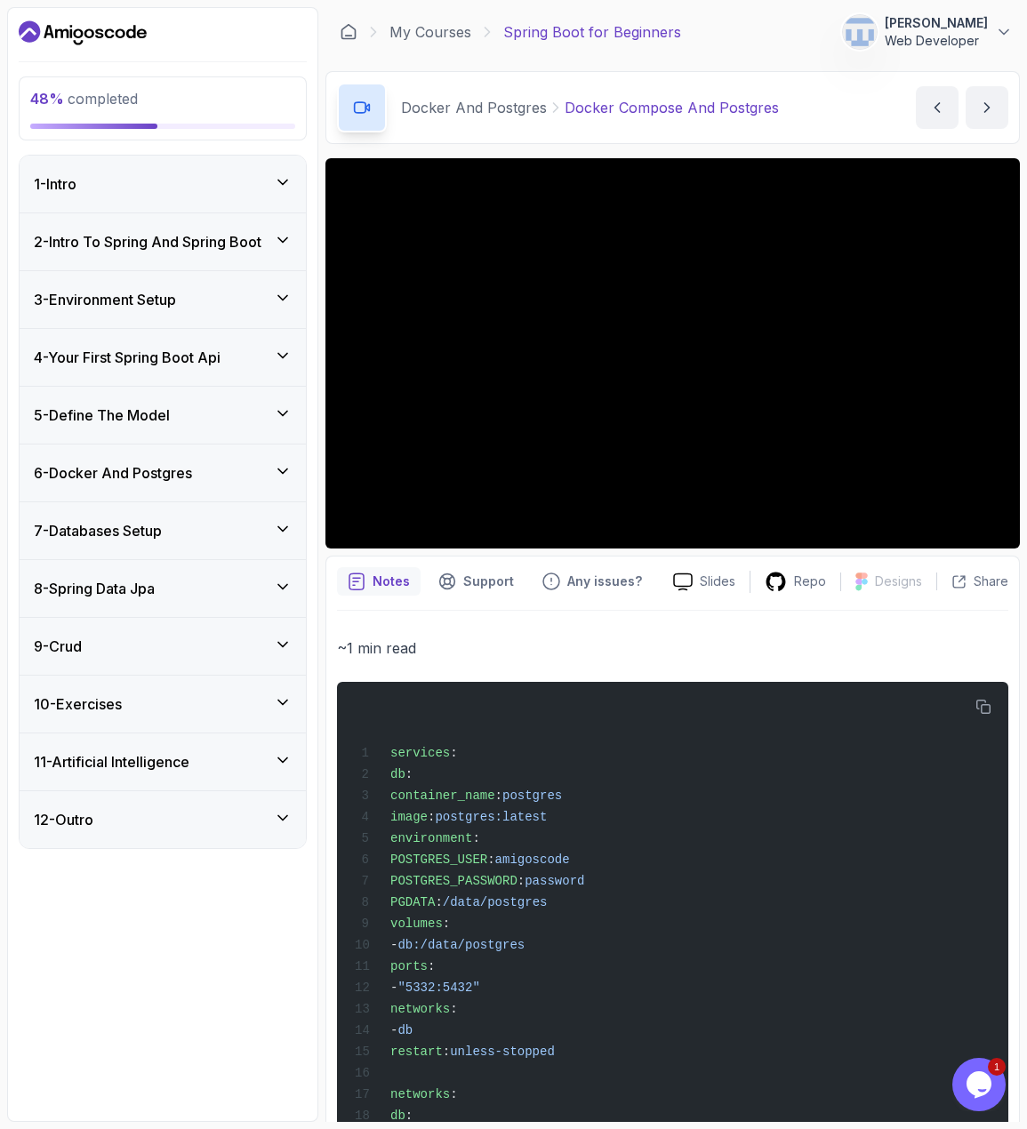
click at [280, 529] on icon at bounding box center [282, 529] width 9 height 4
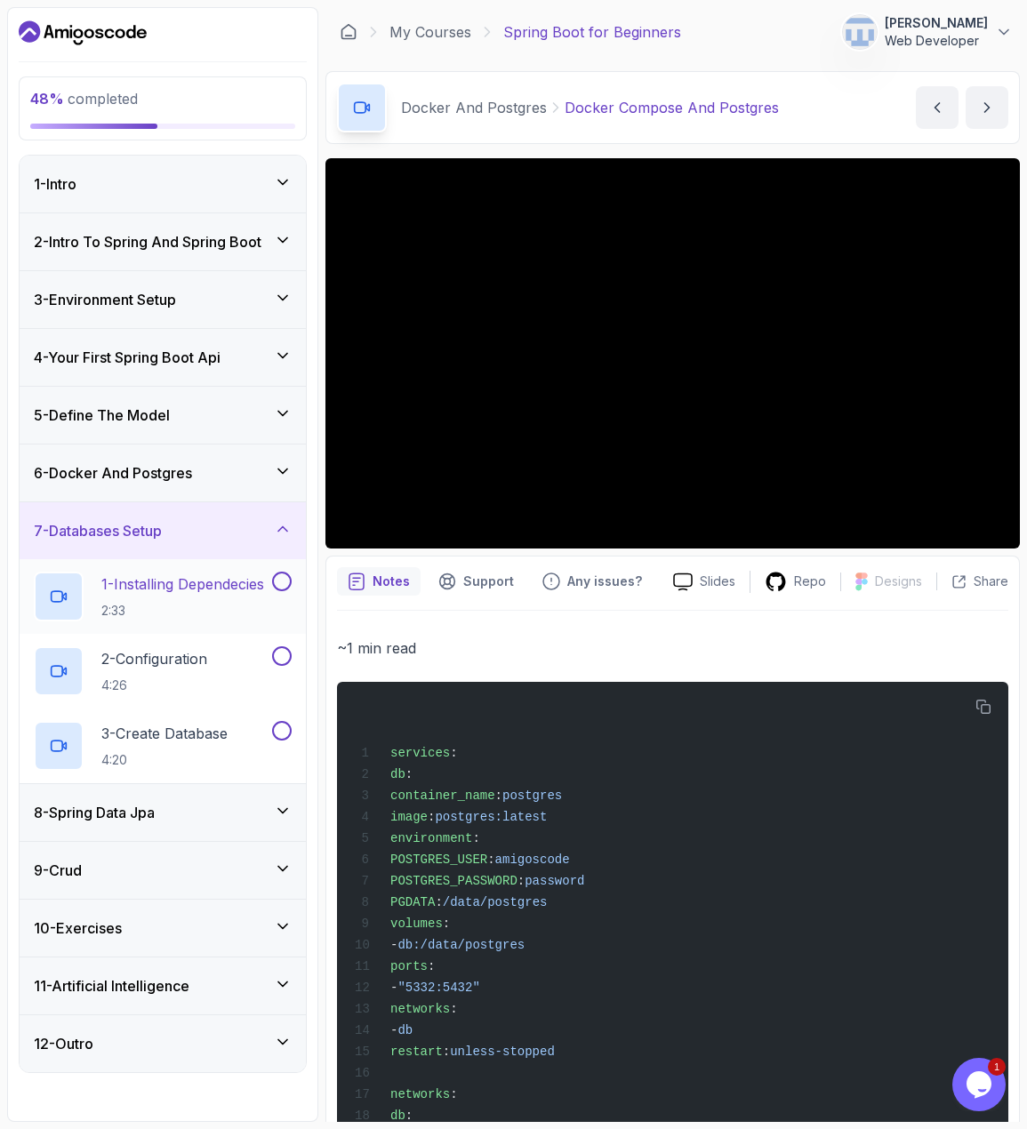
click at [212, 591] on p "1 - Installing Dependecies" at bounding box center [182, 583] width 163 height 21
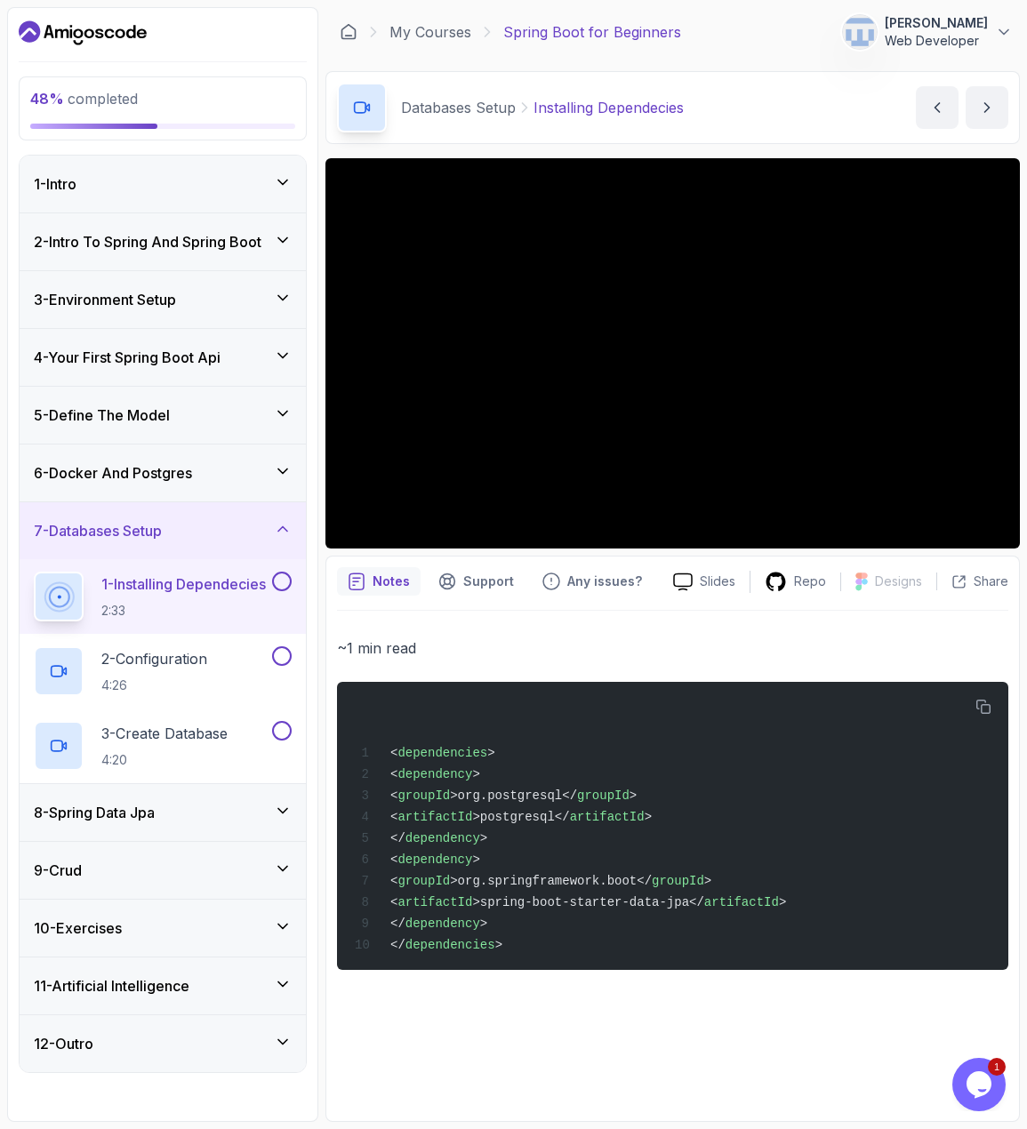
click at [281, 581] on button at bounding box center [282, 582] width 20 height 20
click at [284, 656] on button at bounding box center [282, 656] width 20 height 20
click at [284, 731] on button at bounding box center [282, 731] width 20 height 20
click at [284, 535] on icon at bounding box center [283, 529] width 18 height 18
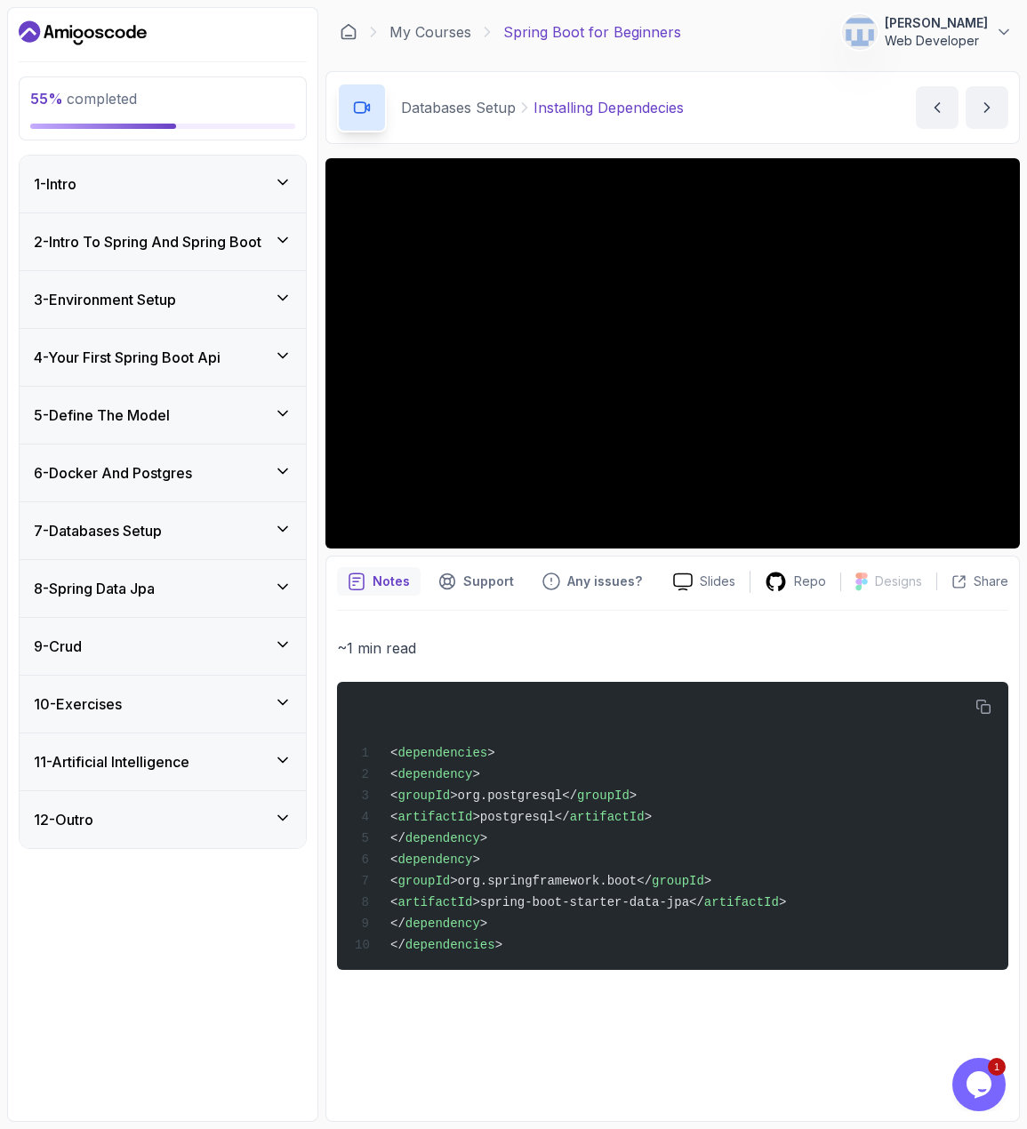
click at [283, 597] on div "8 - Spring Data Jpa" at bounding box center [163, 588] width 258 height 21
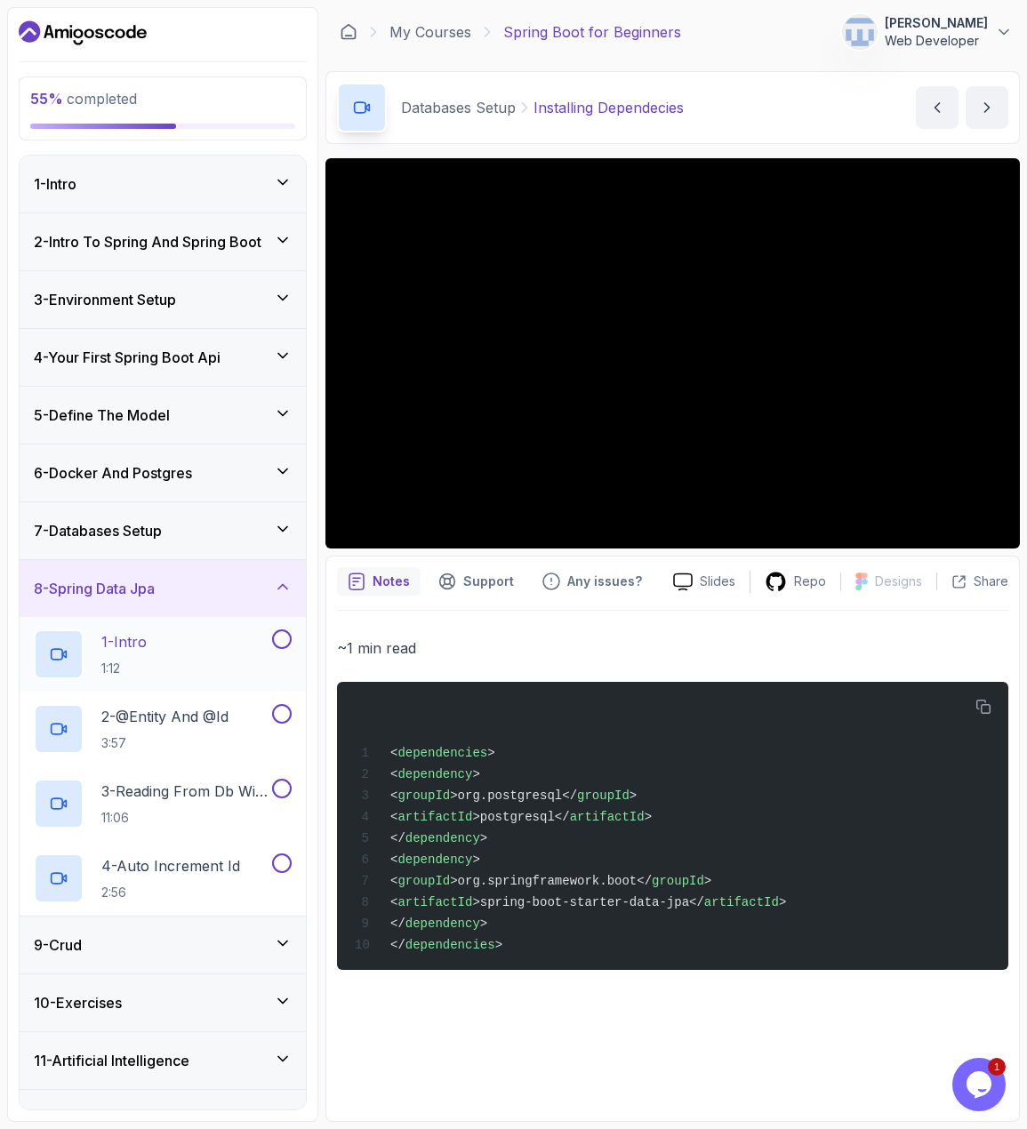
click at [283, 632] on button at bounding box center [282, 639] width 20 height 20
click at [286, 711] on button at bounding box center [282, 714] width 20 height 20
click at [285, 792] on button at bounding box center [282, 789] width 20 height 20
click at [280, 866] on button at bounding box center [282, 863] width 20 height 20
click at [190, 861] on p "4 - Auto Increment Id" at bounding box center [170, 865] width 139 height 21
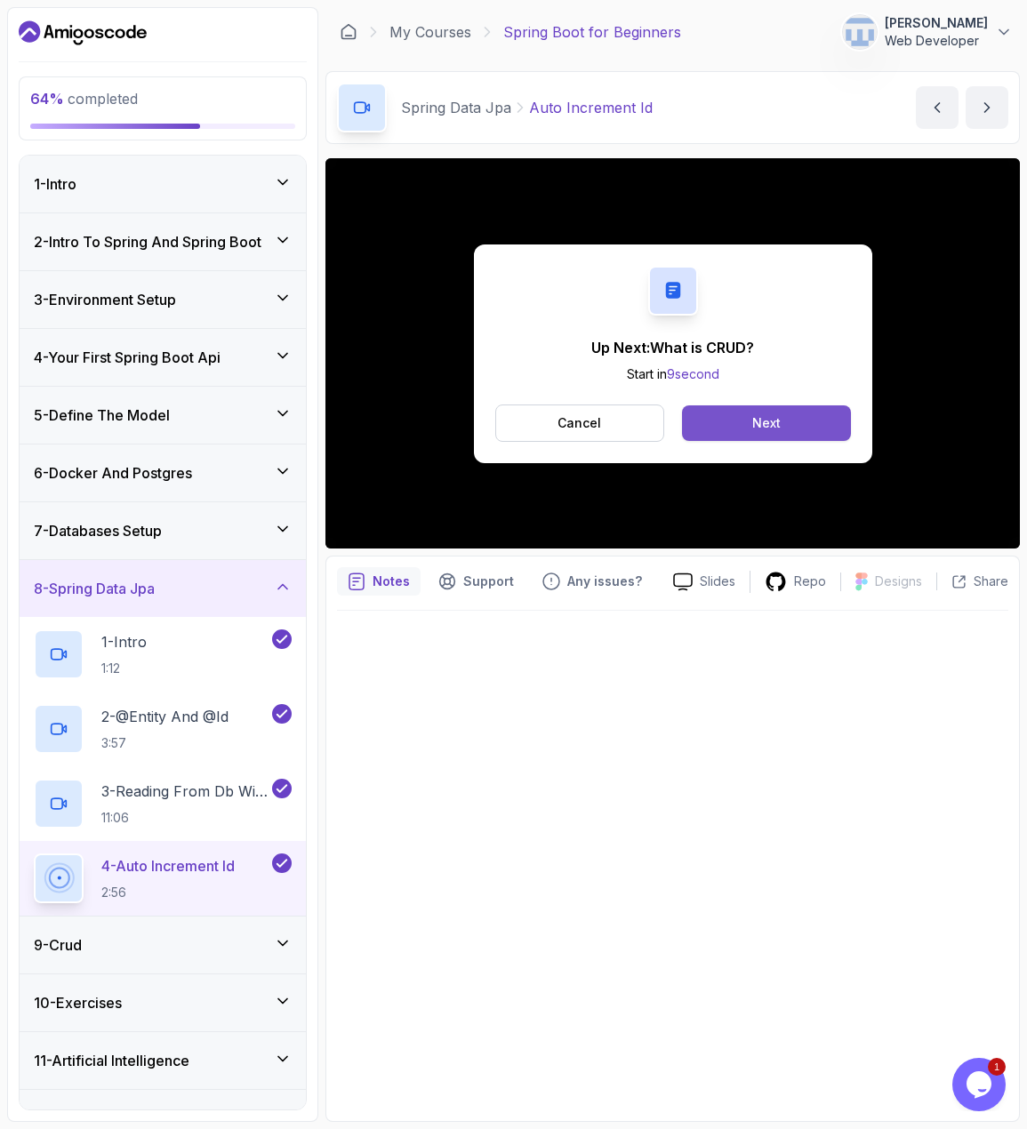
click at [764, 419] on div "Next" at bounding box center [766, 423] width 28 height 18
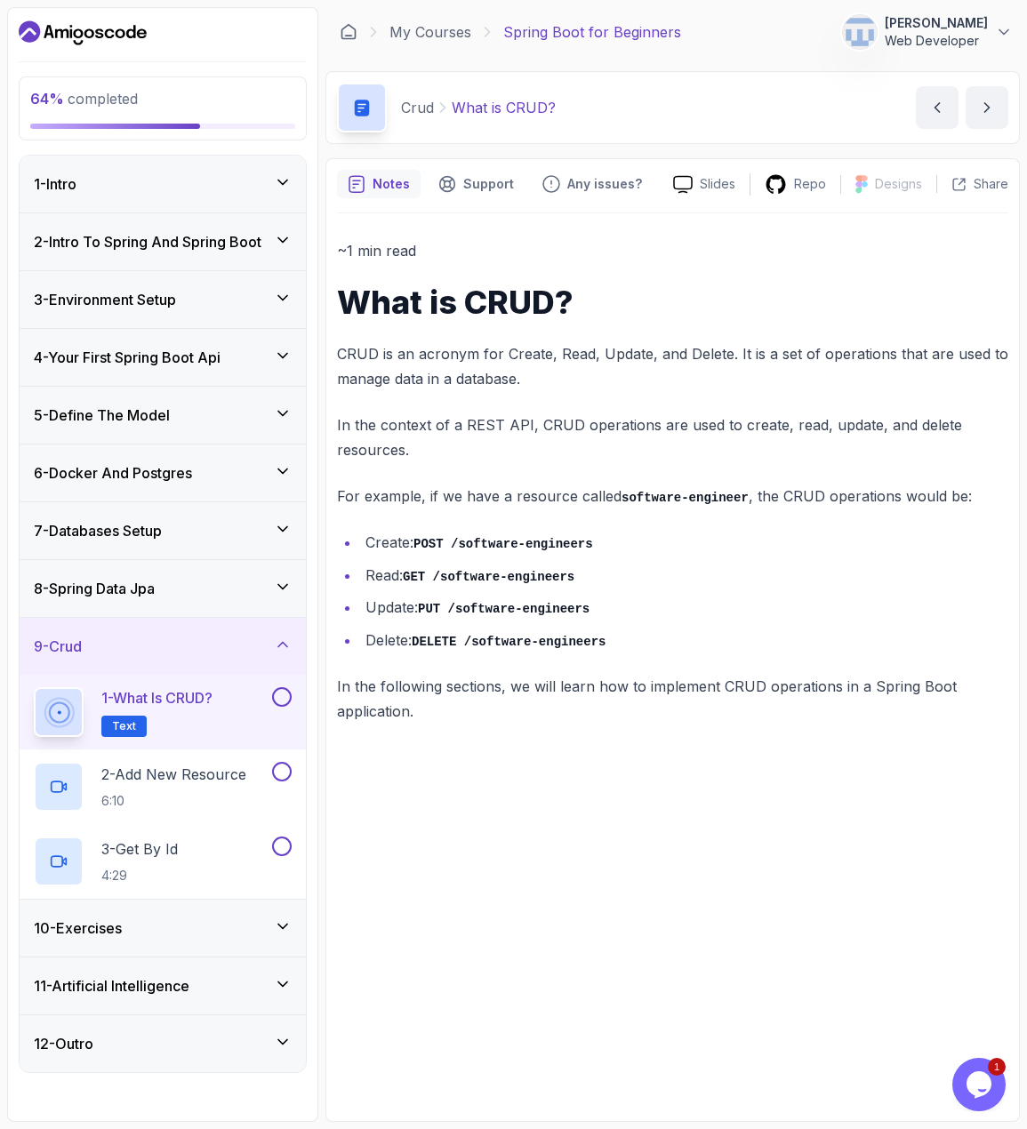
click at [279, 701] on button at bounding box center [282, 697] width 20 height 20
click at [283, 517] on div "7 - Databases Setup" at bounding box center [163, 530] width 286 height 57
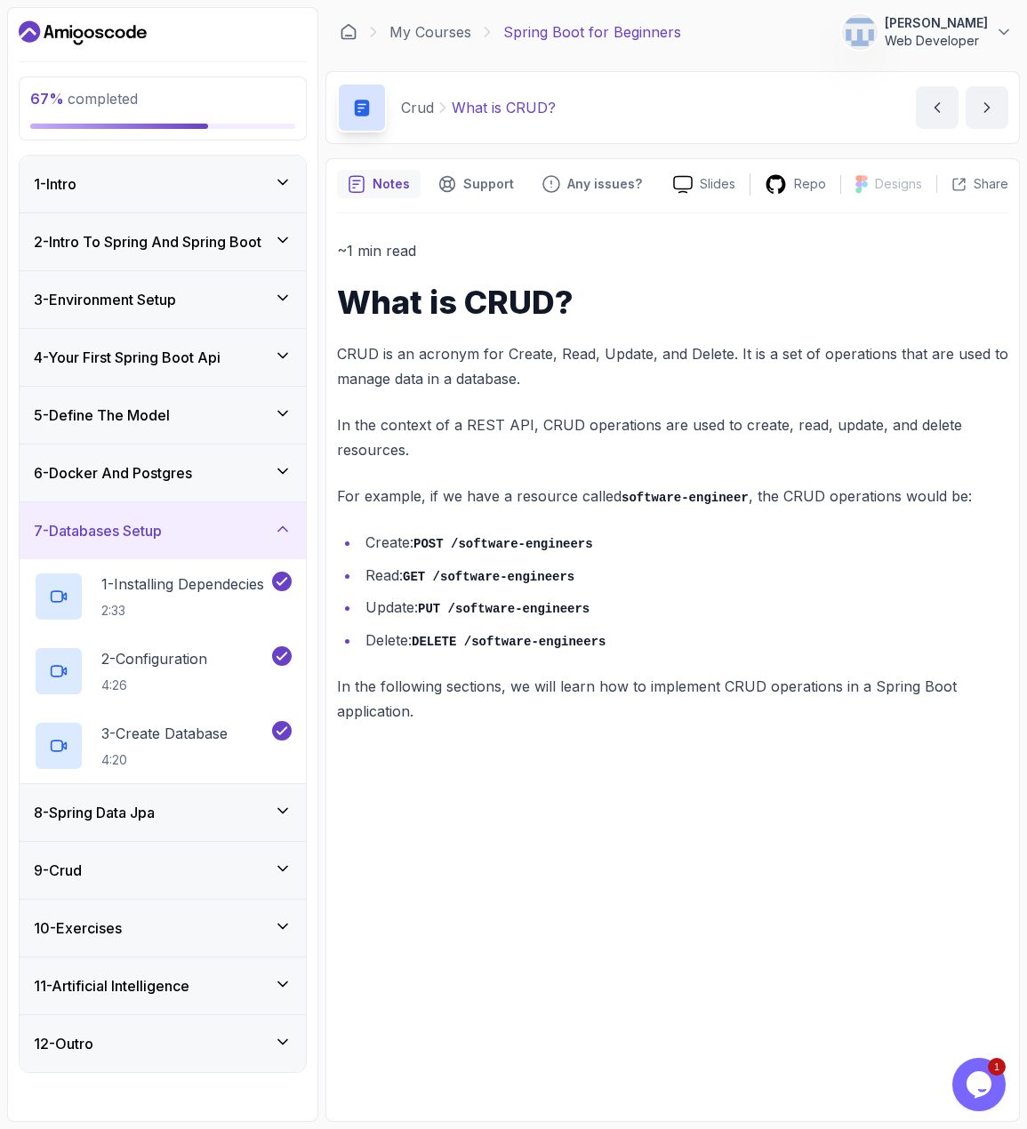
click at [271, 471] on div "6 - Docker And Postgres" at bounding box center [163, 472] width 258 height 21
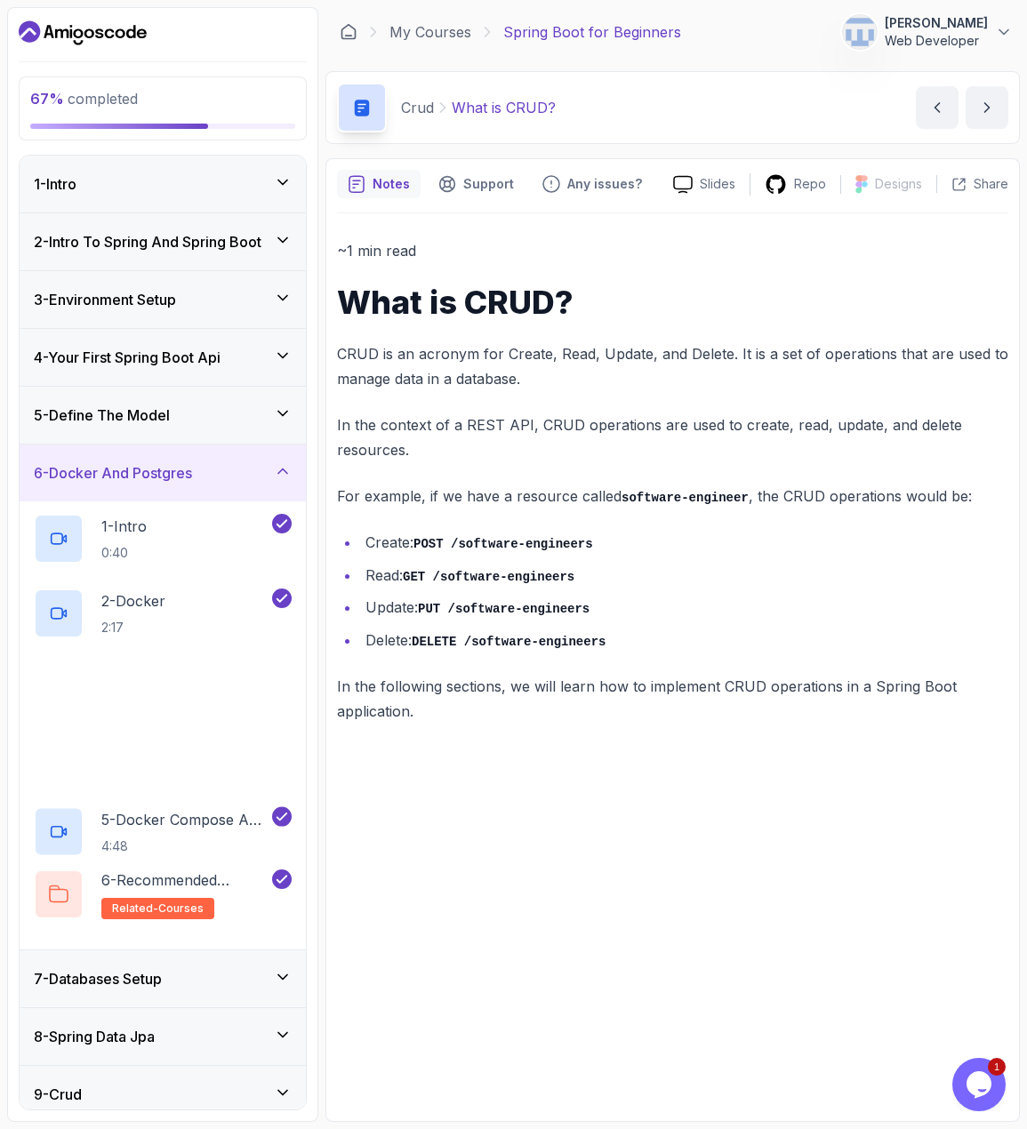
click at [285, 422] on div "5 - Define The Model" at bounding box center [163, 414] width 258 height 21
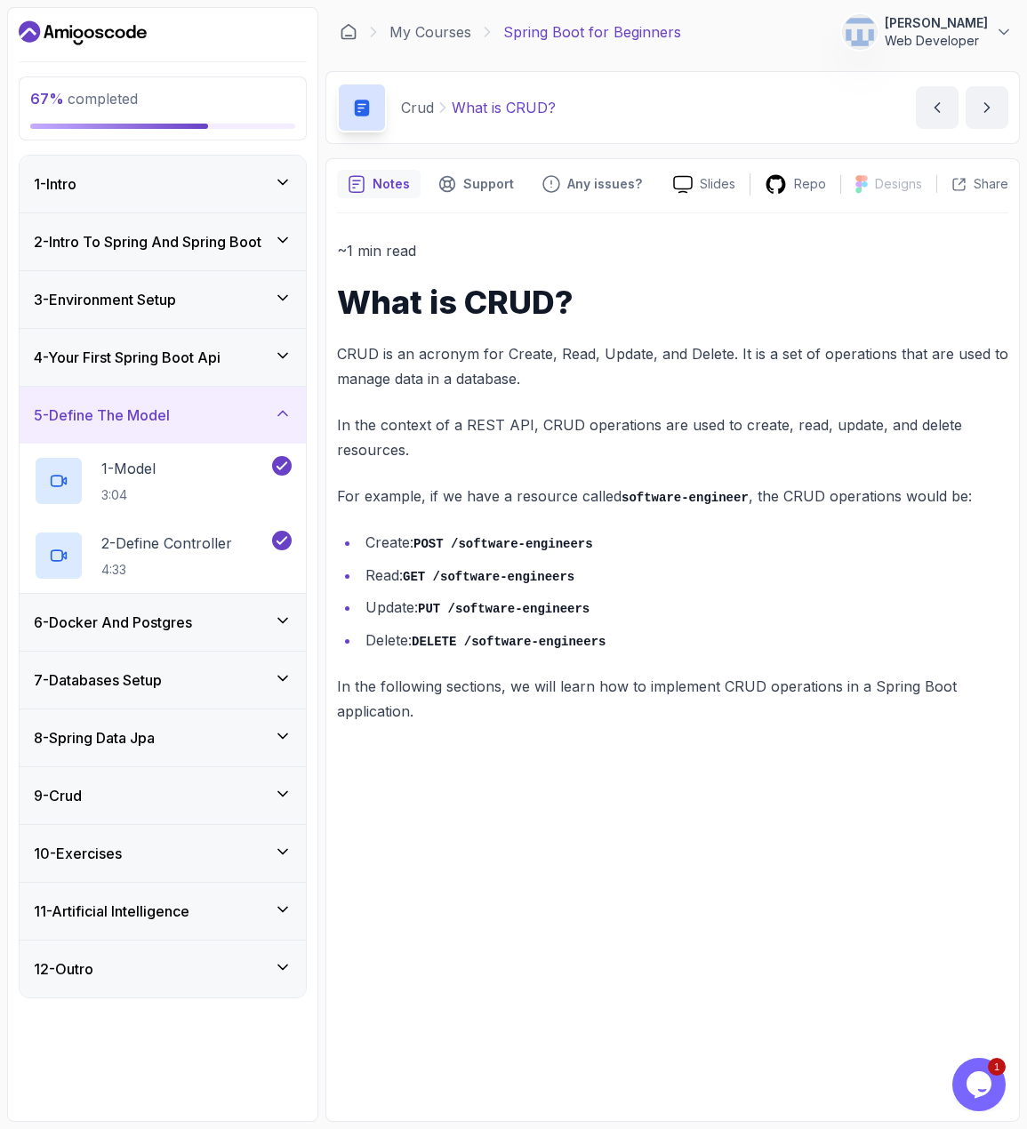
click at [284, 375] on div "4 - Your First Spring Boot Api" at bounding box center [163, 357] width 286 height 57
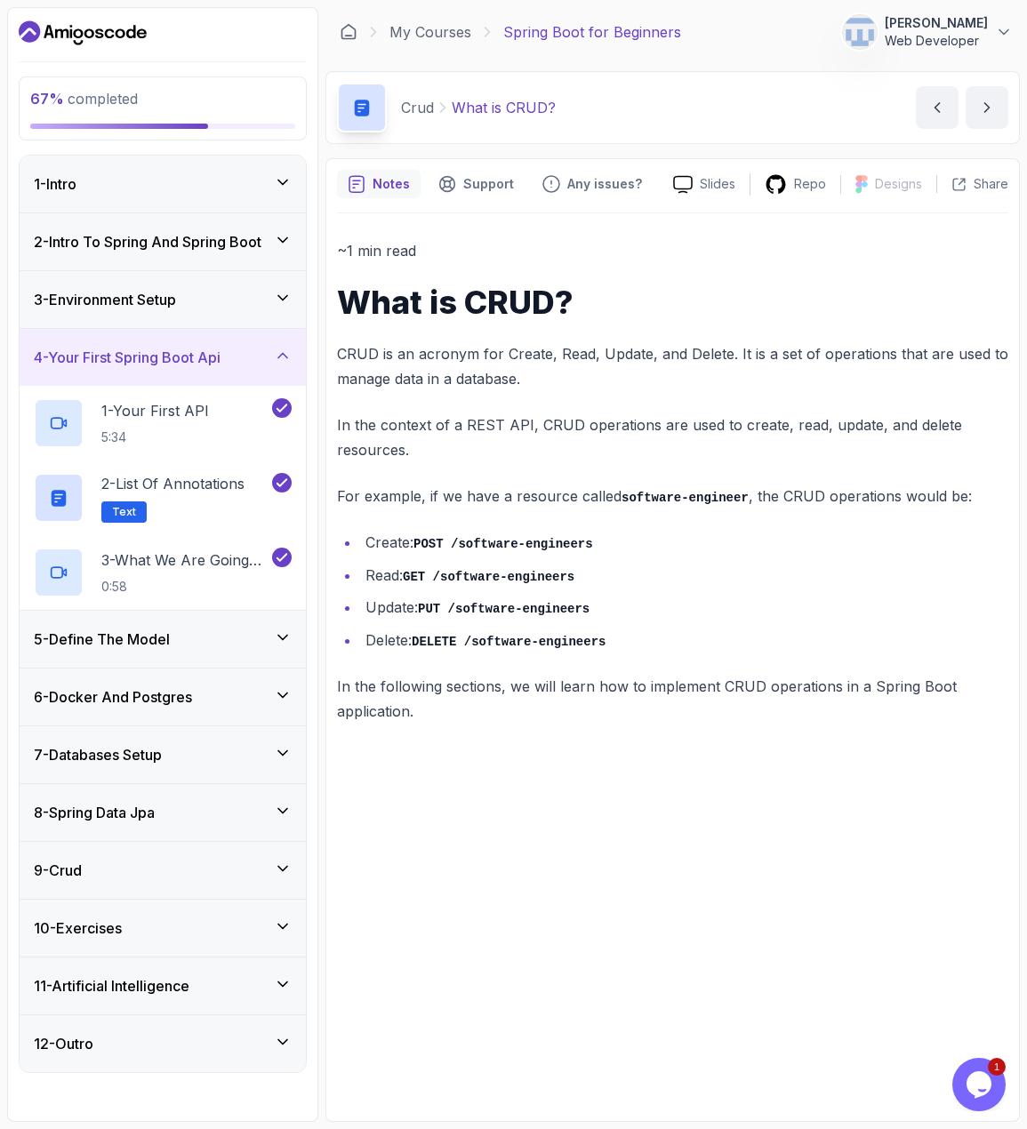
click at [291, 360] on icon at bounding box center [283, 356] width 18 height 18
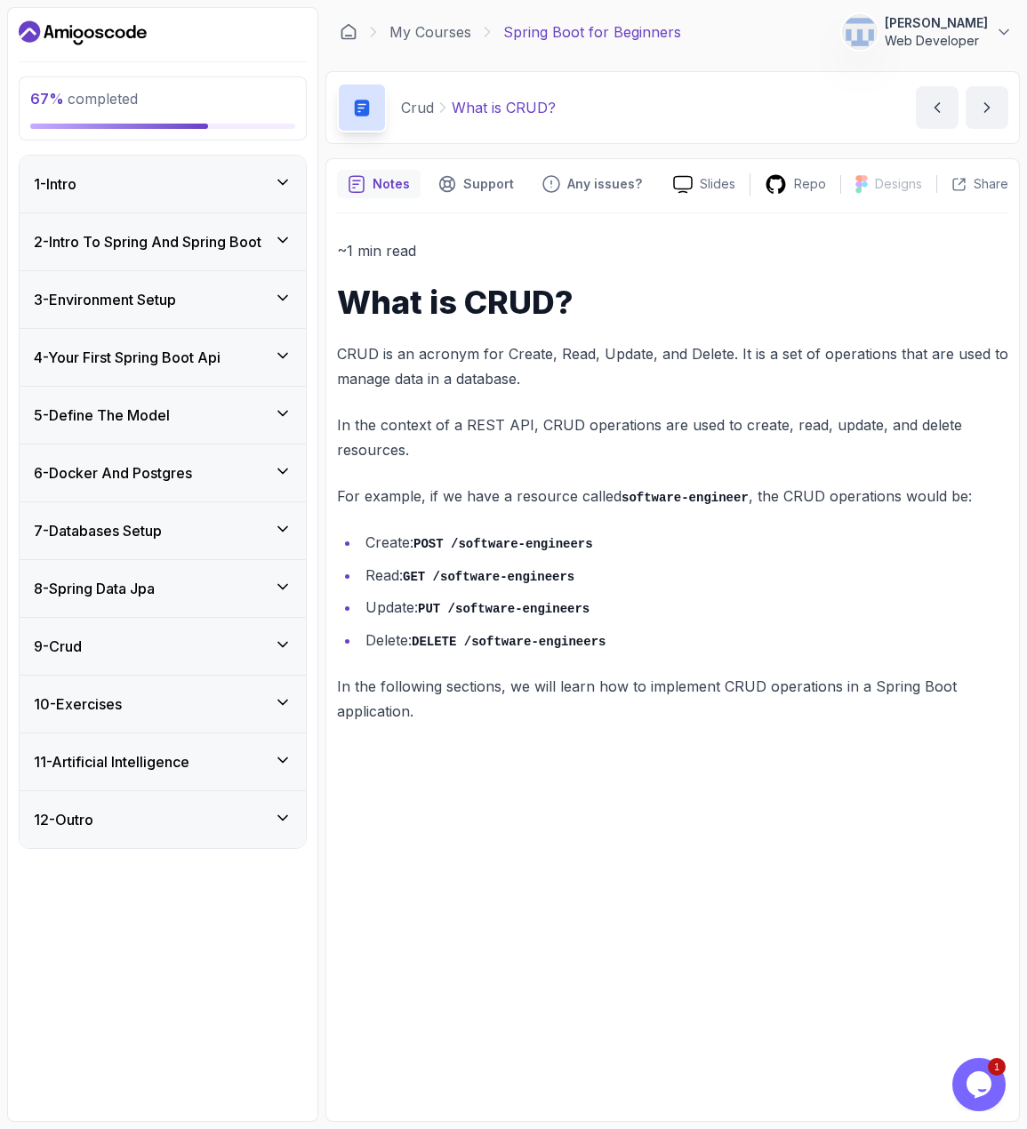
click at [284, 415] on icon at bounding box center [283, 413] width 18 height 18
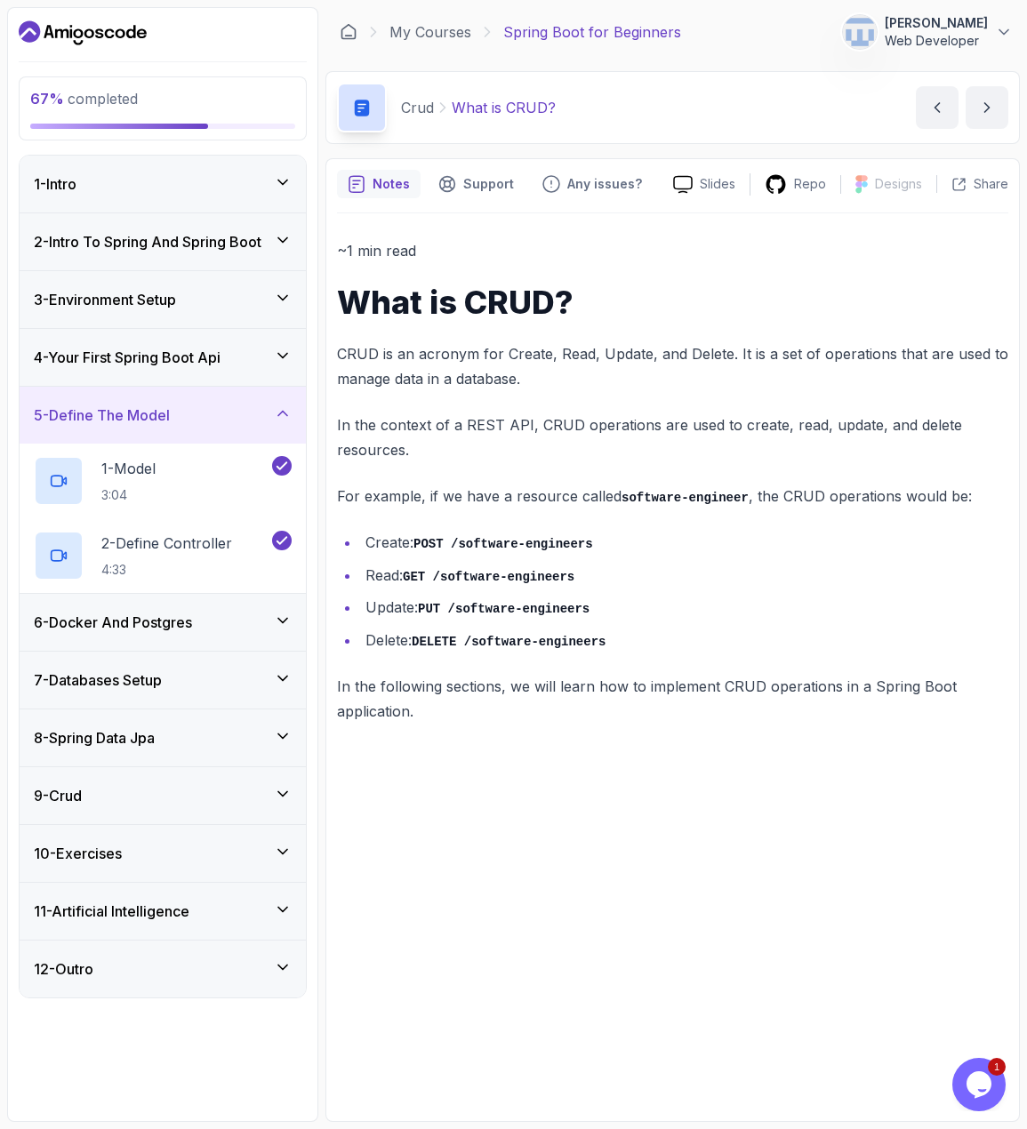
click at [284, 616] on icon at bounding box center [283, 621] width 18 height 18
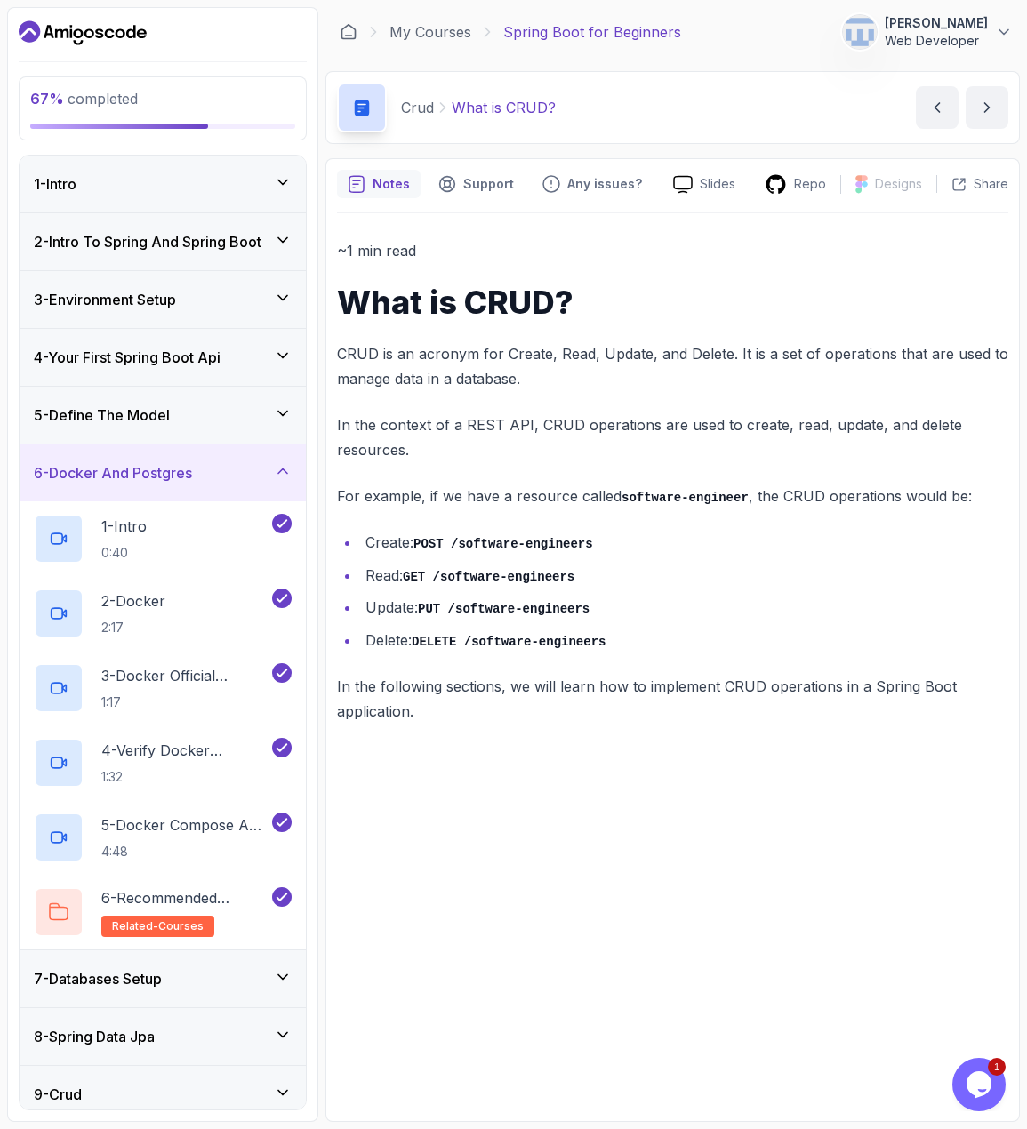
drag, startPoint x: 277, startPoint y: 980, endPoint x: 284, endPoint y: 967, distance: 14.3
click at [281, 981] on icon at bounding box center [283, 977] width 18 height 18
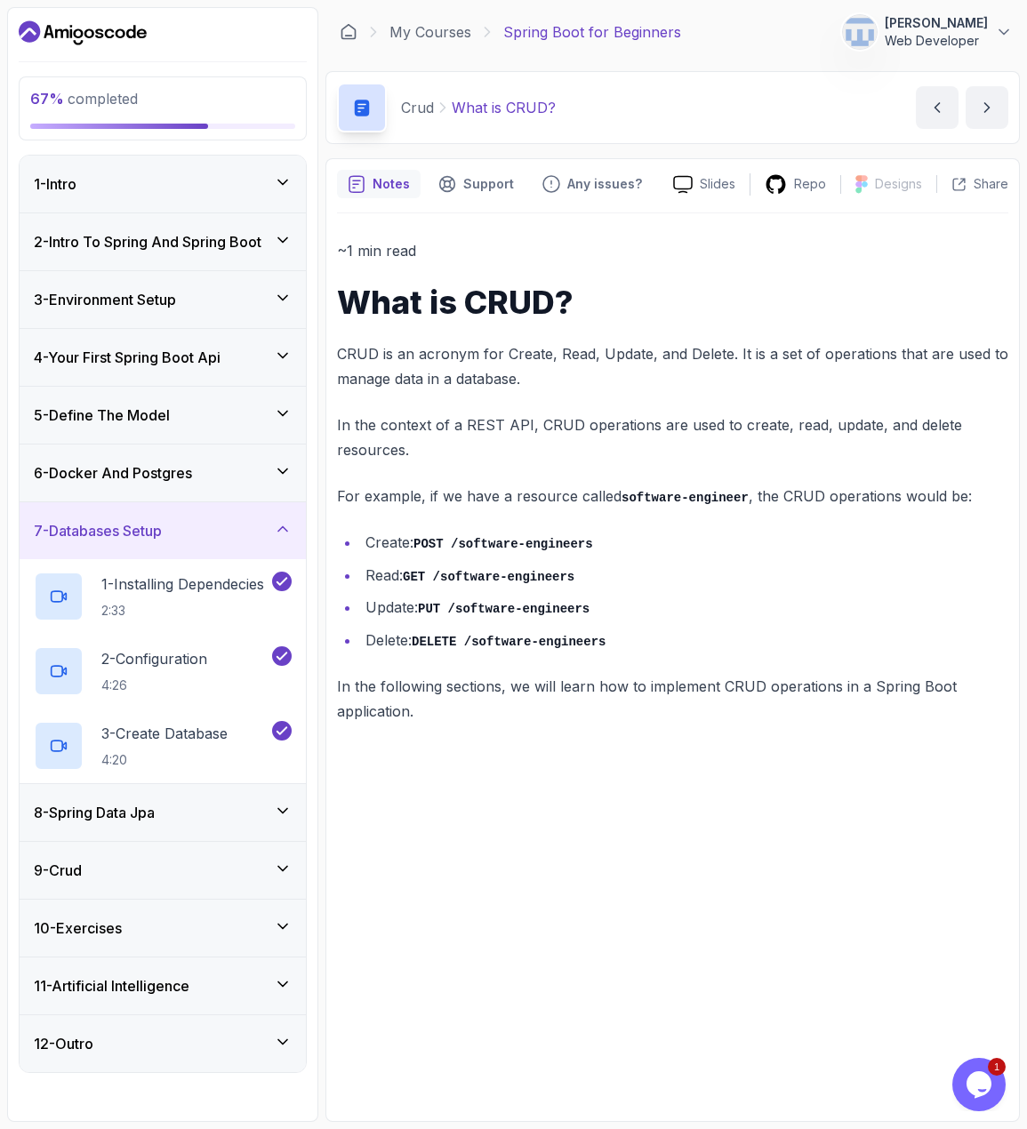
click at [282, 805] on icon at bounding box center [283, 811] width 18 height 18
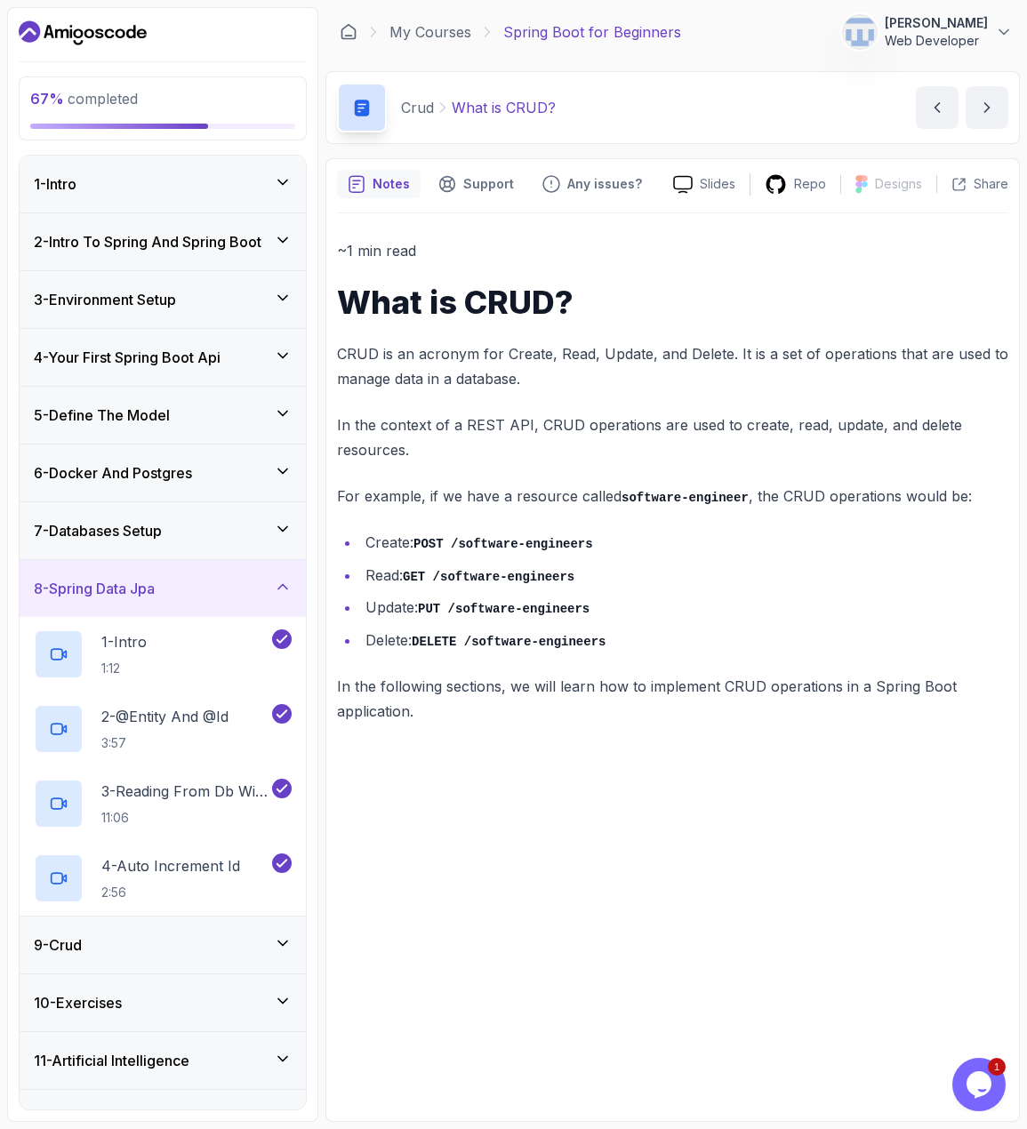
click at [276, 941] on icon at bounding box center [283, 943] width 18 height 18
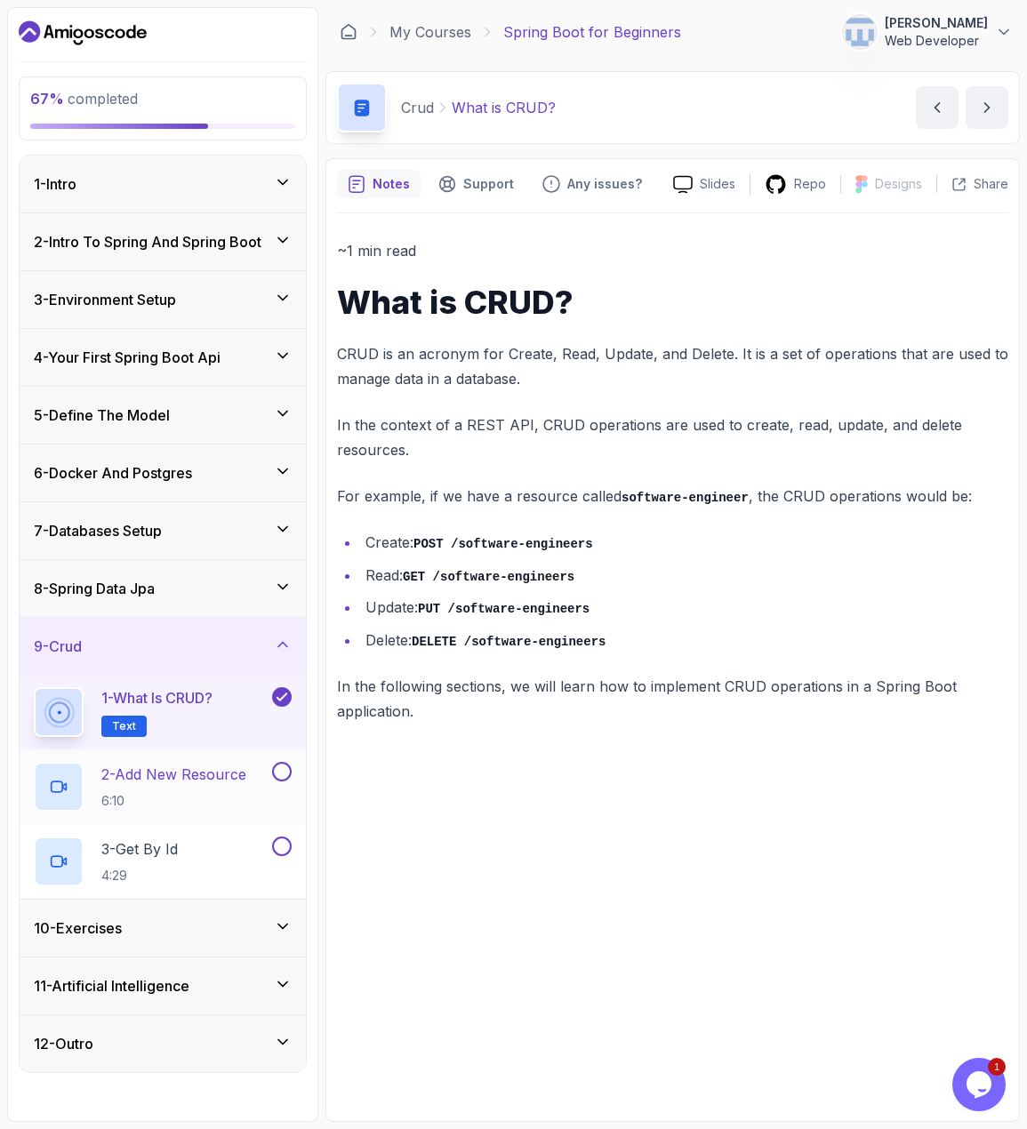
click at [196, 787] on h2 "2 - Add New Resource 6:10" at bounding box center [173, 787] width 145 height 46
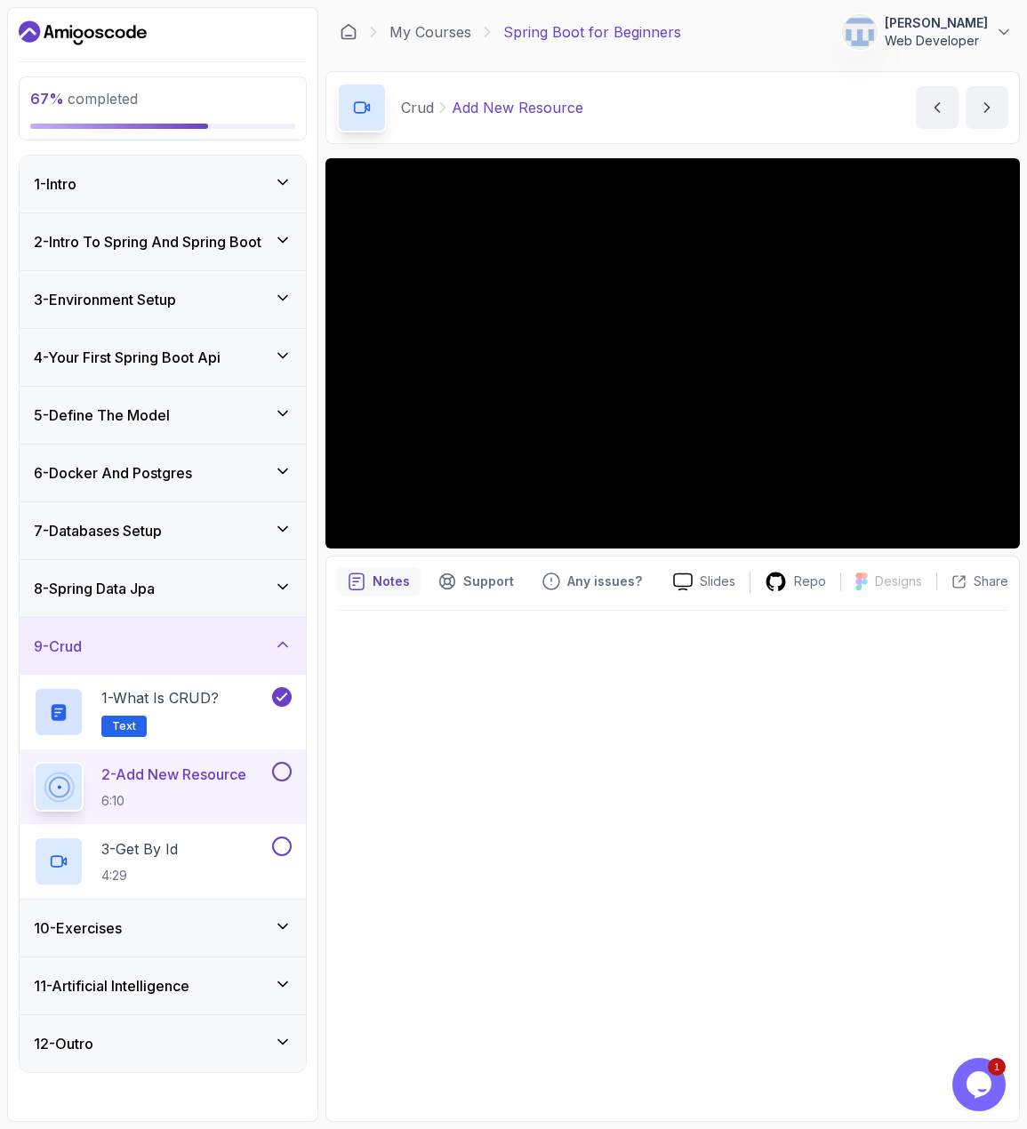
click at [281, 770] on button at bounding box center [282, 772] width 20 height 20
click at [279, 844] on button at bounding box center [282, 847] width 20 height 20
click at [255, 636] on div "9 - Crud" at bounding box center [163, 646] width 286 height 57
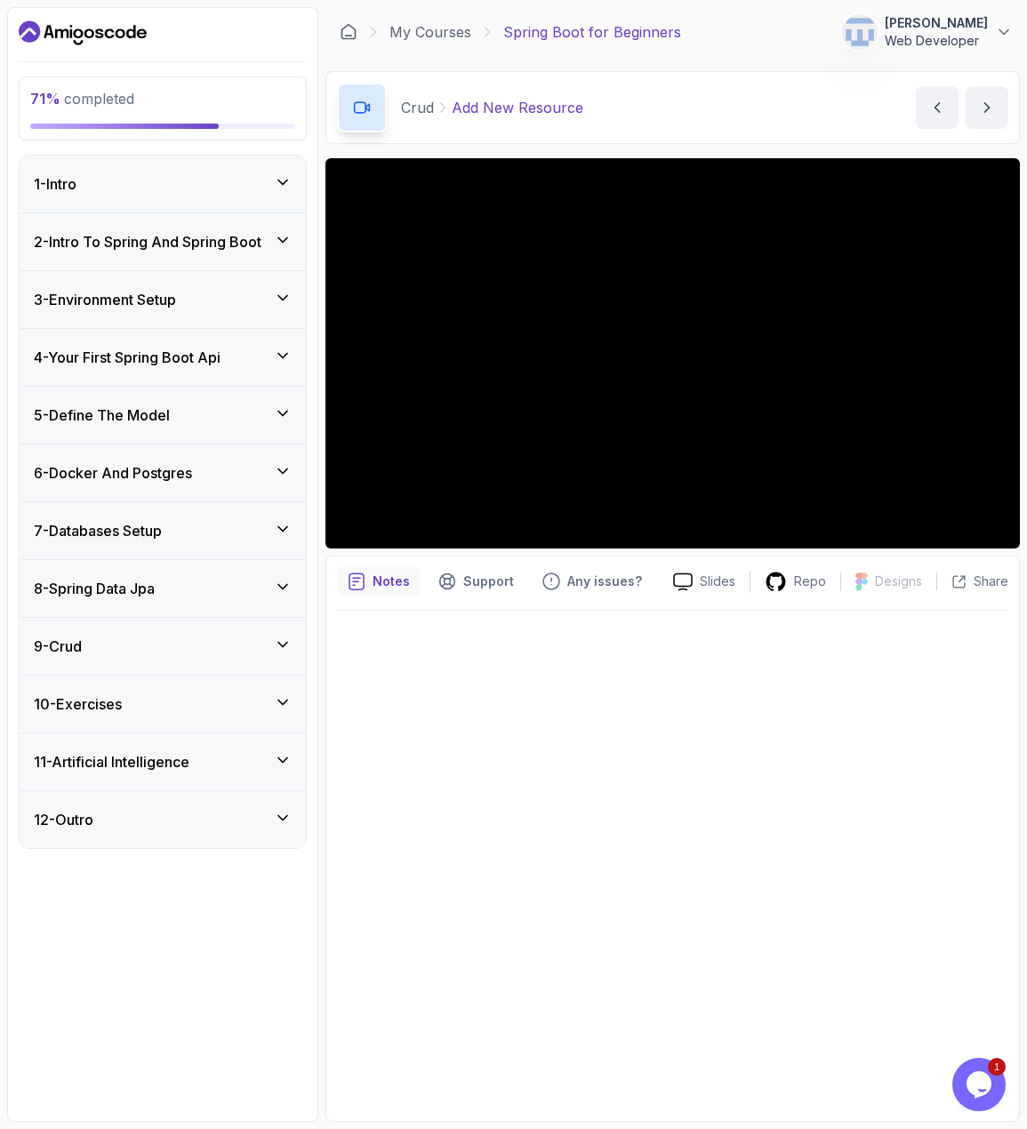
click at [251, 715] on div "10 - Exercises" at bounding box center [163, 704] width 286 height 57
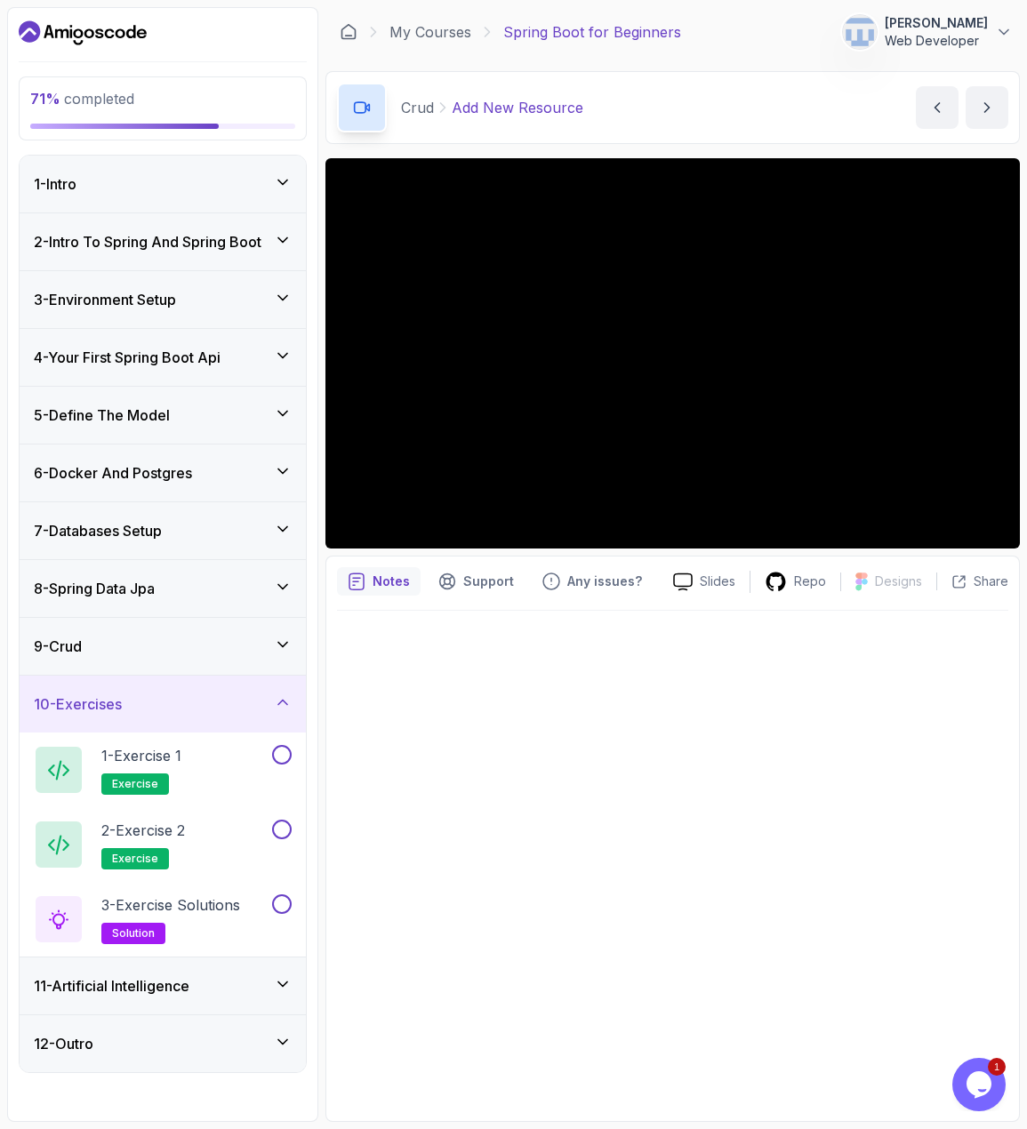
click at [261, 693] on div "10 - Exercises" at bounding box center [163, 703] width 258 height 21
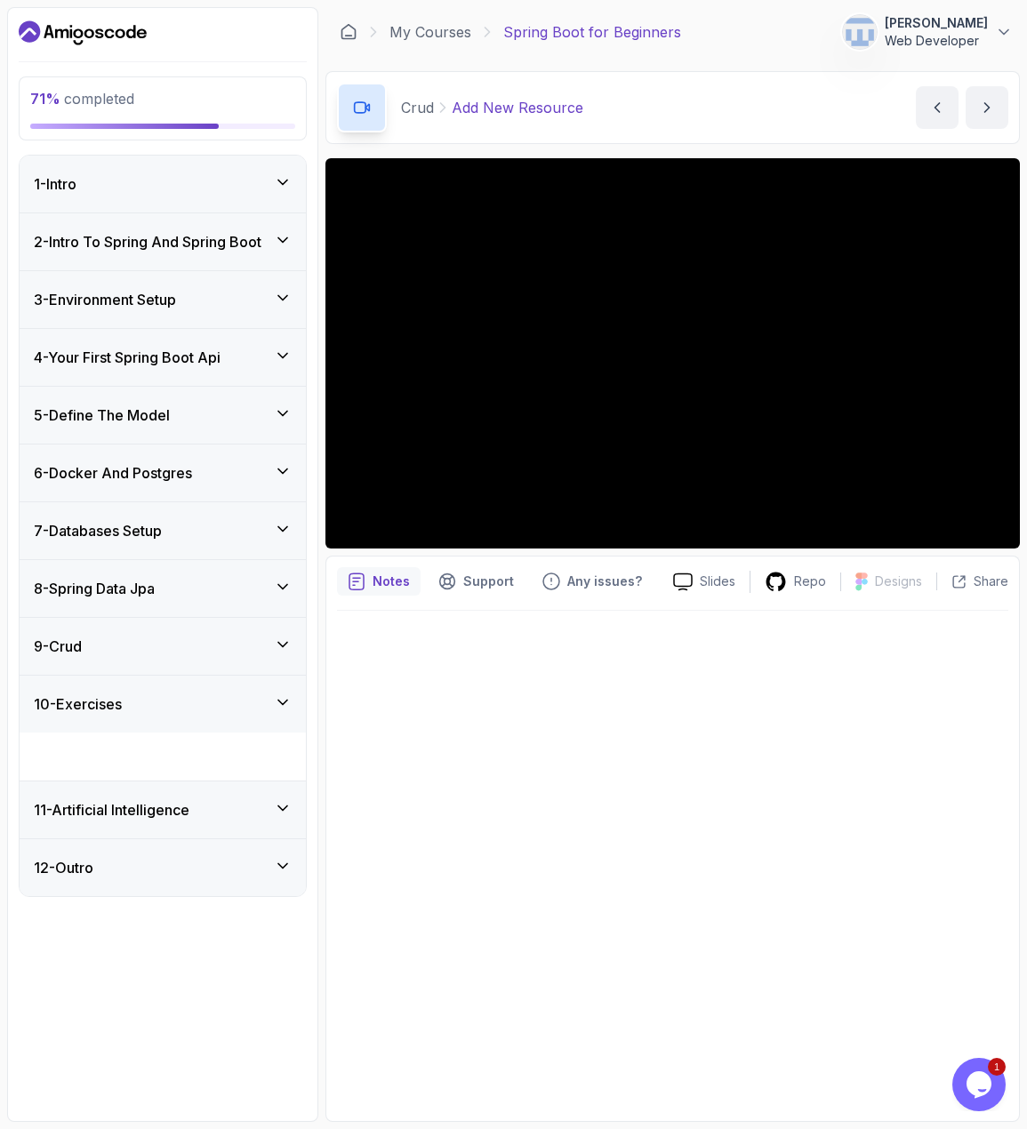
click at [273, 659] on div "9 - Crud" at bounding box center [163, 646] width 286 height 57
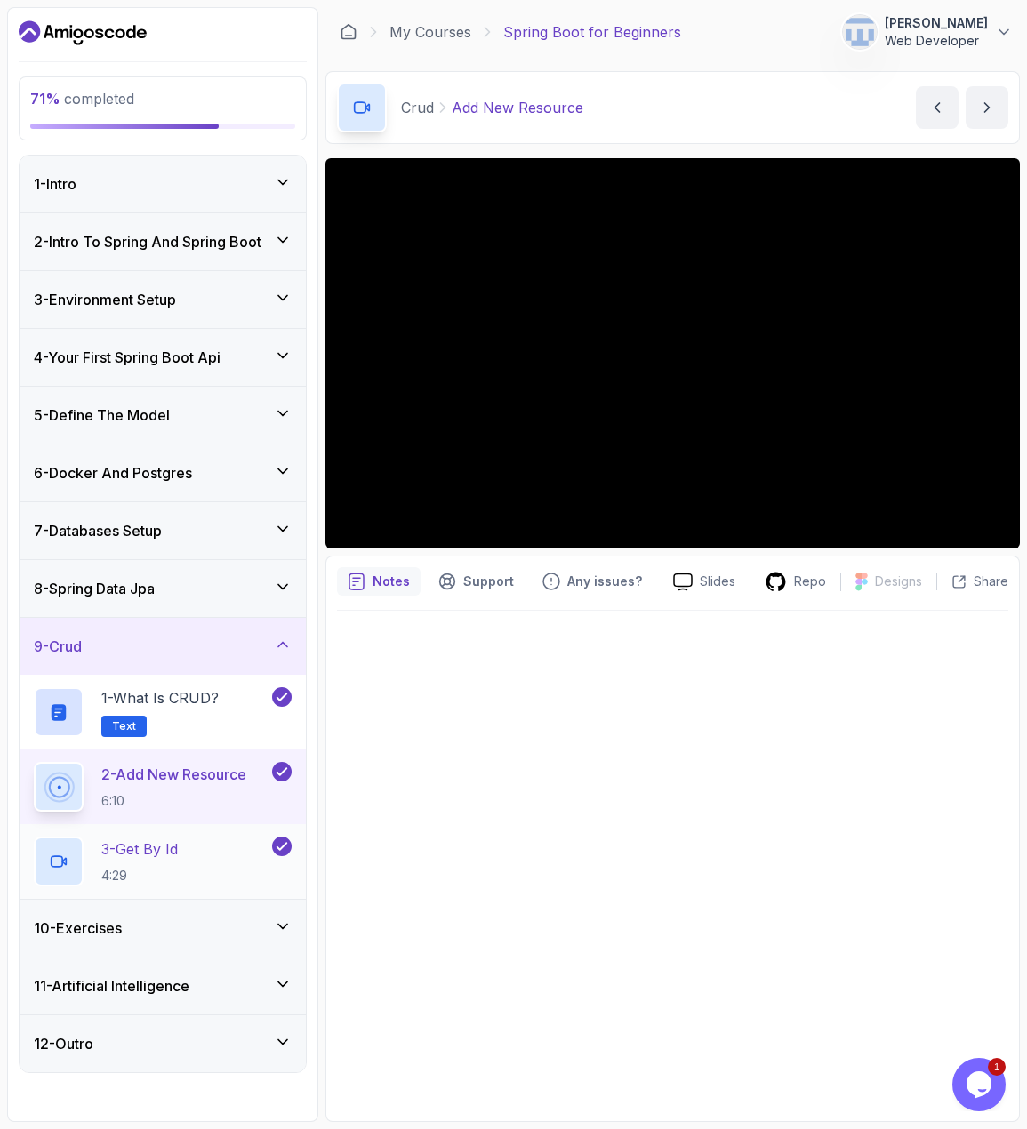
click at [188, 853] on div "3 - Get By Id 4:29" at bounding box center [151, 862] width 235 height 50
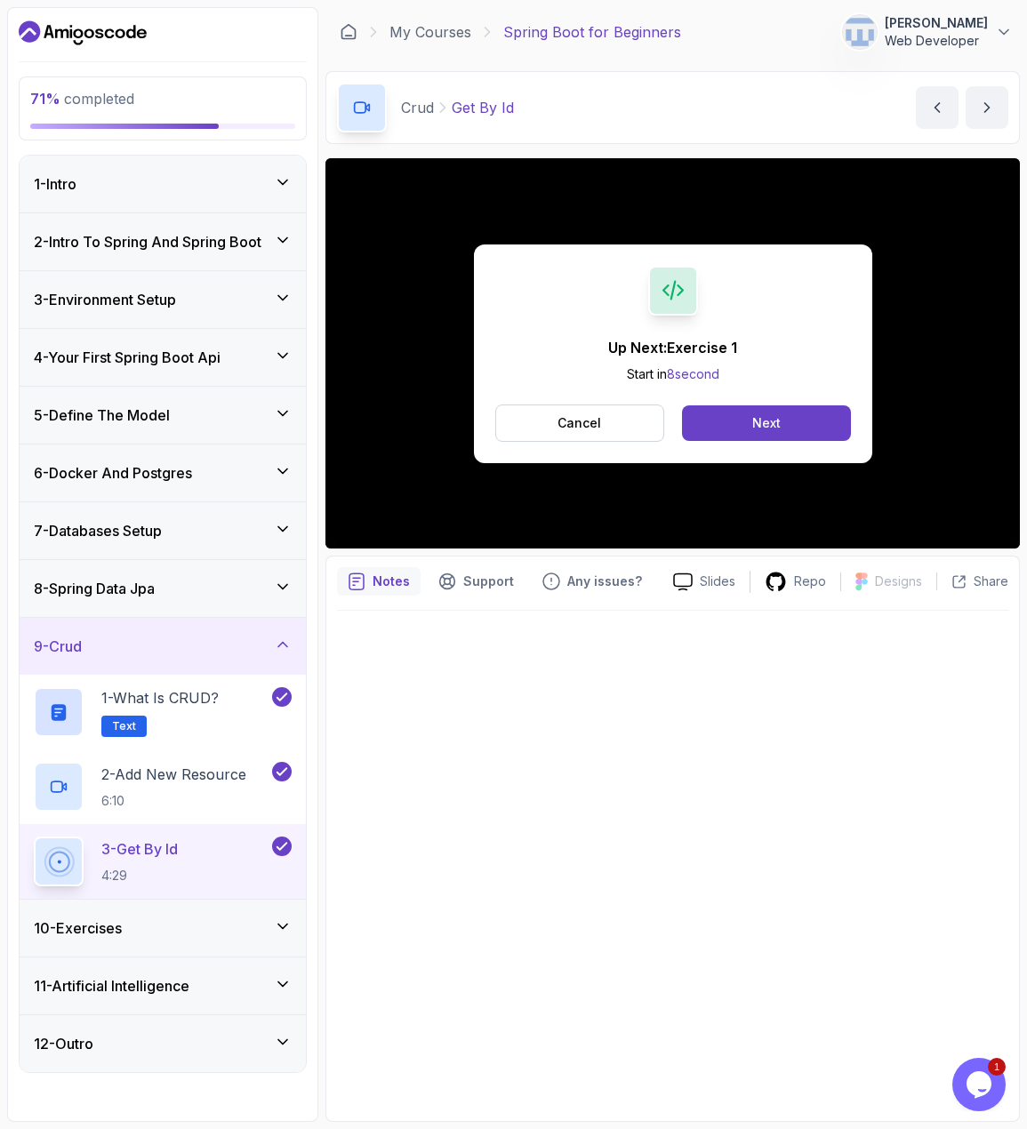
click at [739, 418] on button "Next" at bounding box center [766, 423] width 168 height 36
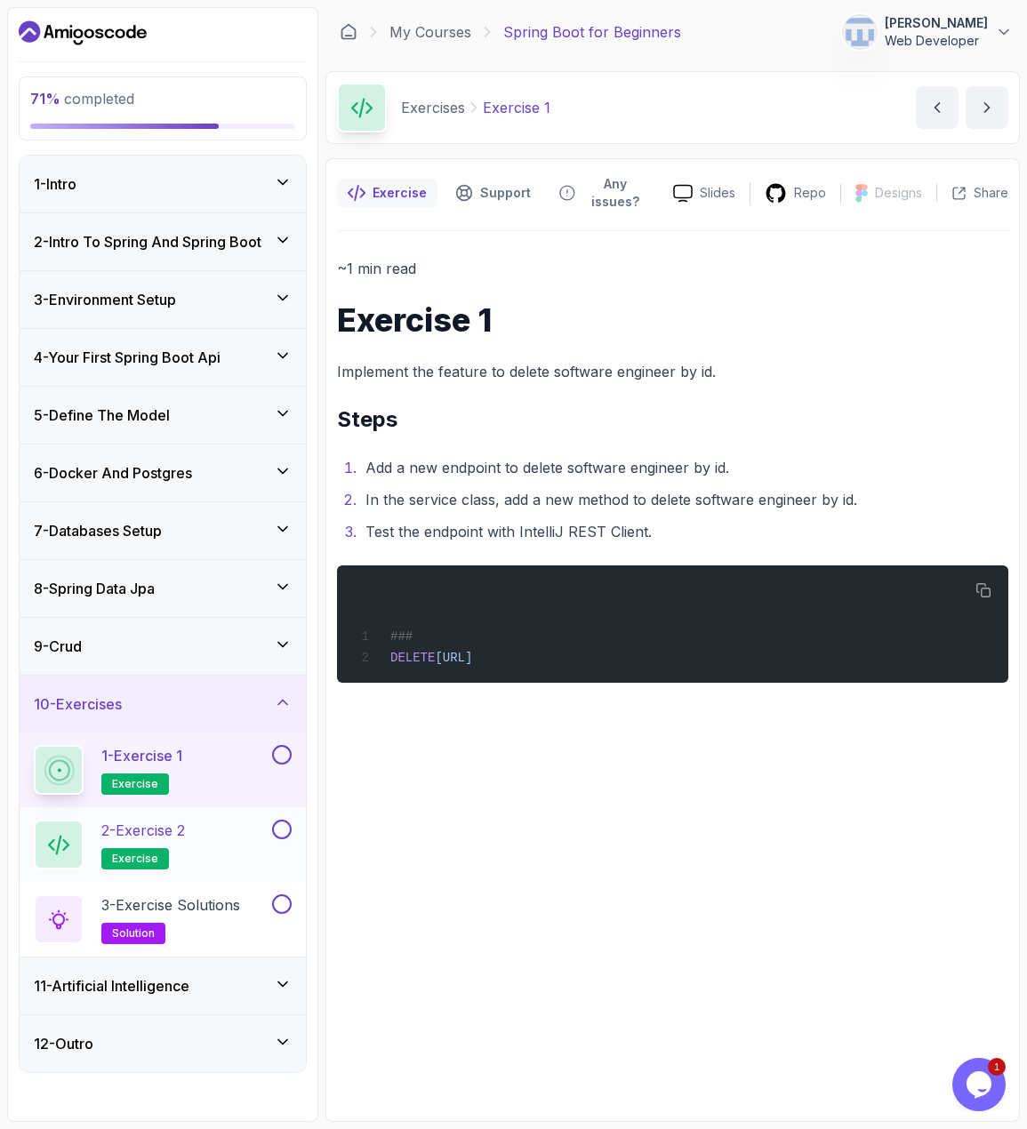
click at [212, 857] on div "2 - Exercise 2 exercise" at bounding box center [151, 845] width 235 height 50
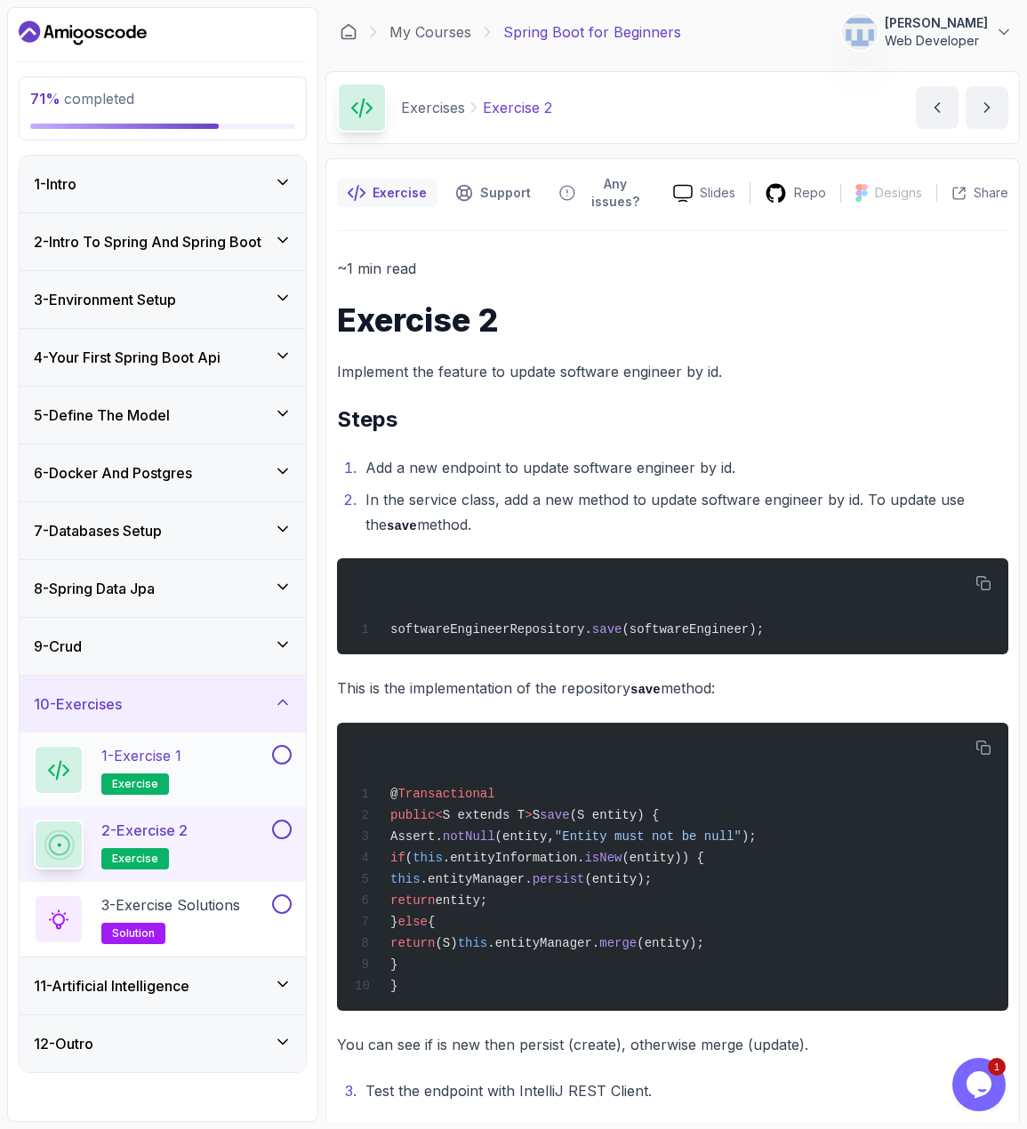
click at [224, 767] on div "1 - Exercise 1 exercise" at bounding box center [151, 770] width 235 height 50
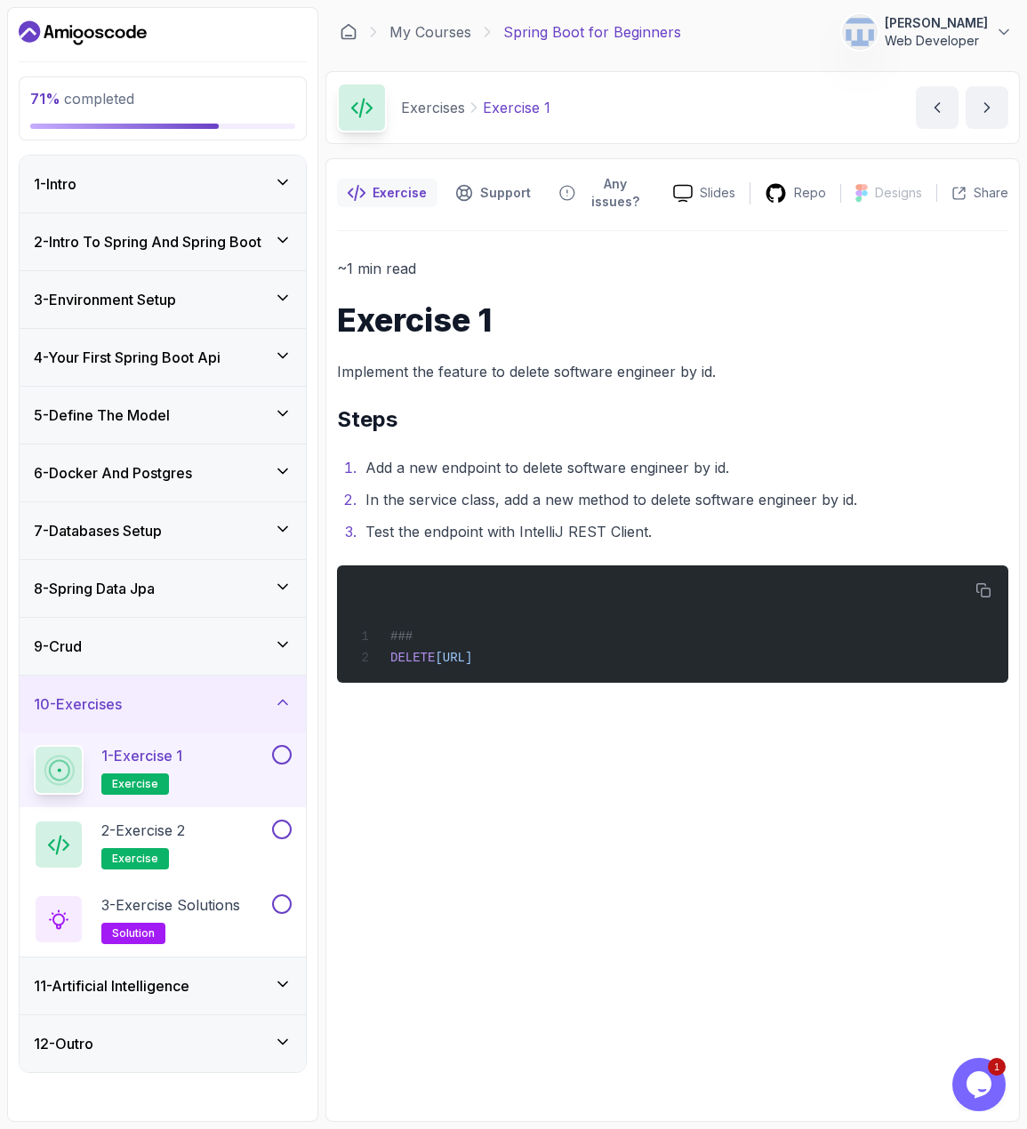
click at [750, 725] on div "~1 min read Exercise 1 Implement the feature to delete software engineer by id.…" at bounding box center [672, 670] width 671 height 879
click at [987, 592] on icon "button" at bounding box center [983, 590] width 16 height 16
click at [971, 1068] on button "Opens Chat This icon Opens the chat window." at bounding box center [978, 1084] width 53 height 53
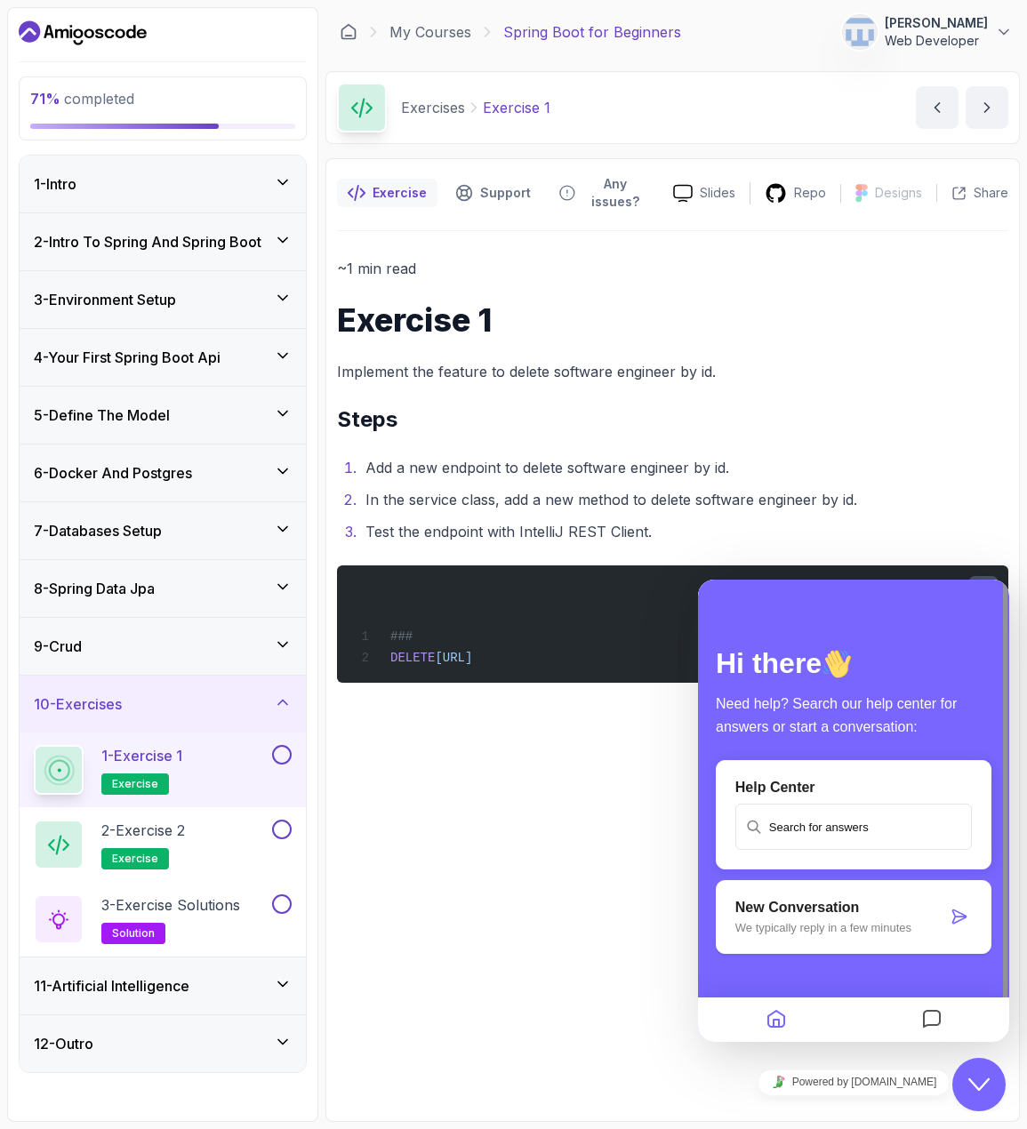
click at [978, 1102] on button "Close Chat This icon closes the chat window." at bounding box center [978, 1084] width 53 height 53
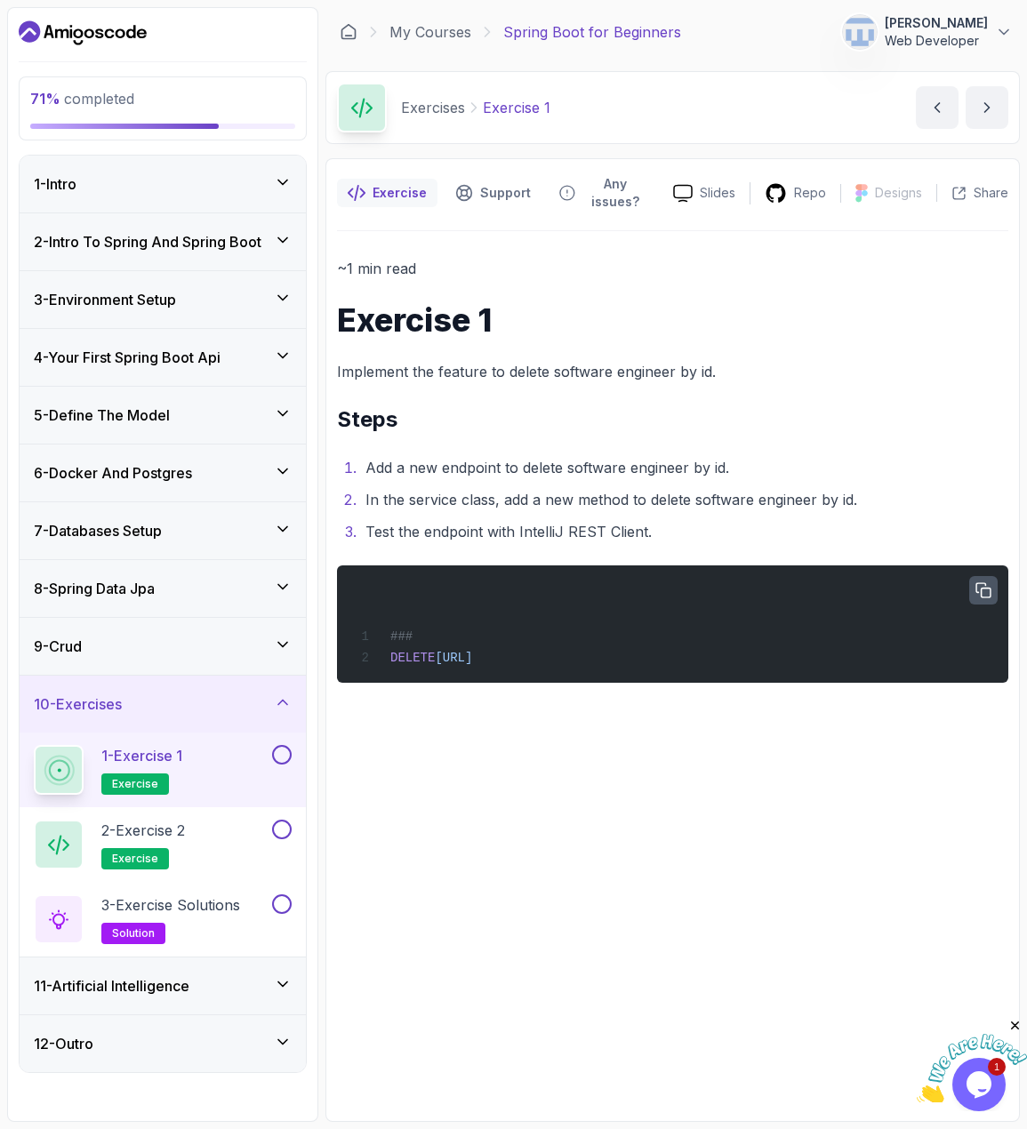
click at [989, 1075] on img at bounding box center [972, 1069] width 110 height 70
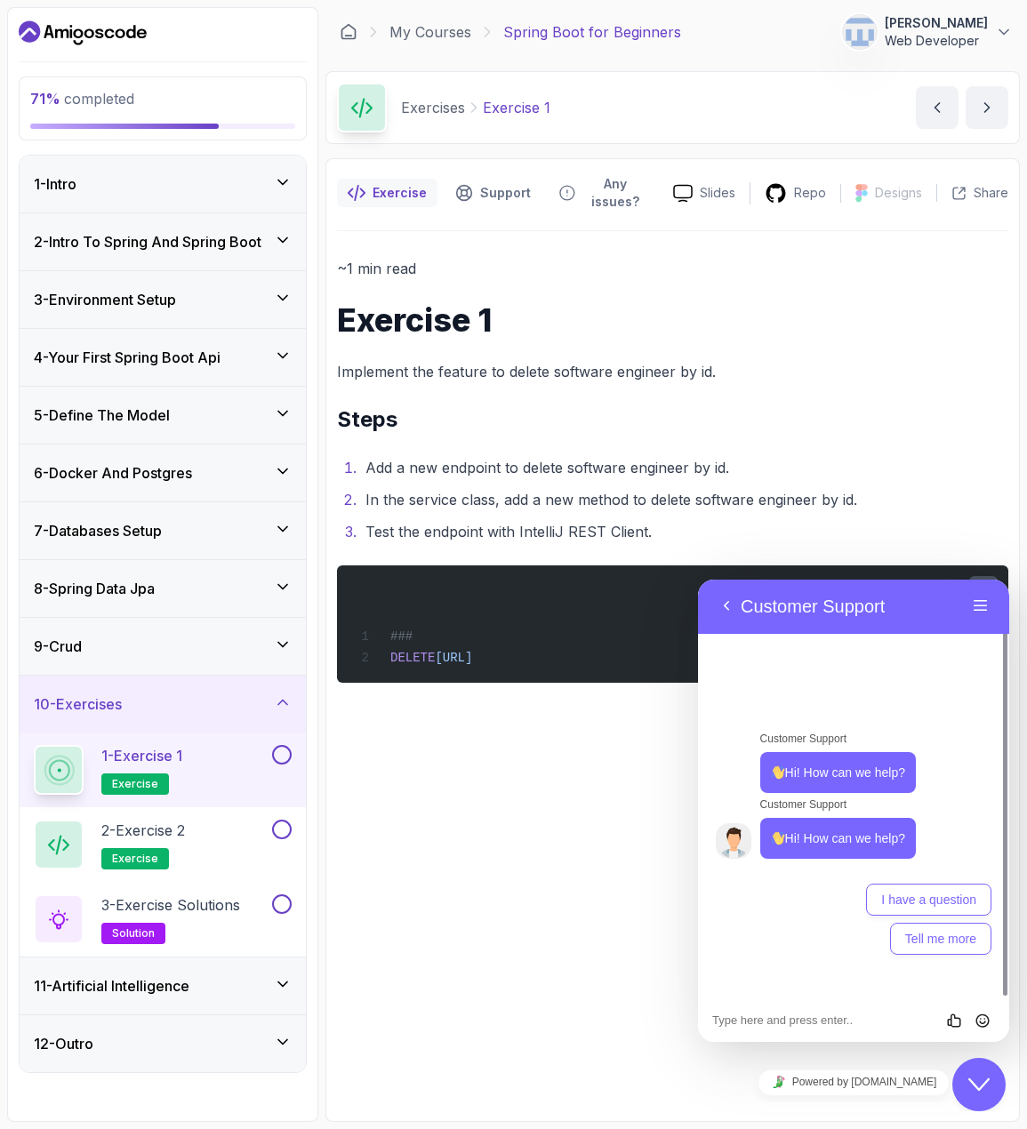
click at [725, 608] on button "Back" at bounding box center [726, 606] width 28 height 27
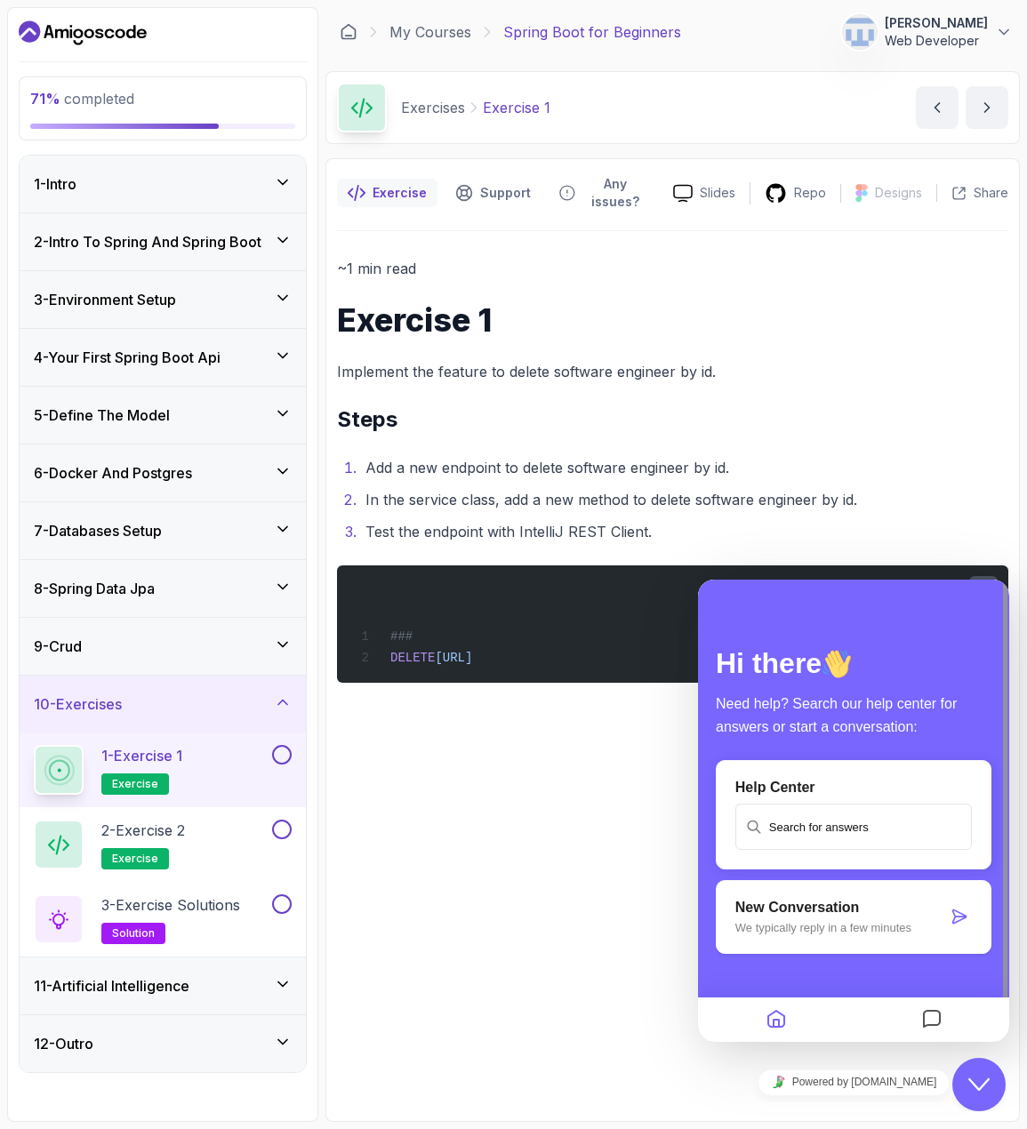
drag, startPoint x: 990, startPoint y: 1074, endPoint x: 1012, endPoint y: 1123, distance: 53.3
click at [989, 1074] on button "Close Chat This icon closes the chat window." at bounding box center [978, 1084] width 53 height 53
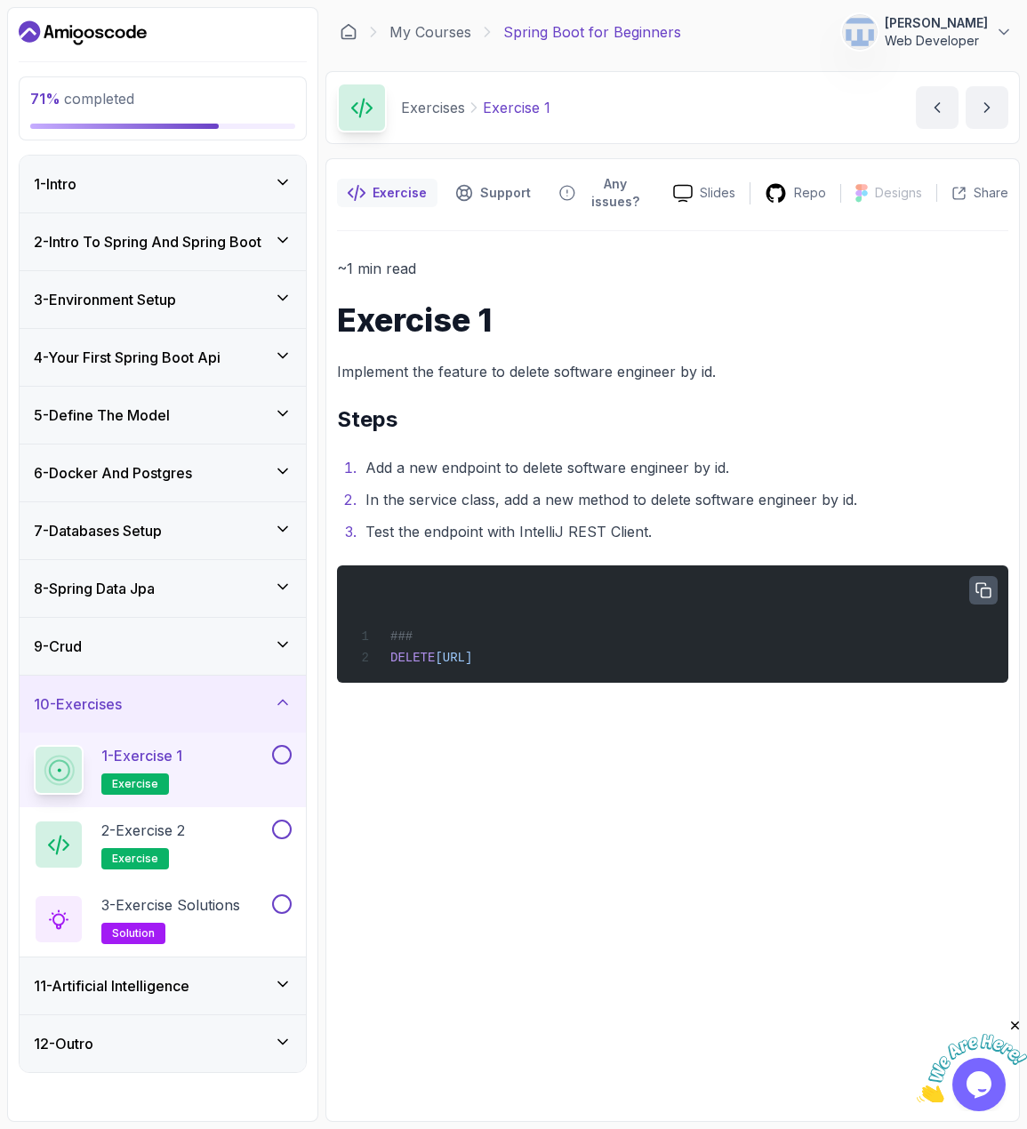
click at [1017, 1029] on icon "Close" at bounding box center [1015, 1026] width 16 height 16
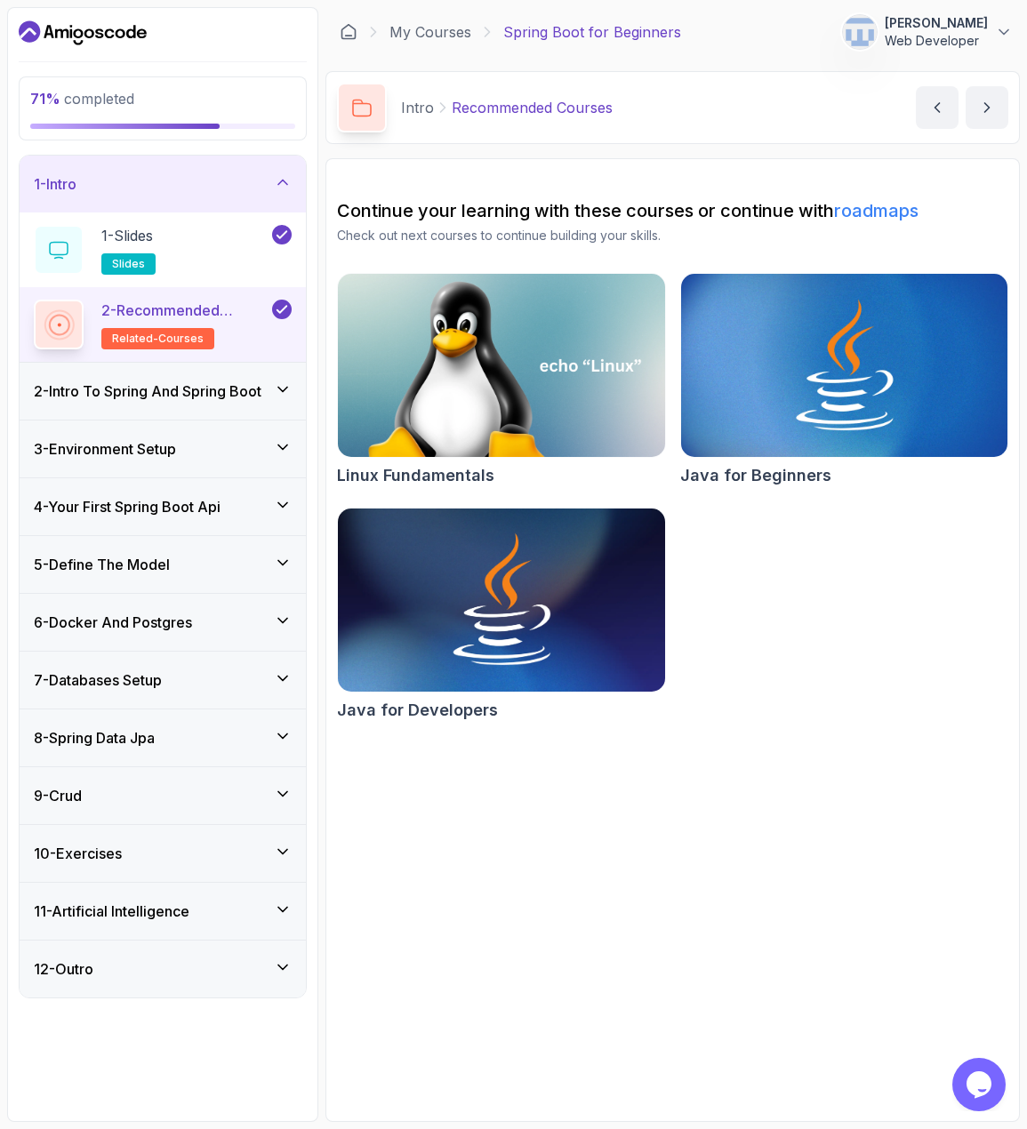
click at [171, 865] on div "10 - Exercises" at bounding box center [163, 853] width 286 height 57
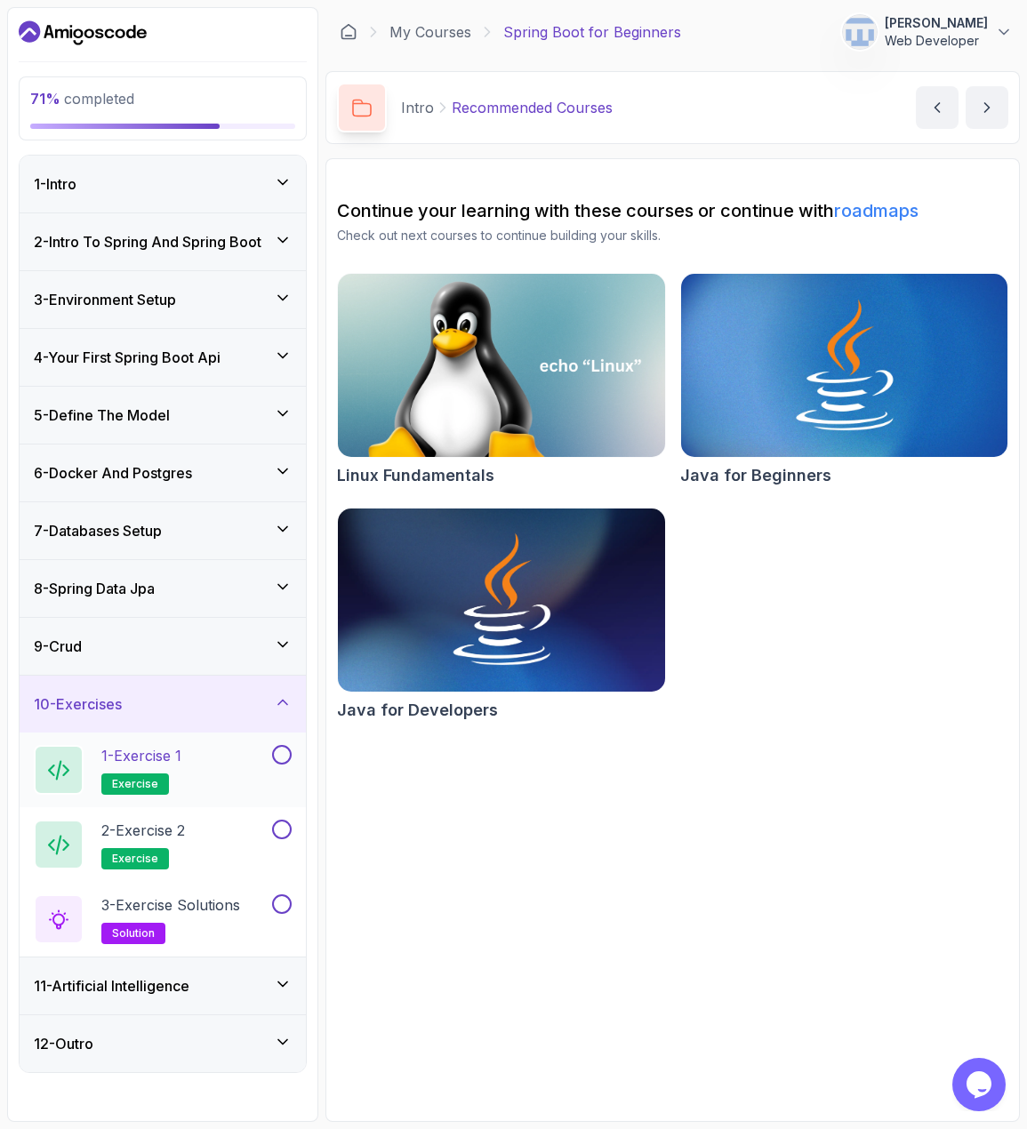
click at [190, 769] on div "1 - Exercise 1 exercise" at bounding box center [151, 770] width 235 height 50
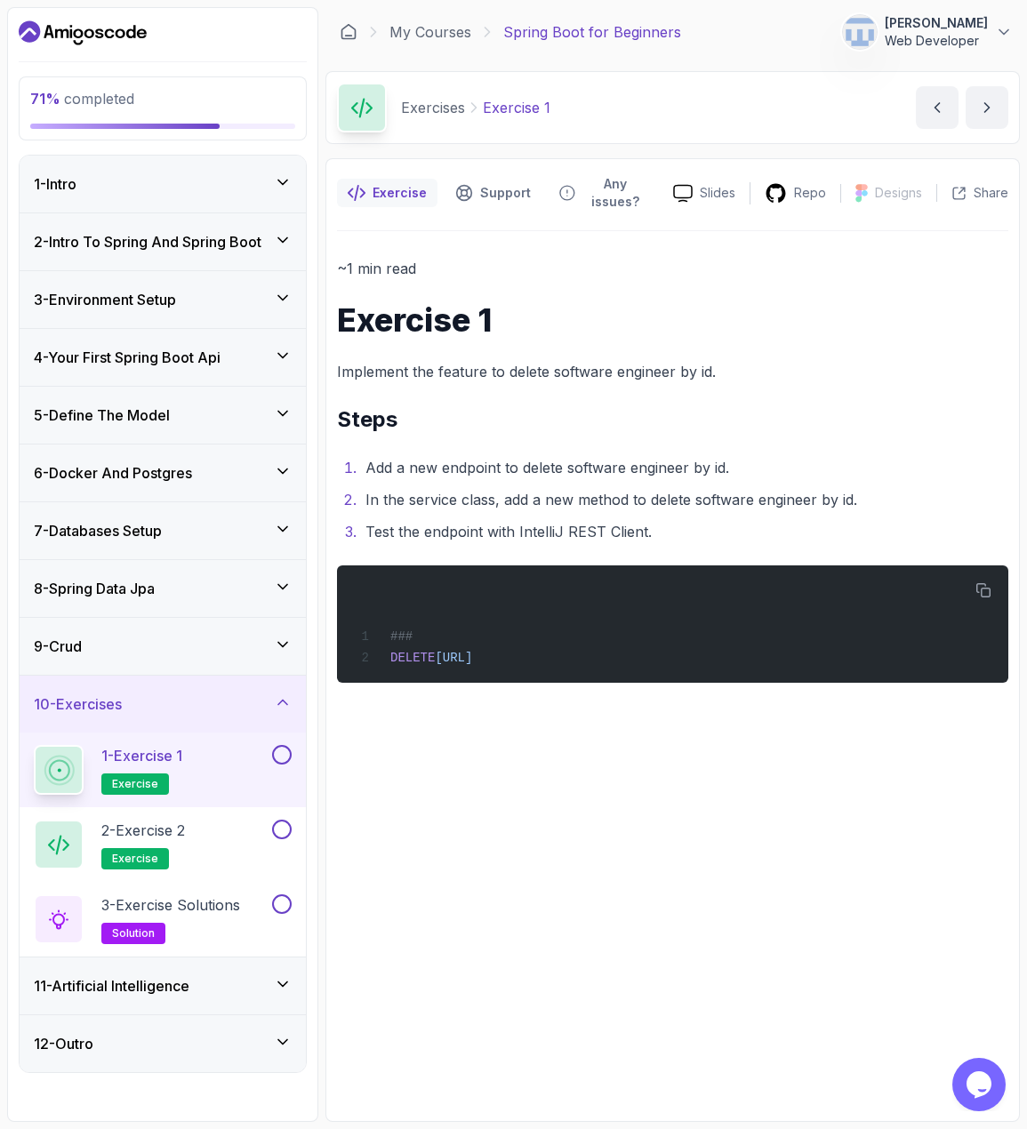
click at [285, 753] on button at bounding box center [282, 755] width 20 height 20
click at [212, 824] on div "2 - Exercise 2 exercise" at bounding box center [151, 845] width 235 height 50
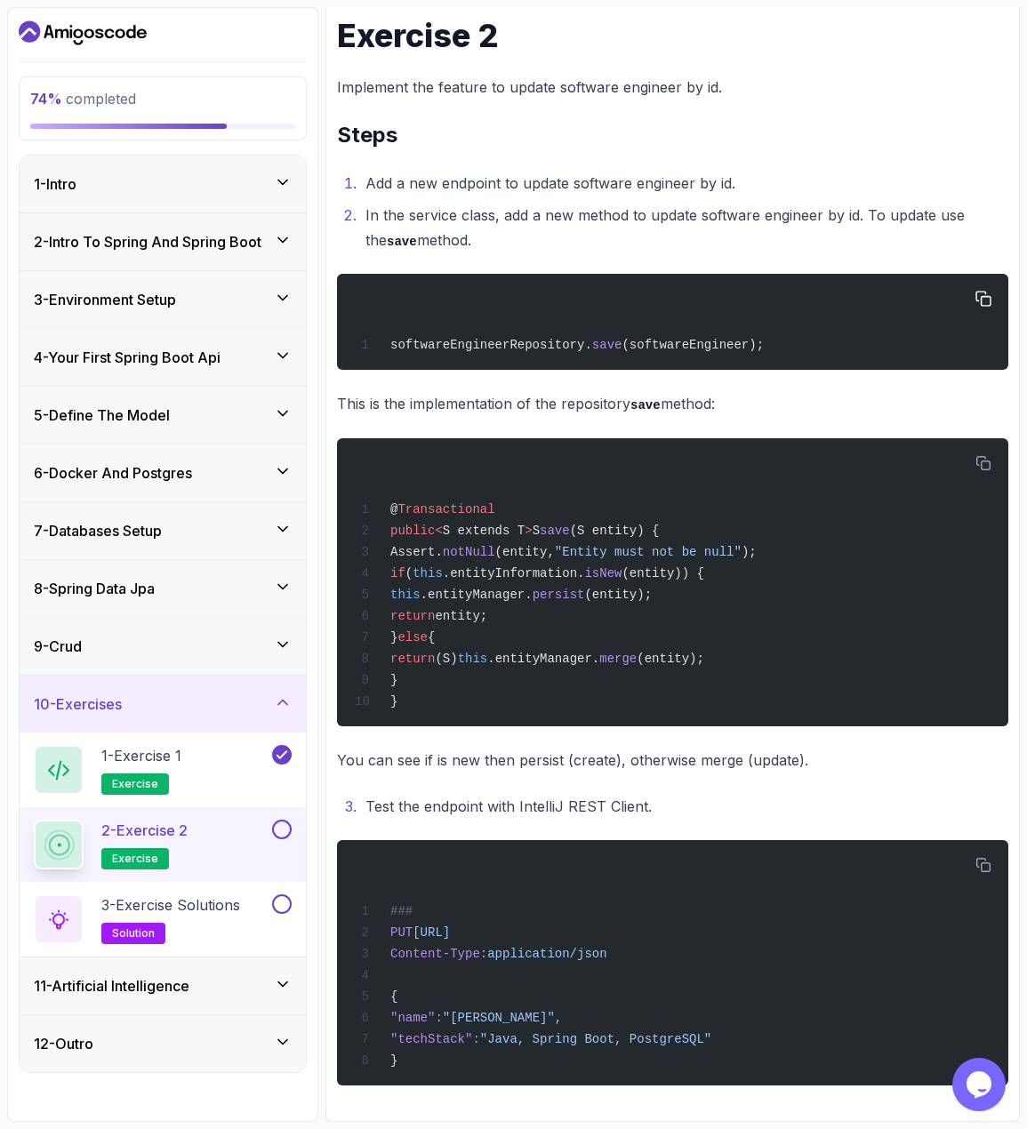
scroll to position [301, 0]
click at [561, 524] on span "save" at bounding box center [555, 531] width 30 height 14
click at [615, 476] on div "@ Transactional public < S extends T > S save (S entity) { Assert. notNull (ent…" at bounding box center [672, 582] width 643 height 267
click at [983, 858] on icon "button" at bounding box center [983, 865] width 14 height 14
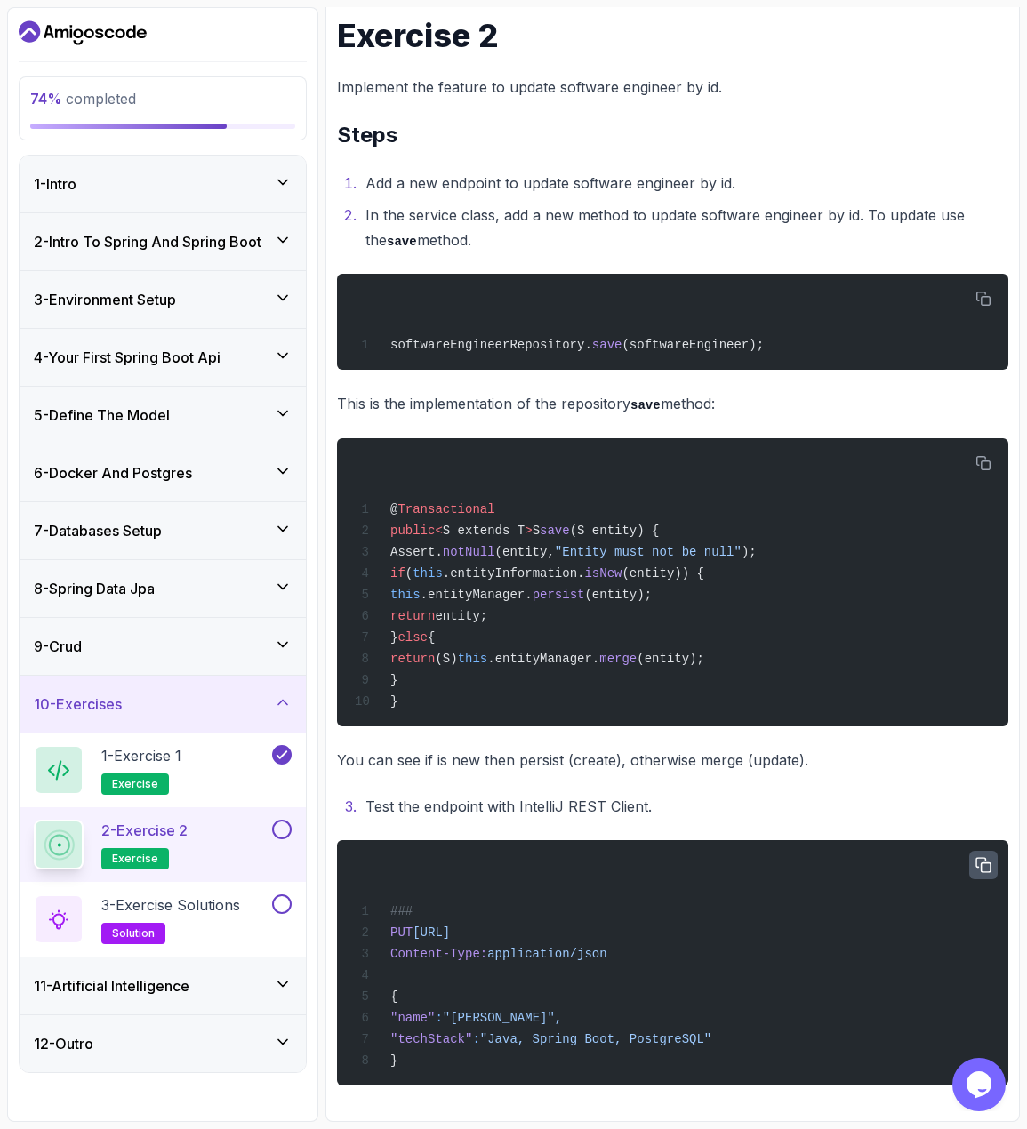
click at [278, 823] on button at bounding box center [282, 830] width 20 height 20
click at [220, 904] on p "3 - Exercise Solutions" at bounding box center [170, 904] width 139 height 21
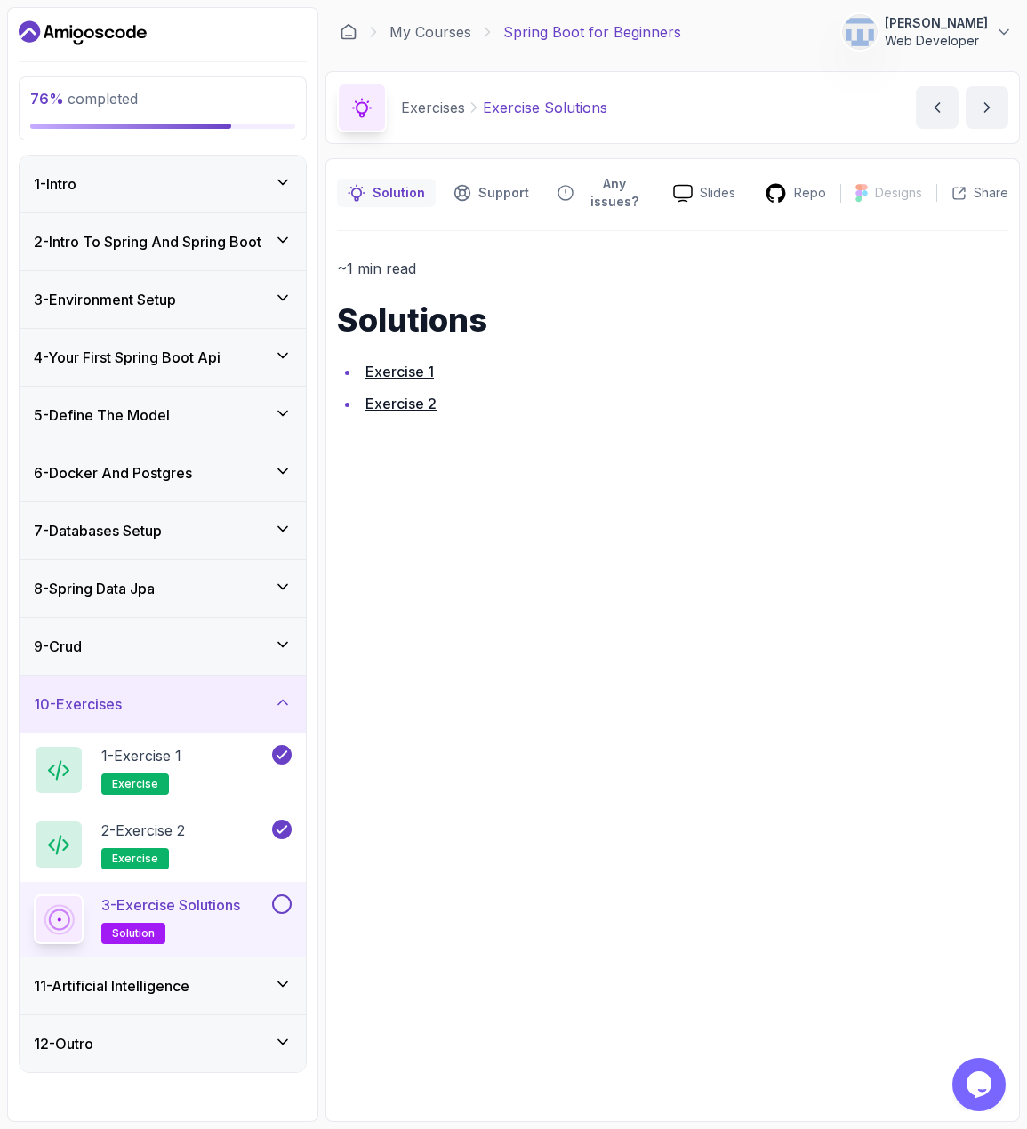
click at [390, 363] on link "Exercise 1" at bounding box center [399, 372] width 68 height 18
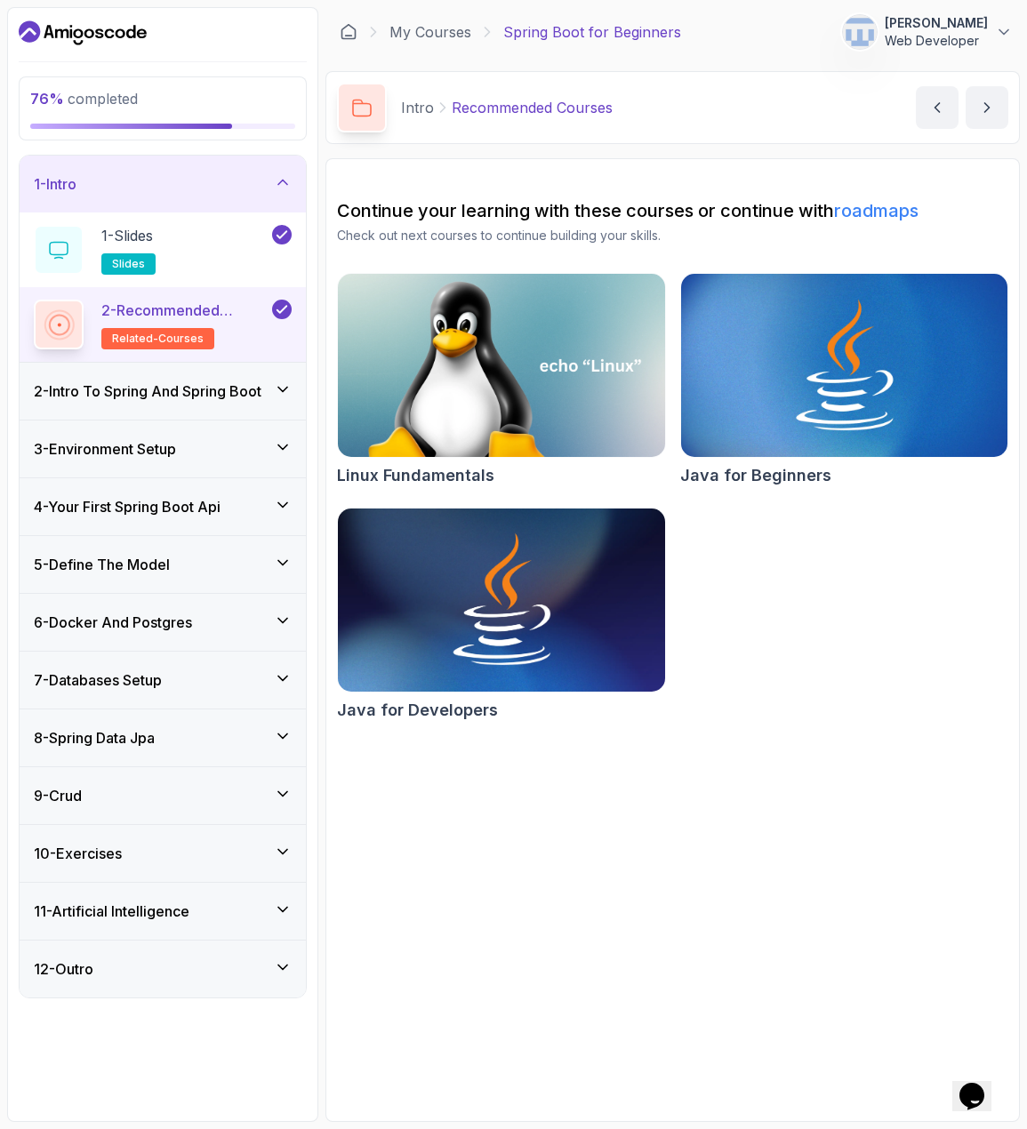
drag, startPoint x: 168, startPoint y: 844, endPoint x: 220, endPoint y: 911, distance: 85.5
click at [168, 844] on div "10 - Exercises" at bounding box center [163, 853] width 258 height 21
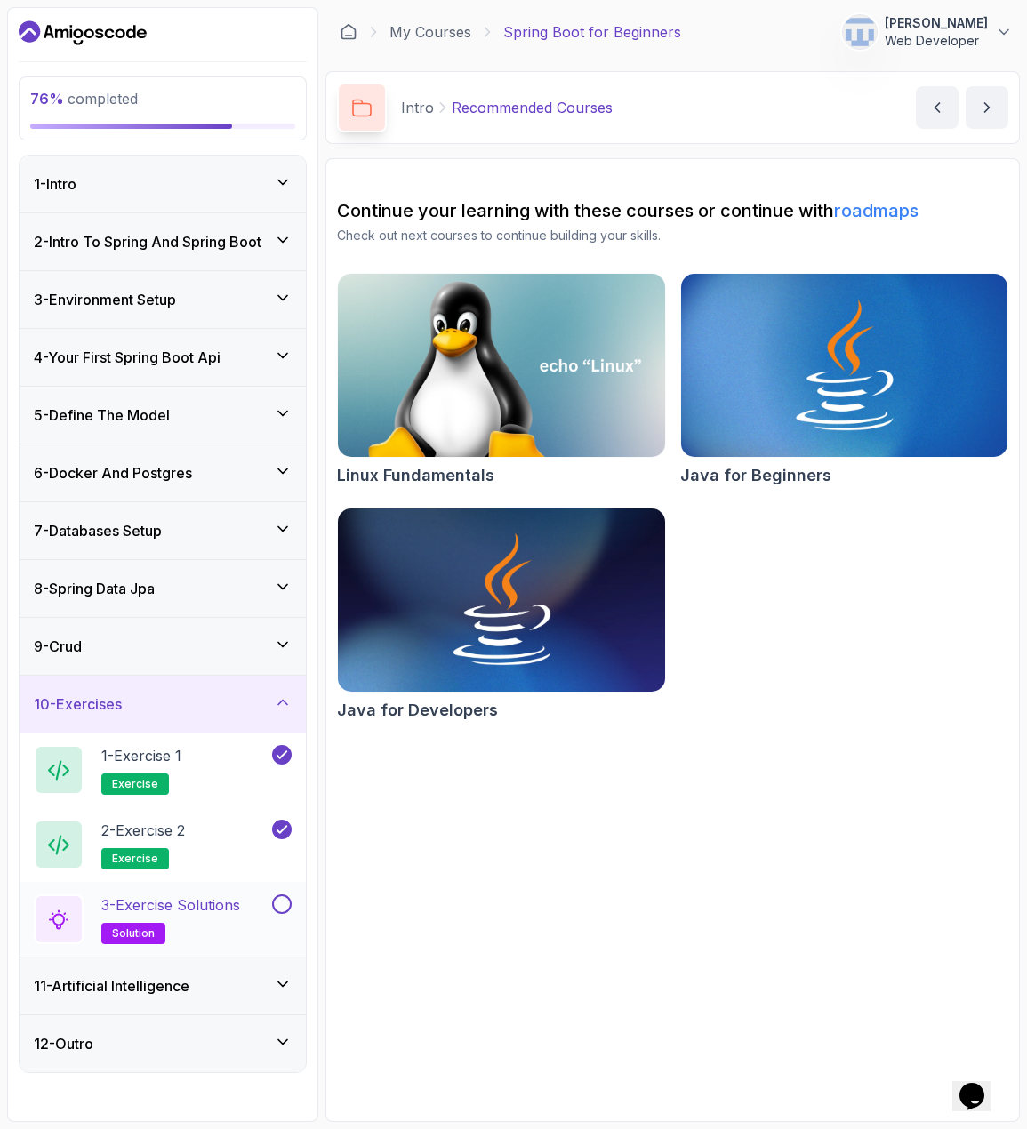
click at [190, 913] on p "3 - Exercise Solutions" at bounding box center [170, 904] width 139 height 21
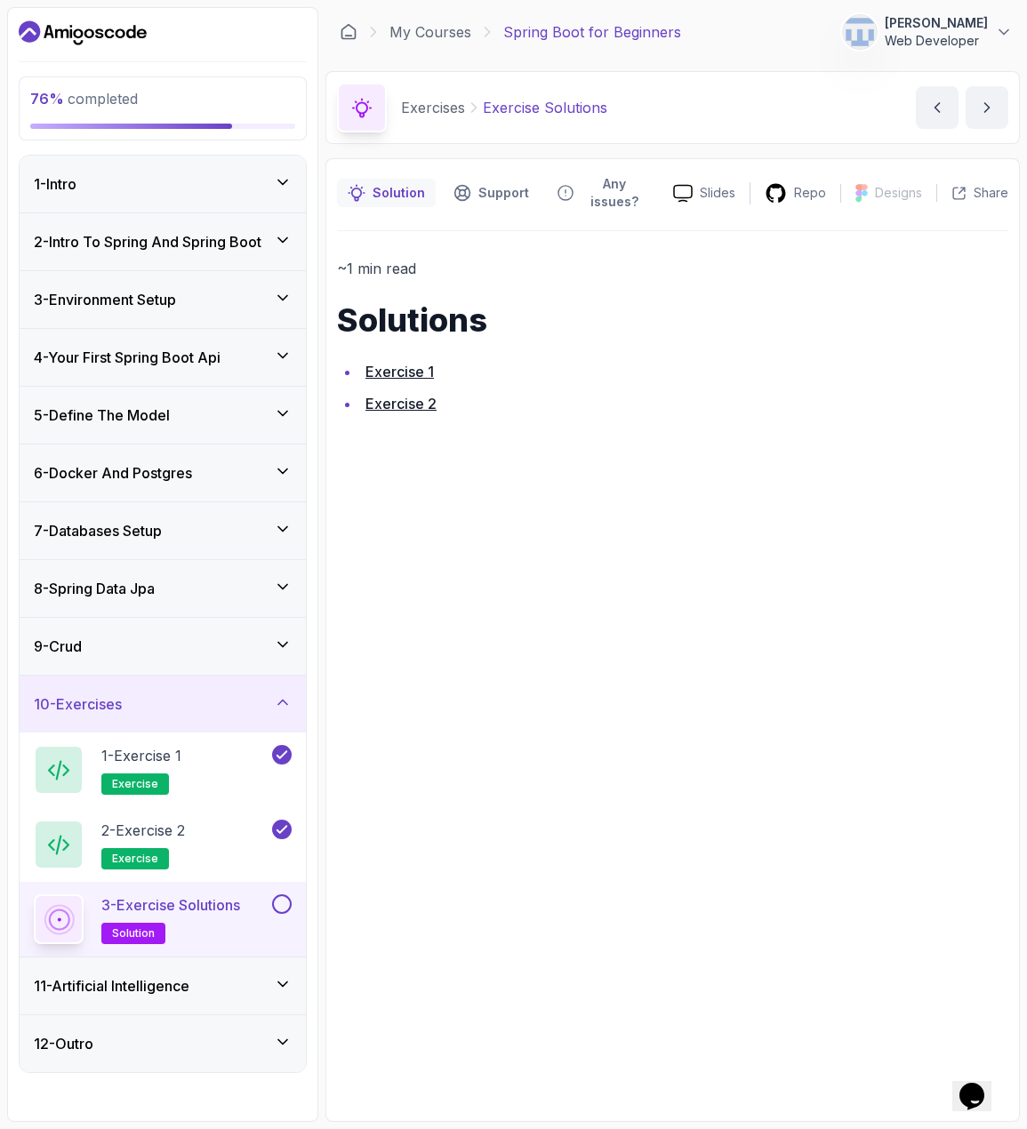
click at [409, 395] on link "Exercise 2" at bounding box center [400, 404] width 71 height 18
